Goal: Information Seeking & Learning: Learn about a topic

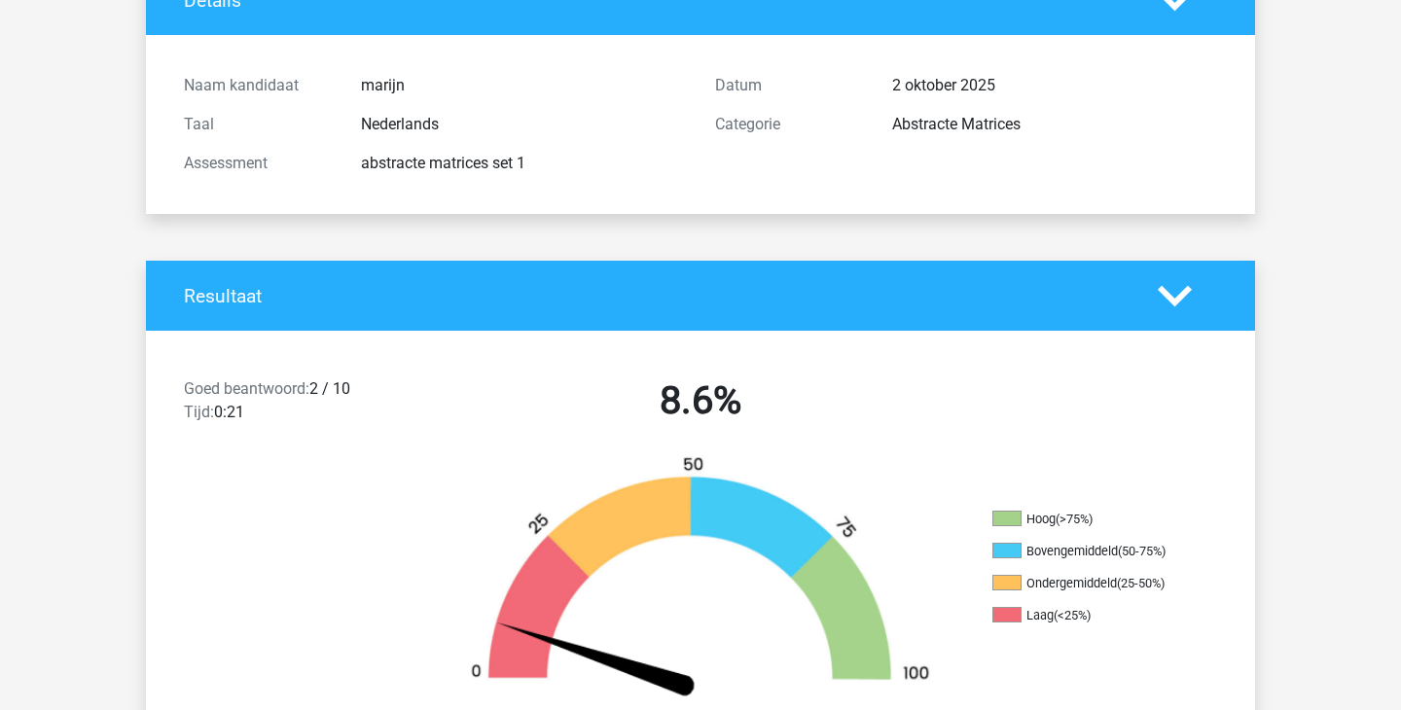
scroll to position [116, 0]
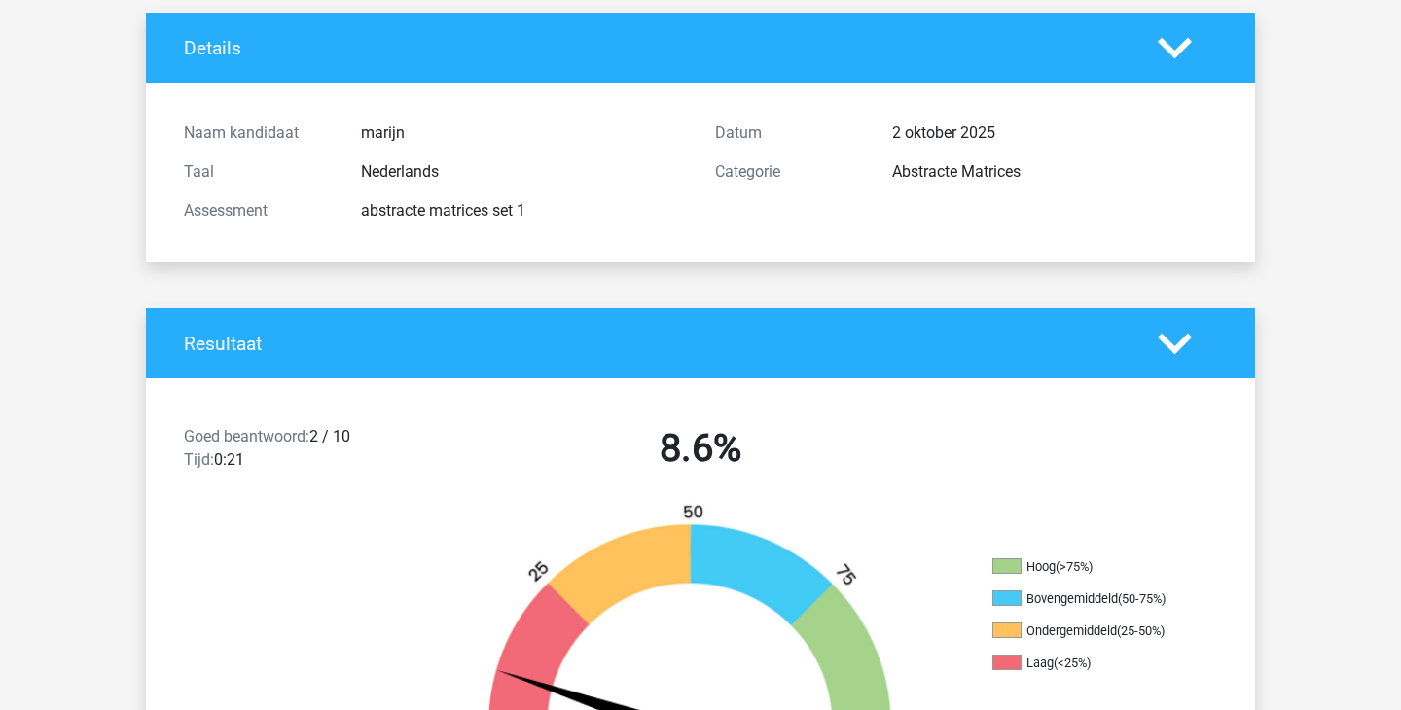
click at [946, 383] on div "Goed beantwoord: 2 / 10 Tijd: 0:21 8.6% Hoog (>75%) Bovengemiddeld (50-75%) Ond…" at bounding box center [701, 625] width 1080 height 493
click at [1008, 338] on h4 "Resultaat" at bounding box center [656, 344] width 945 height 22
click at [1176, 349] on polygon at bounding box center [1175, 343] width 34 height 21
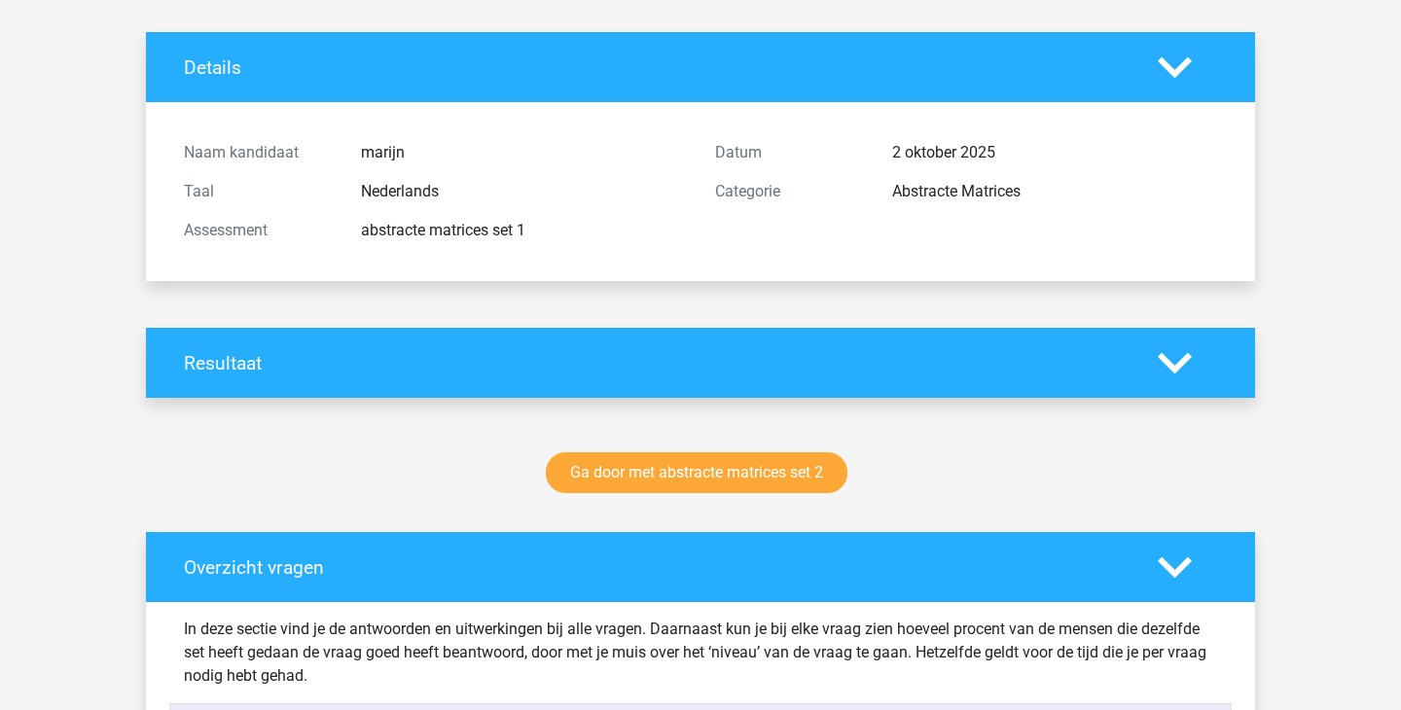
scroll to position [0, 0]
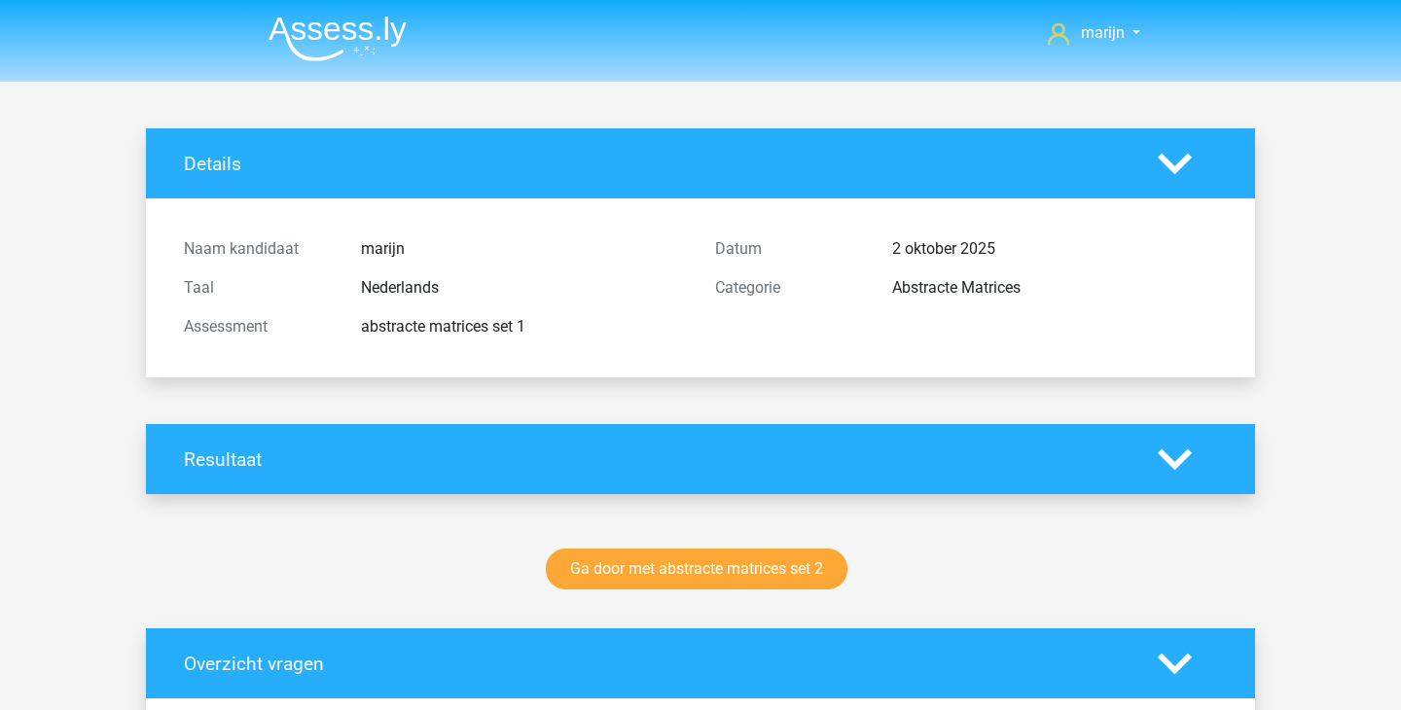
click at [332, 50] on img at bounding box center [338, 39] width 138 height 46
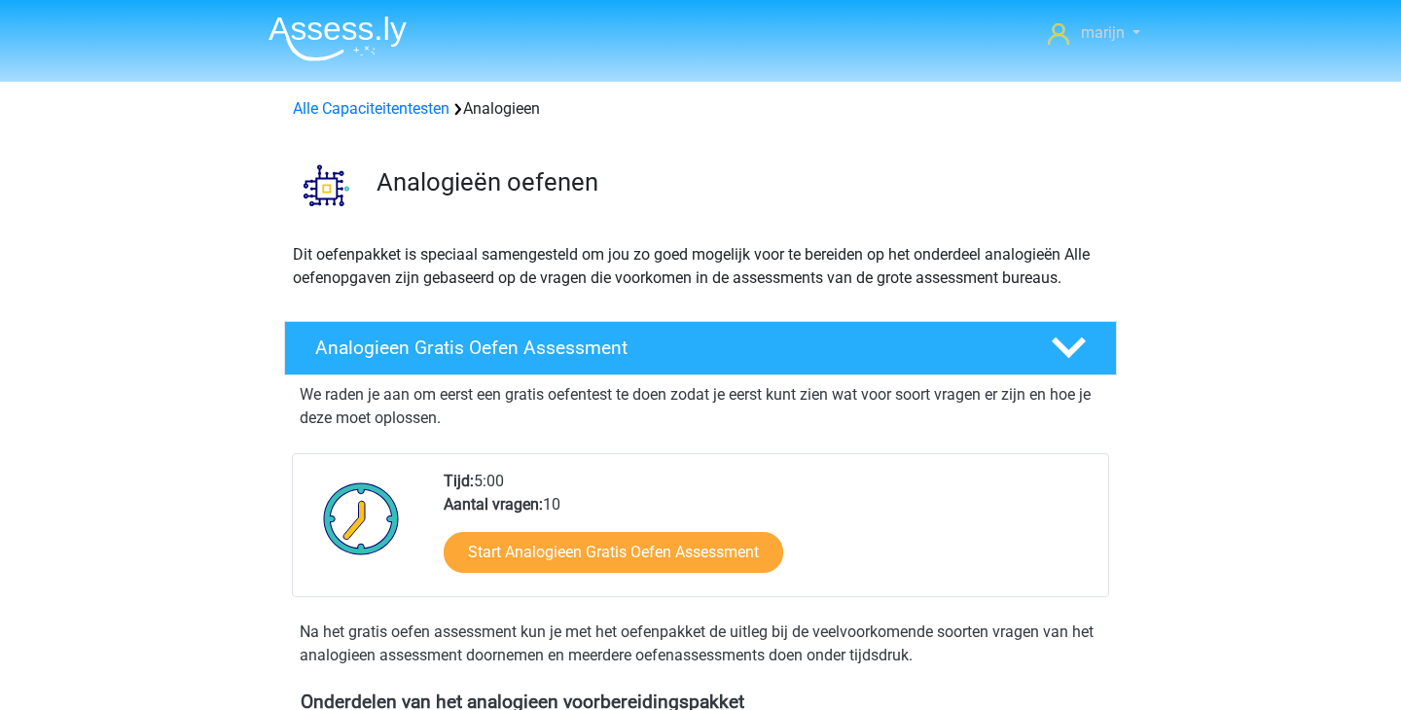
click at [1077, 35] on link "marijn" at bounding box center [1094, 32] width 108 height 23
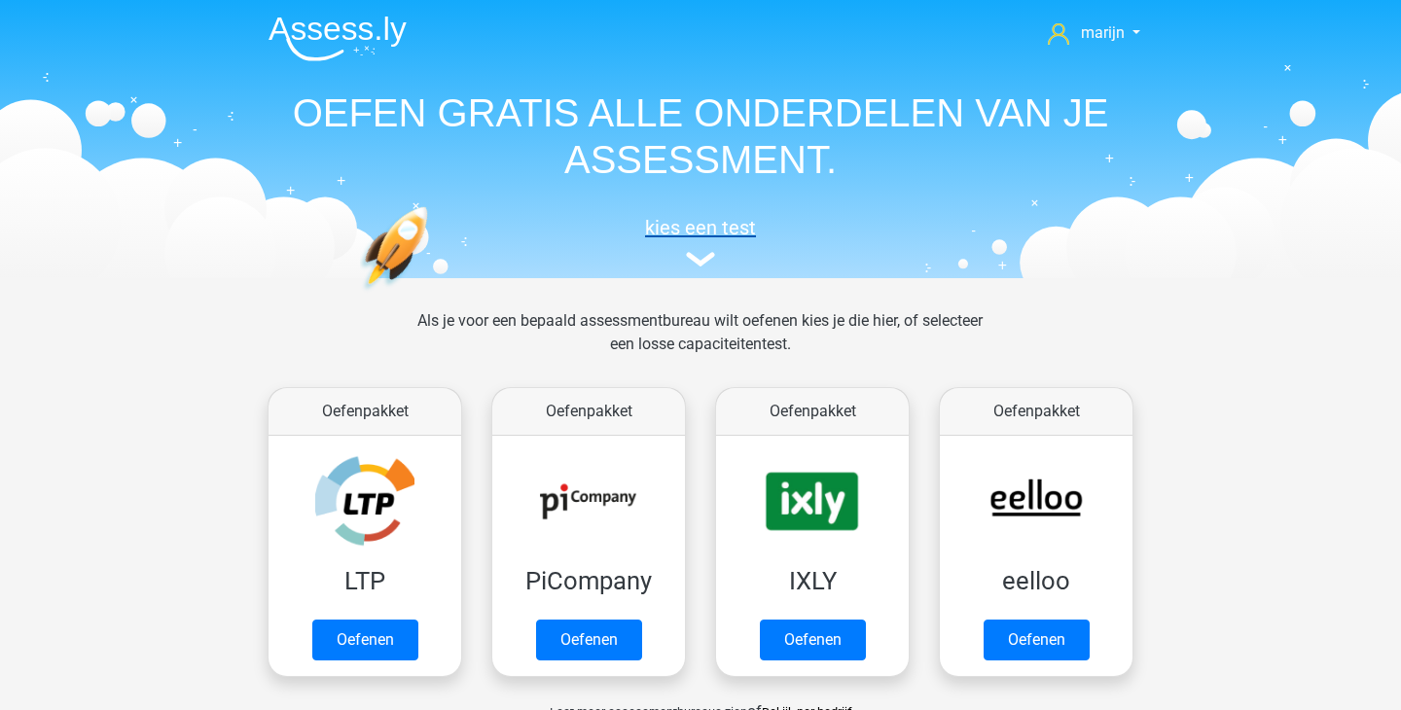
click at [720, 226] on h5 "kies een test" at bounding box center [700, 227] width 895 height 23
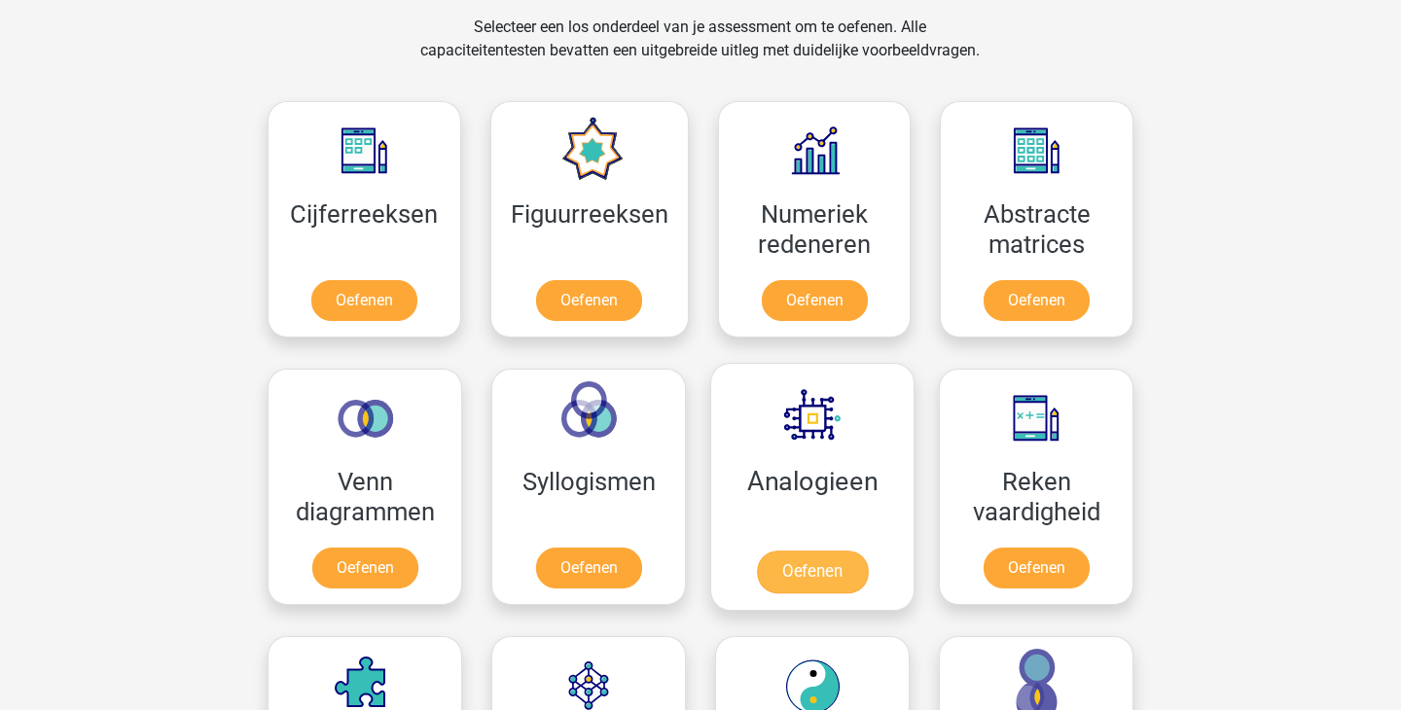
scroll to position [814, 0]
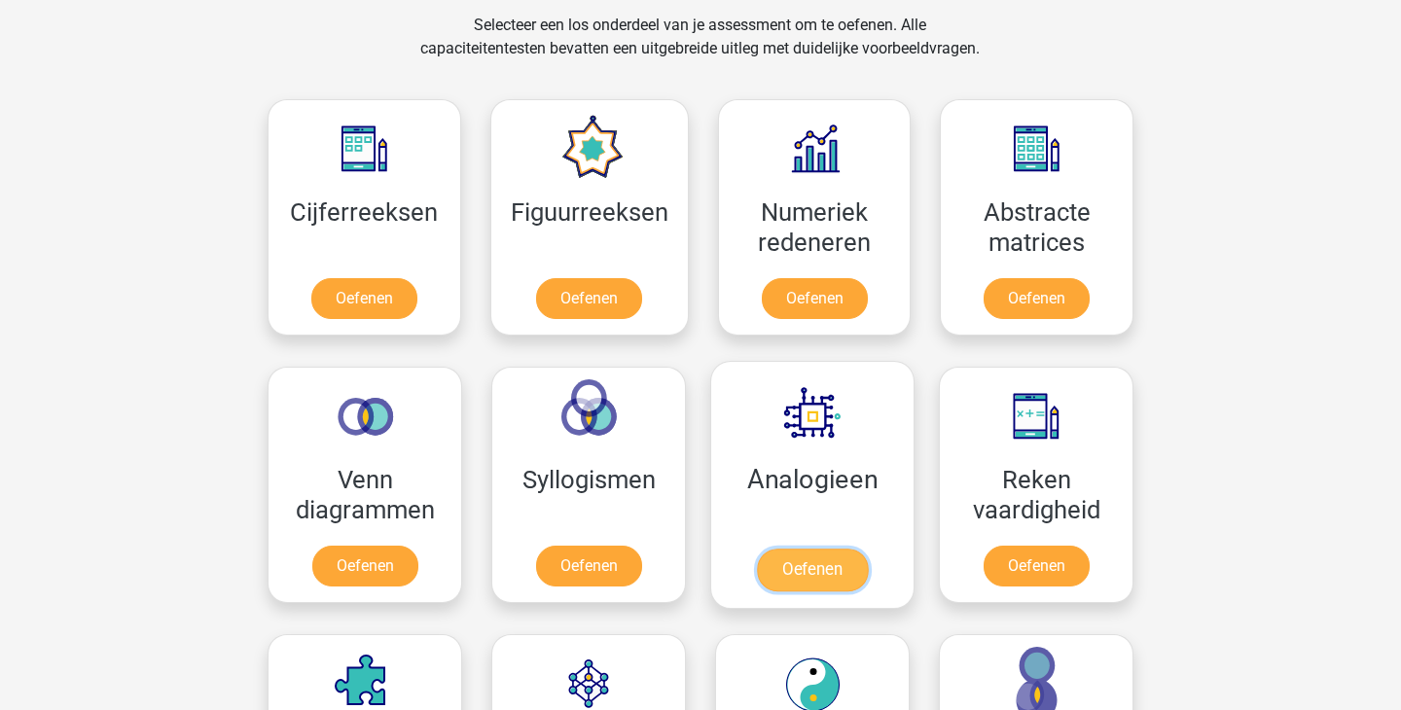
click at [804, 549] on link "Oefenen" at bounding box center [812, 570] width 111 height 43
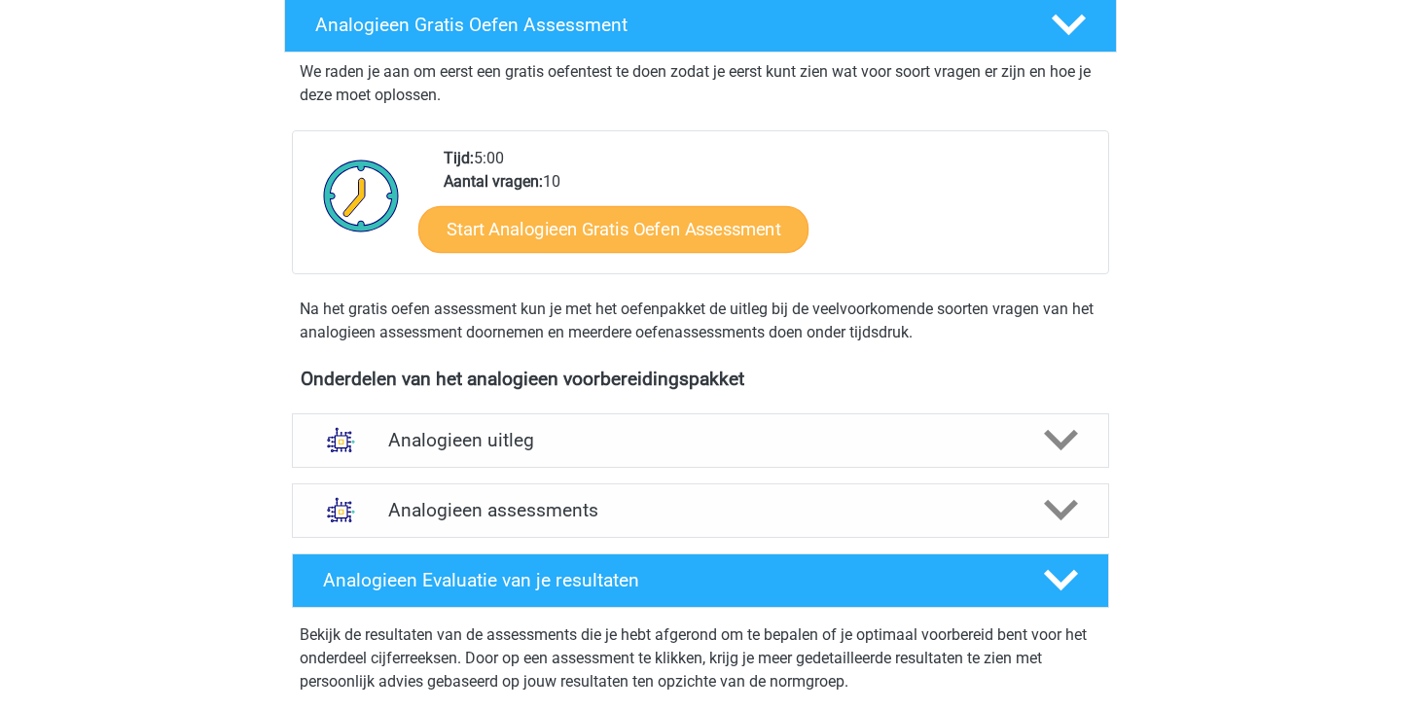
scroll to position [372, 0]
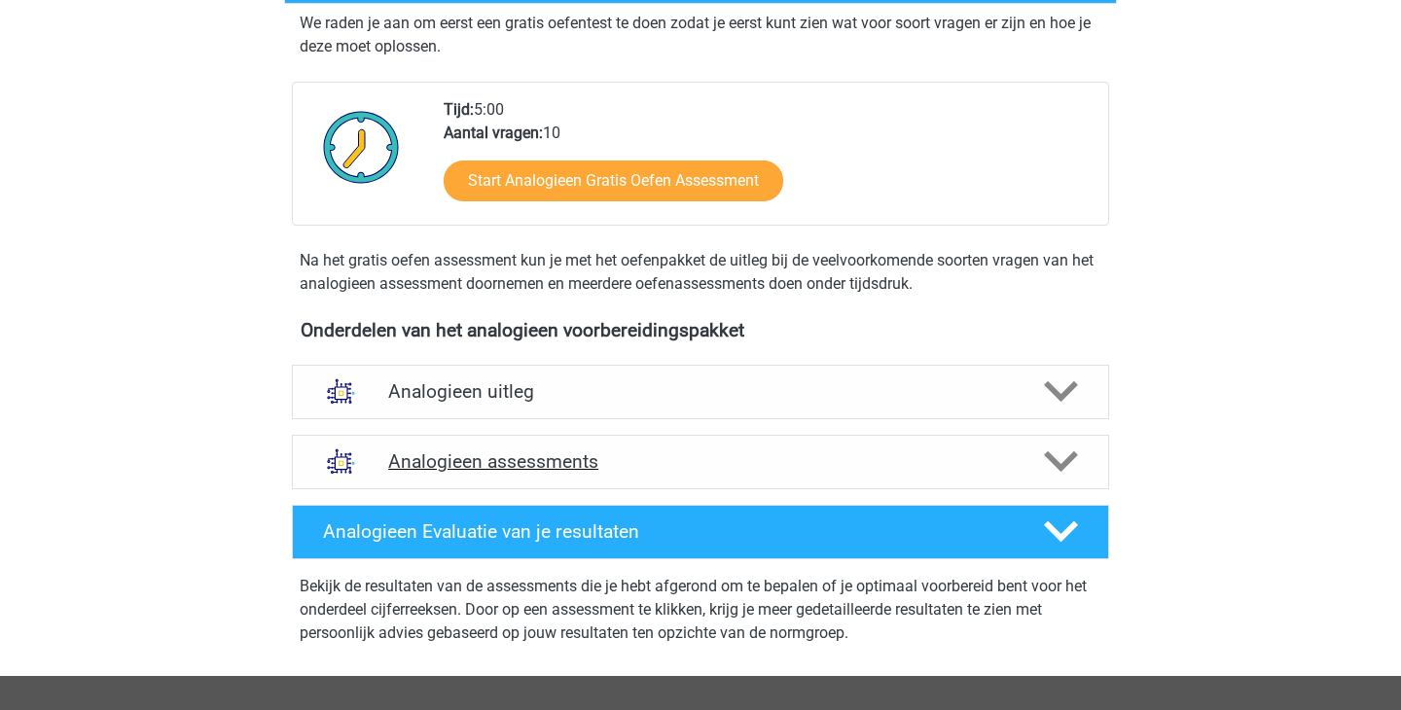
click at [779, 460] on h4 "Analogieen assessments" at bounding box center [700, 462] width 625 height 22
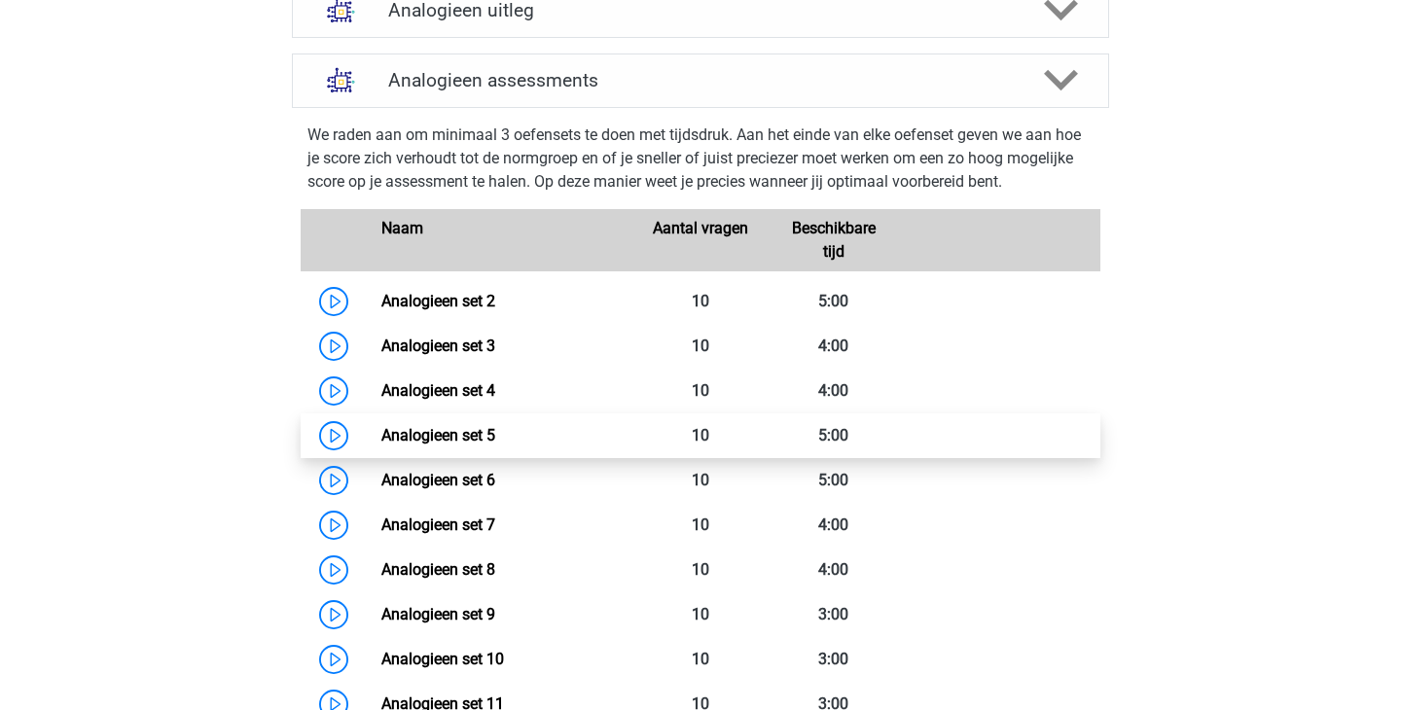
scroll to position [756, 0]
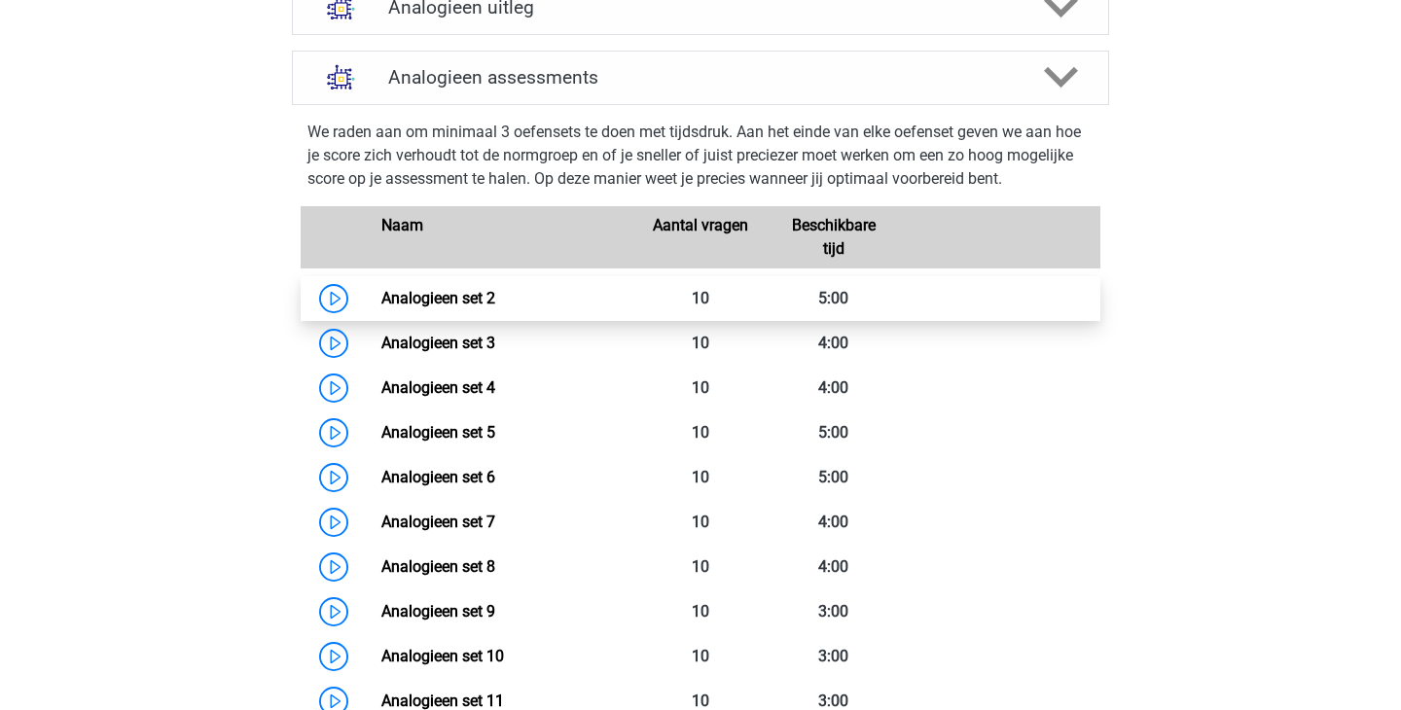
click at [381, 296] on link "Analogieen set 2" at bounding box center [438, 298] width 114 height 18
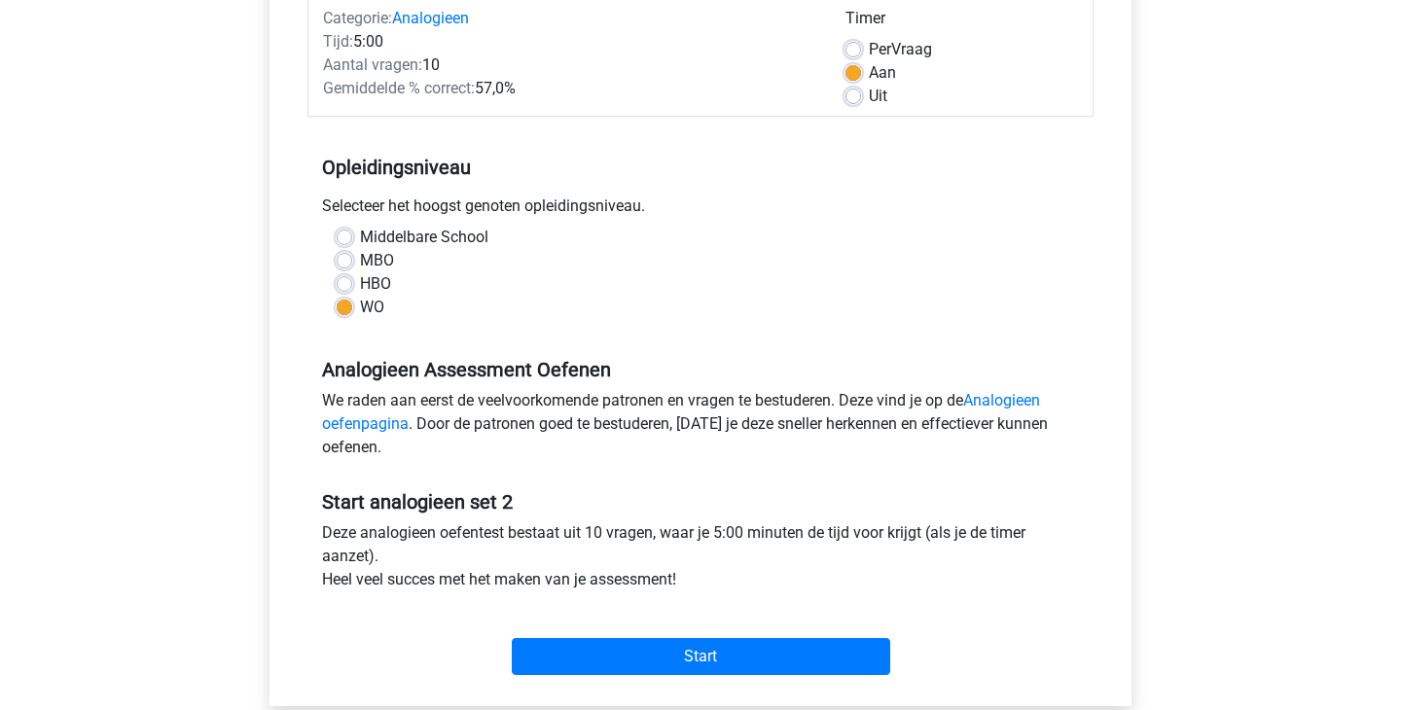
scroll to position [267, 0]
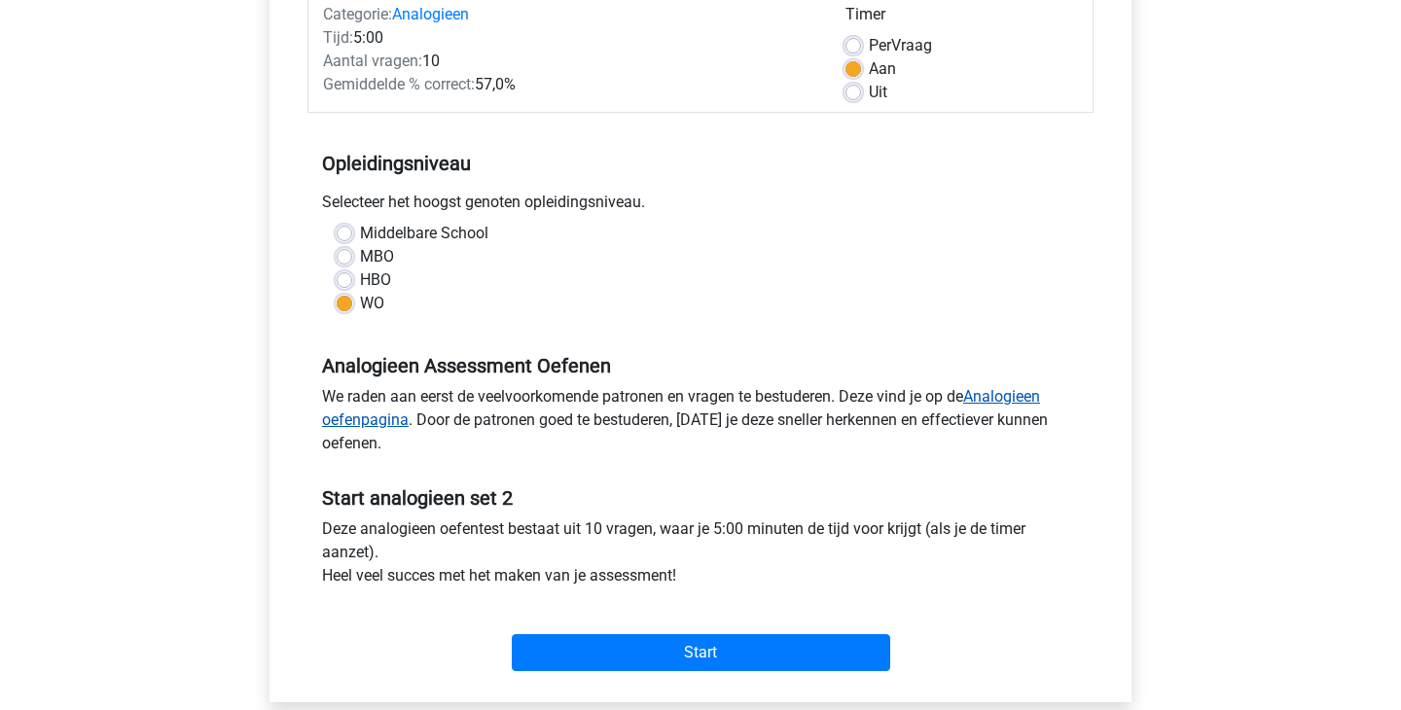
click at [989, 391] on link "Analogieen oefenpagina" at bounding box center [681, 408] width 718 height 42
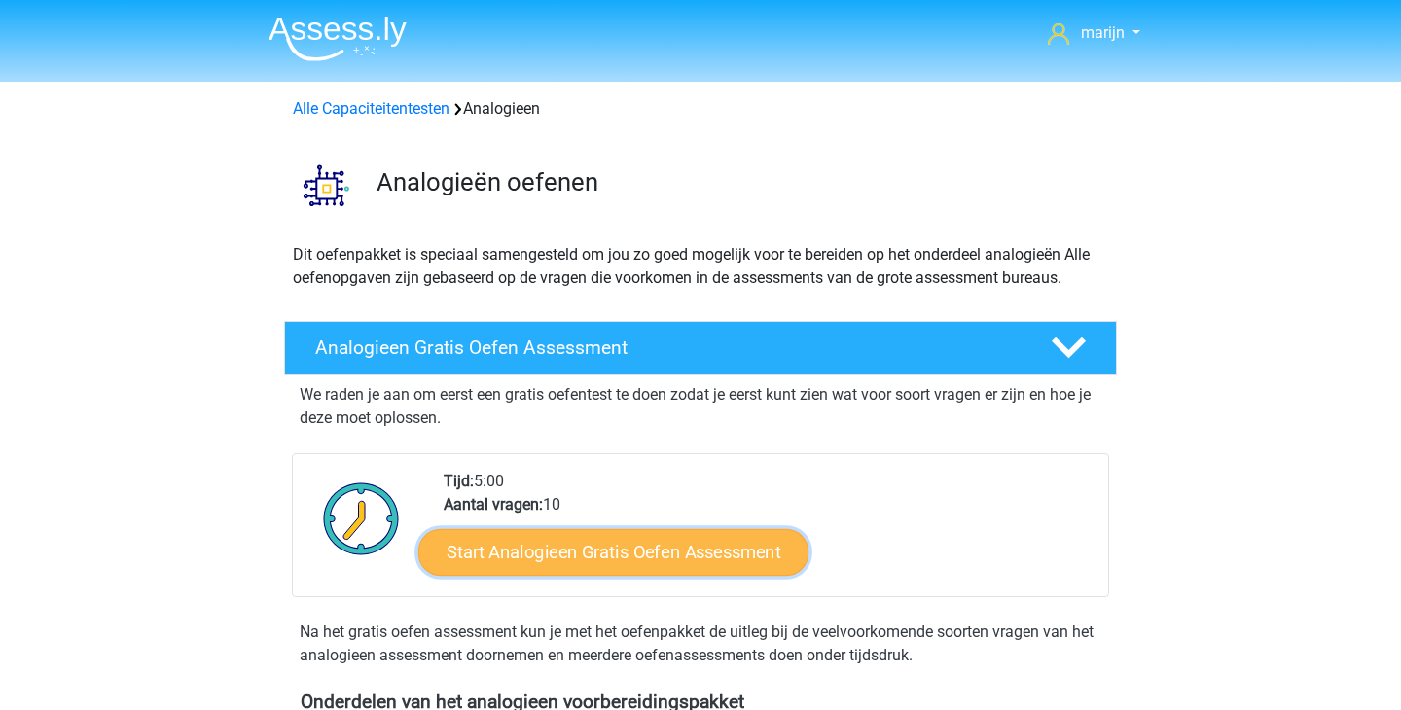
click at [622, 558] on link "Start Analogieen Gratis Oefen Assessment" at bounding box center [613, 551] width 390 height 47
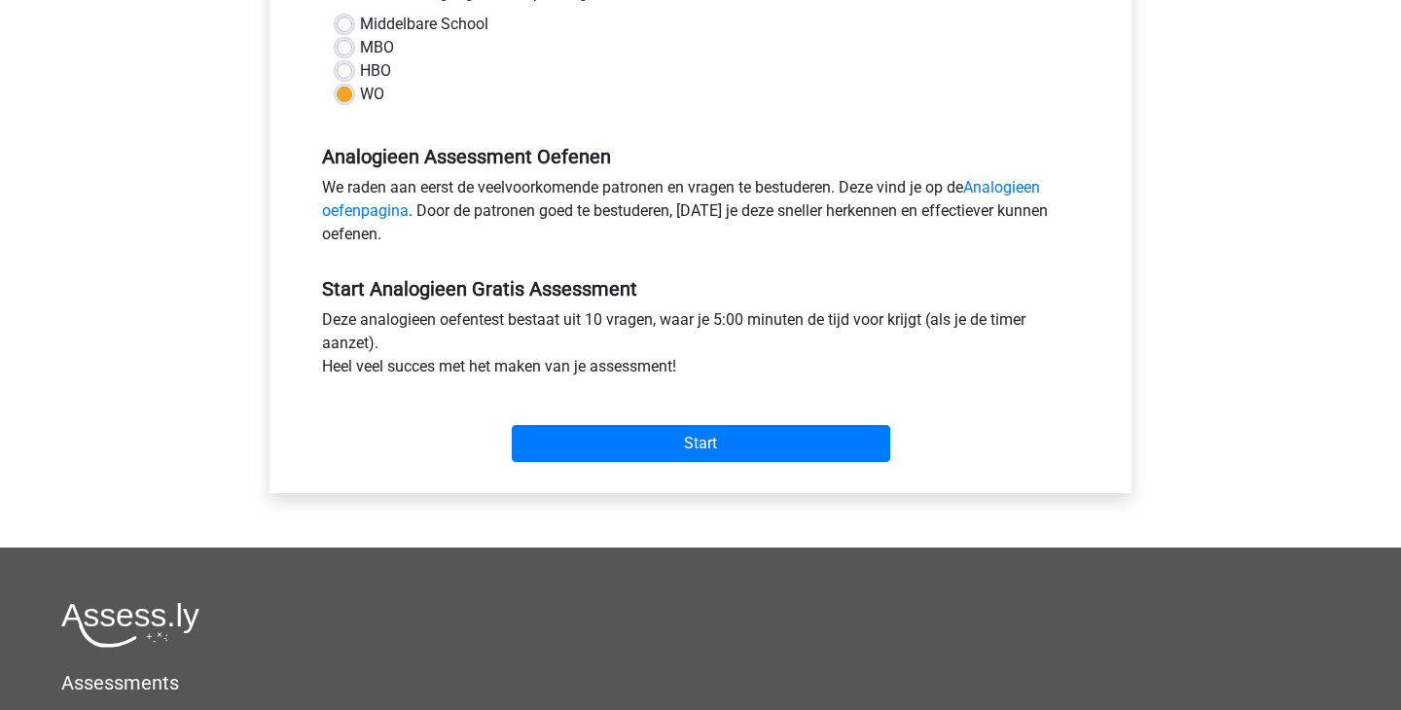
scroll to position [481, 0]
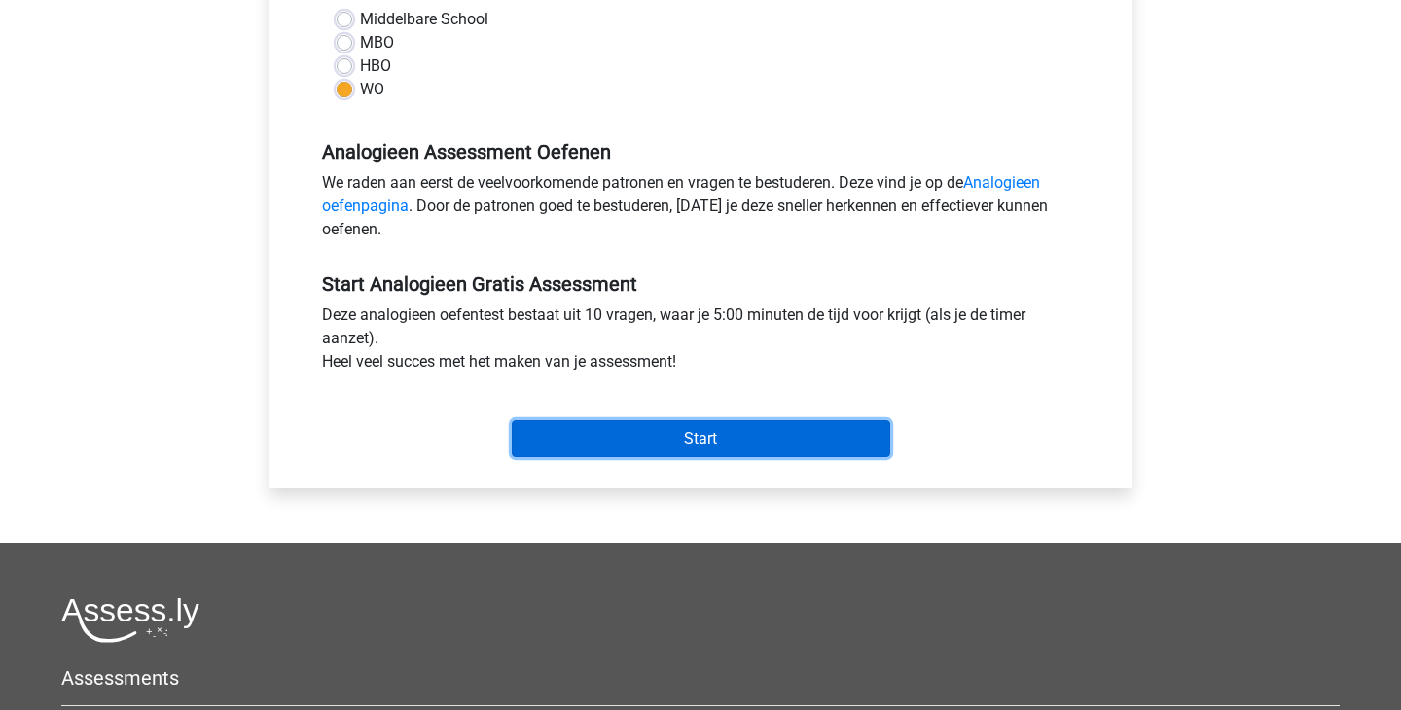
click at [664, 453] on input "Start" at bounding box center [701, 438] width 379 height 37
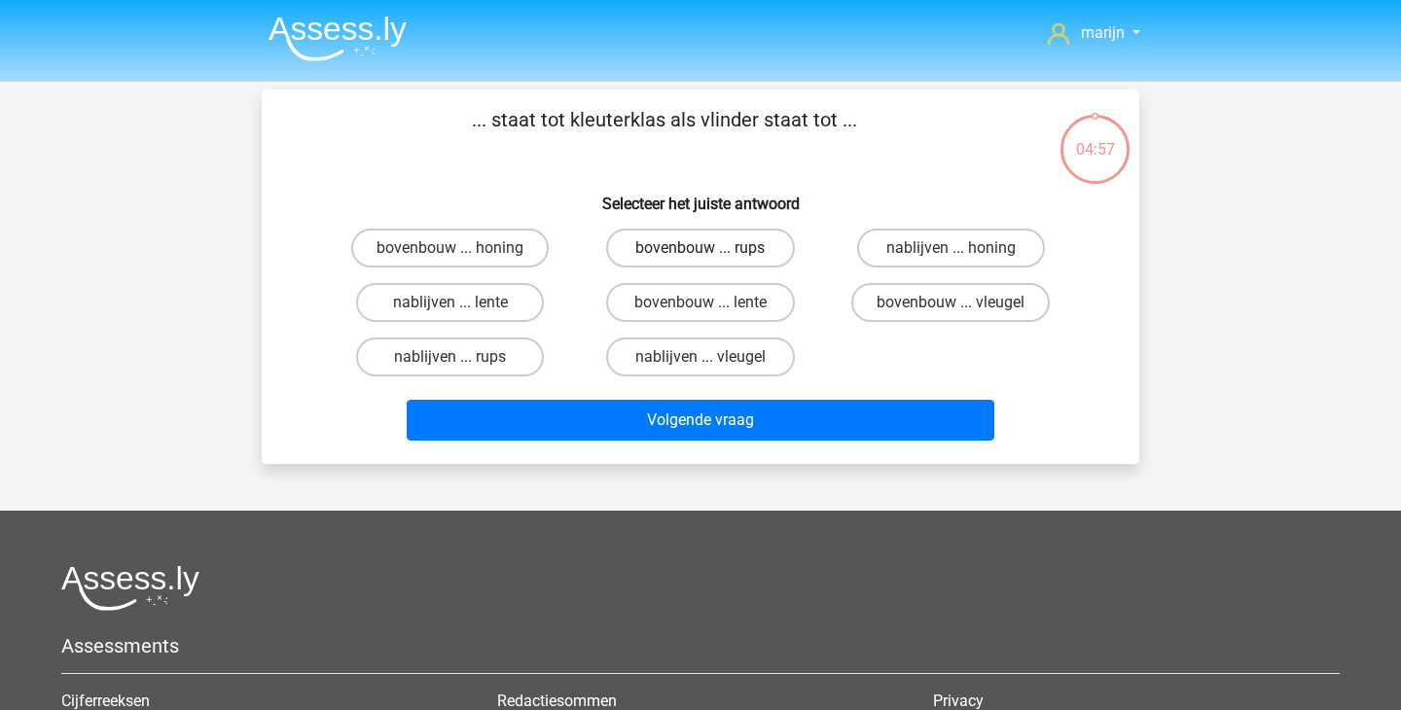
click at [720, 251] on label "bovenbouw ... rups" at bounding box center [700, 248] width 188 height 39
click at [713, 251] on input "bovenbouw ... rups" at bounding box center [707, 254] width 13 height 13
radio input "true"
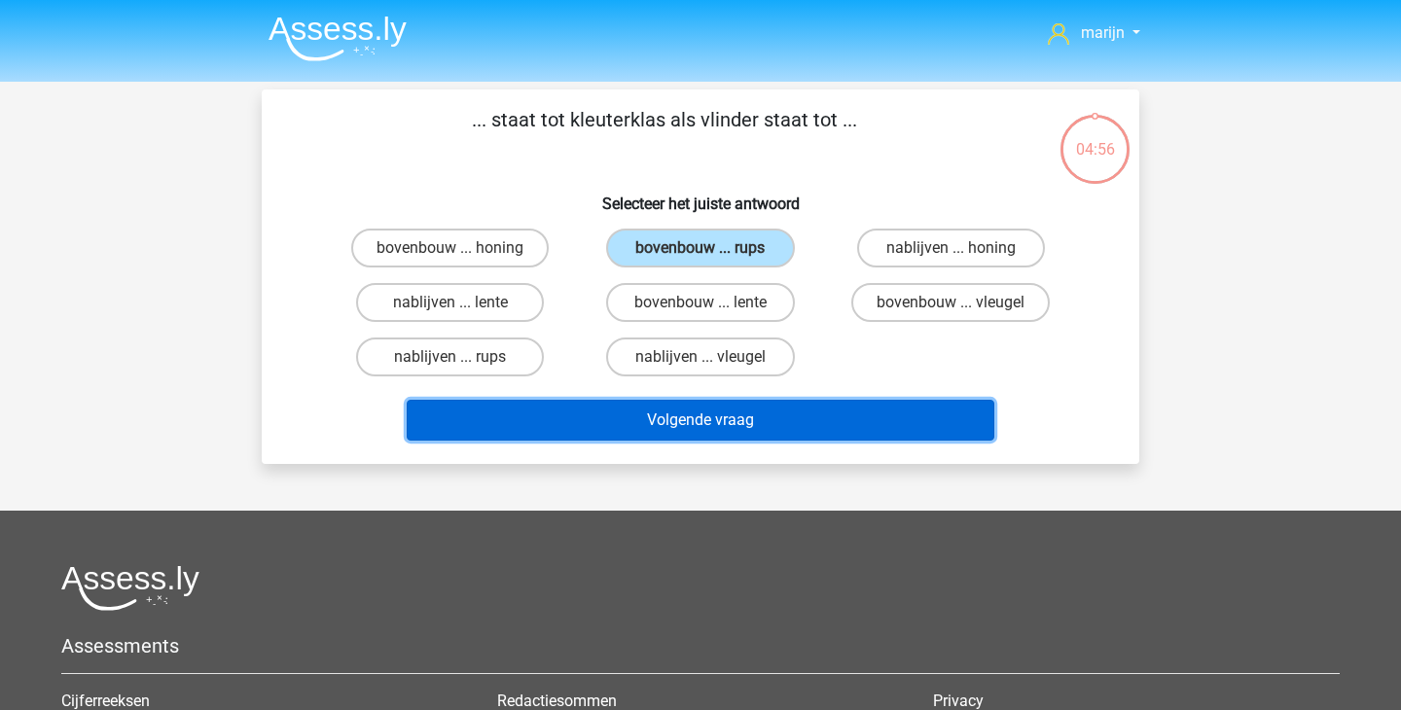
click at [745, 421] on button "Volgende vraag" at bounding box center [701, 420] width 589 height 41
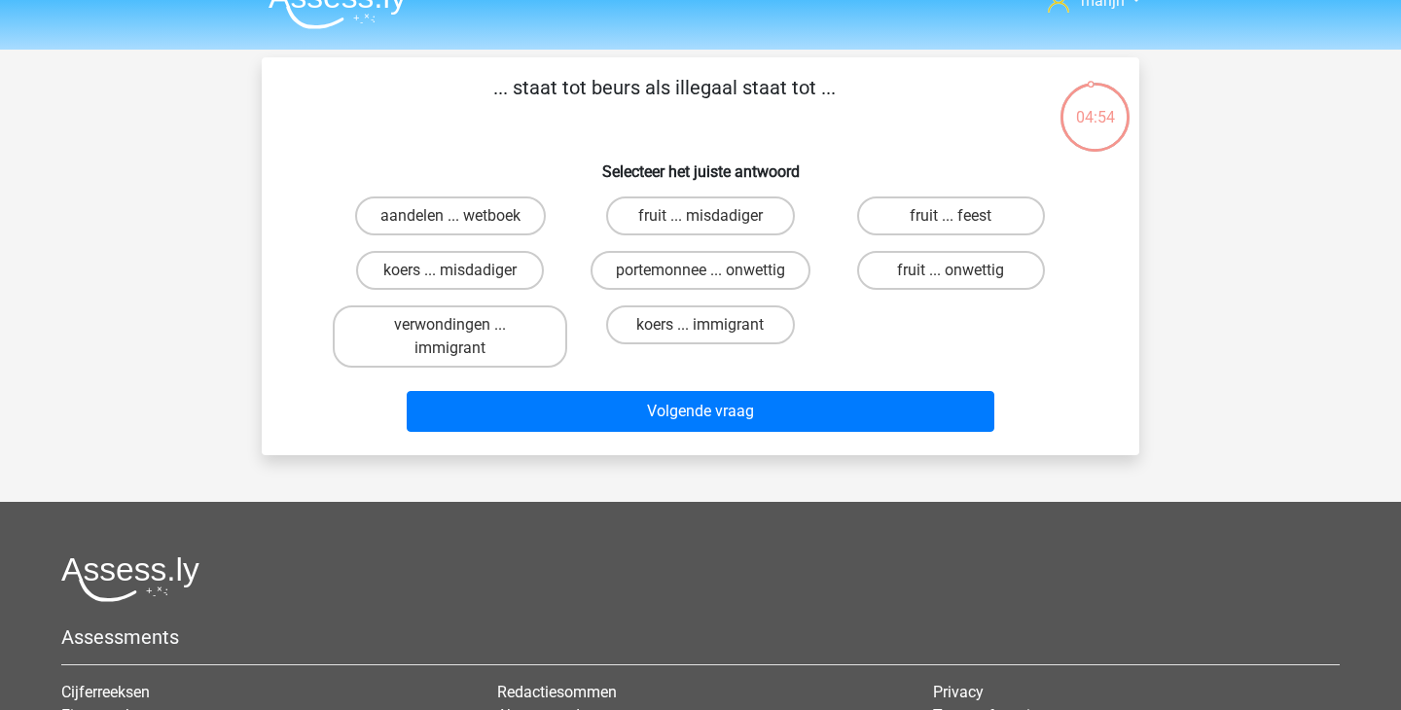
scroll to position [9, 0]
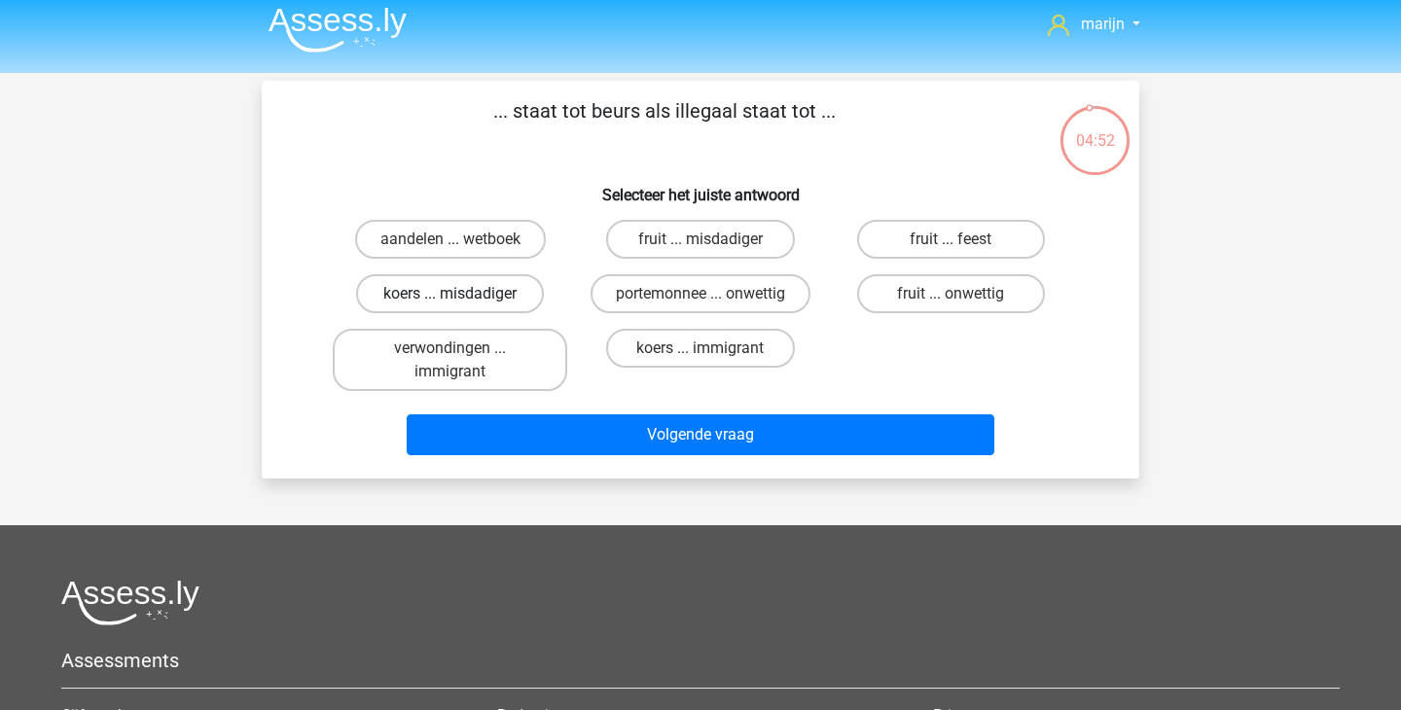
click at [498, 294] on label "koers ... misdadiger" at bounding box center [450, 293] width 188 height 39
click at [463, 294] on input "koers ... misdadiger" at bounding box center [457, 300] width 13 height 13
radio input "true"
click at [485, 247] on label "aandelen ... wetboek" at bounding box center [450, 239] width 191 height 39
click at [463, 247] on input "aandelen ... wetboek" at bounding box center [457, 245] width 13 height 13
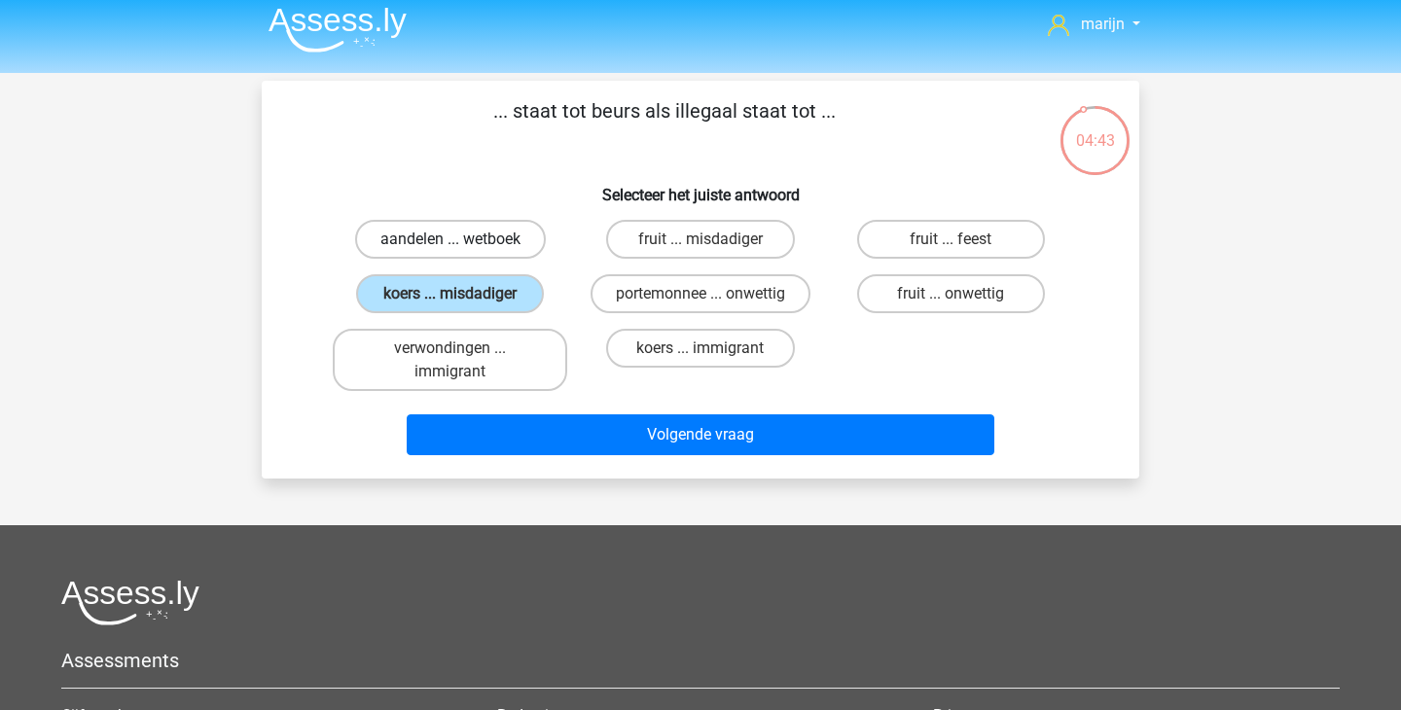
radio input "true"
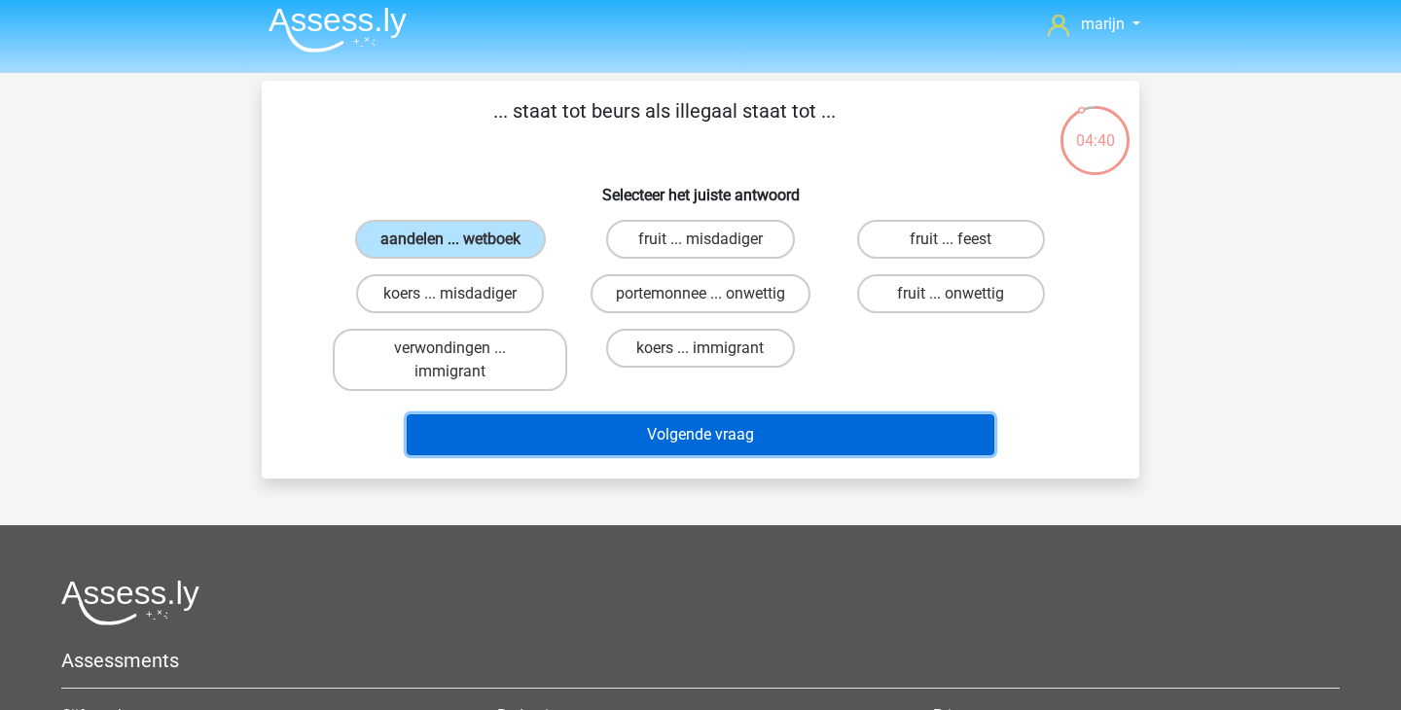
click at [636, 430] on button "Volgende vraag" at bounding box center [701, 435] width 589 height 41
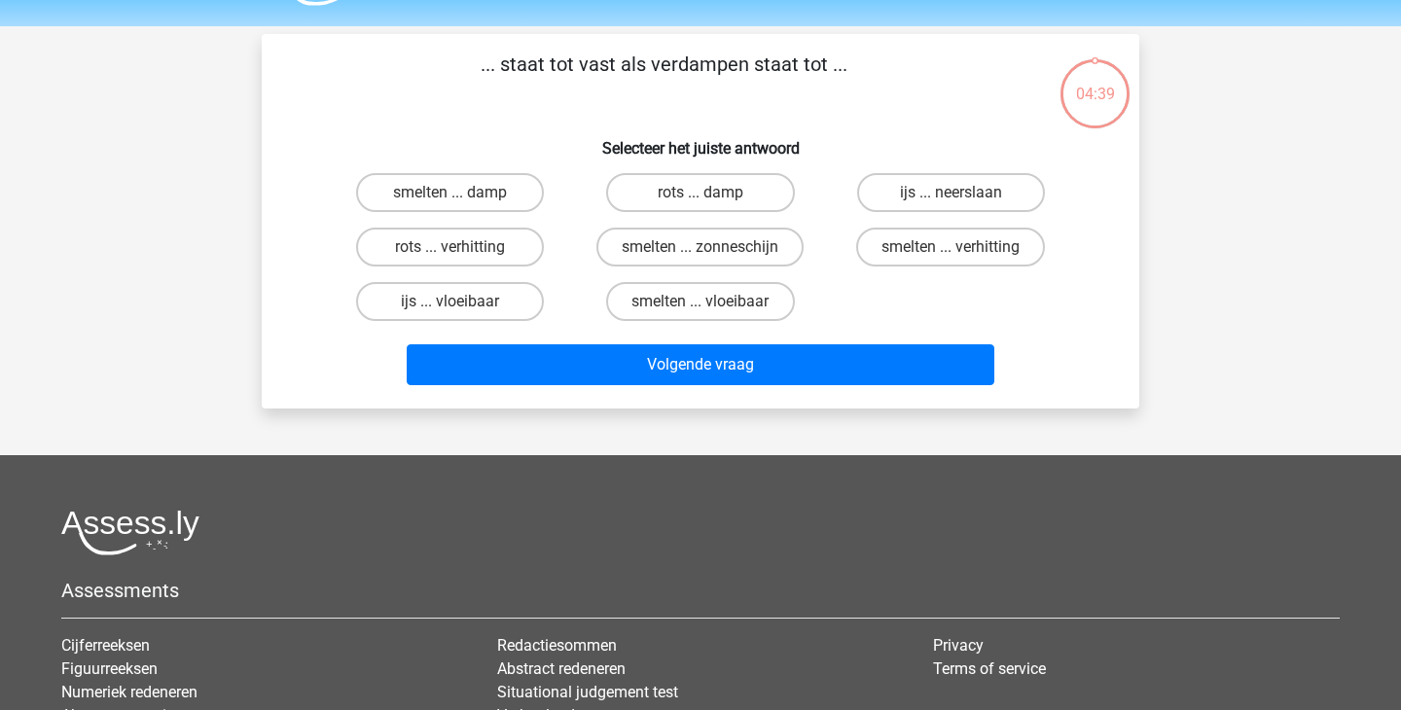
scroll to position [90, 0]
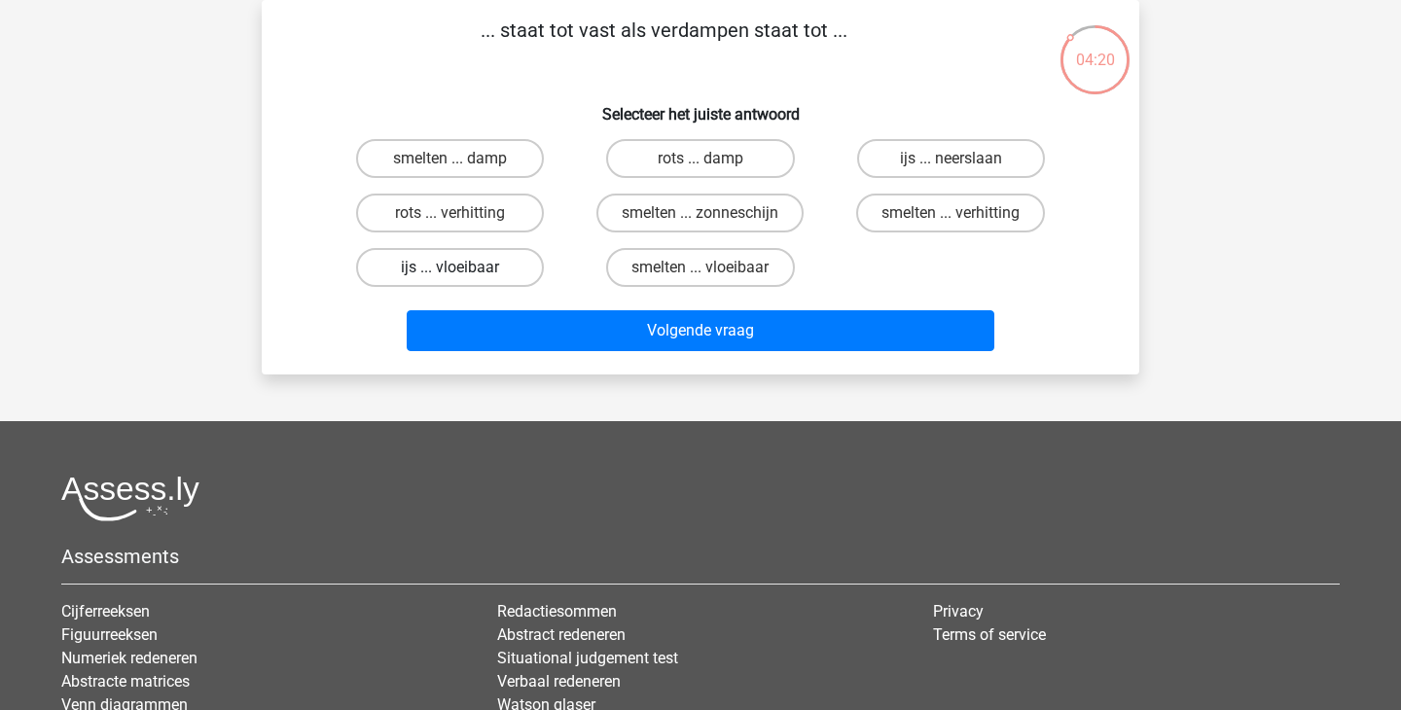
click at [484, 266] on label "ijs ... vloeibaar" at bounding box center [450, 267] width 188 height 39
click at [463, 268] on input "ijs ... vloeibaar" at bounding box center [457, 274] width 13 height 13
radio input "true"
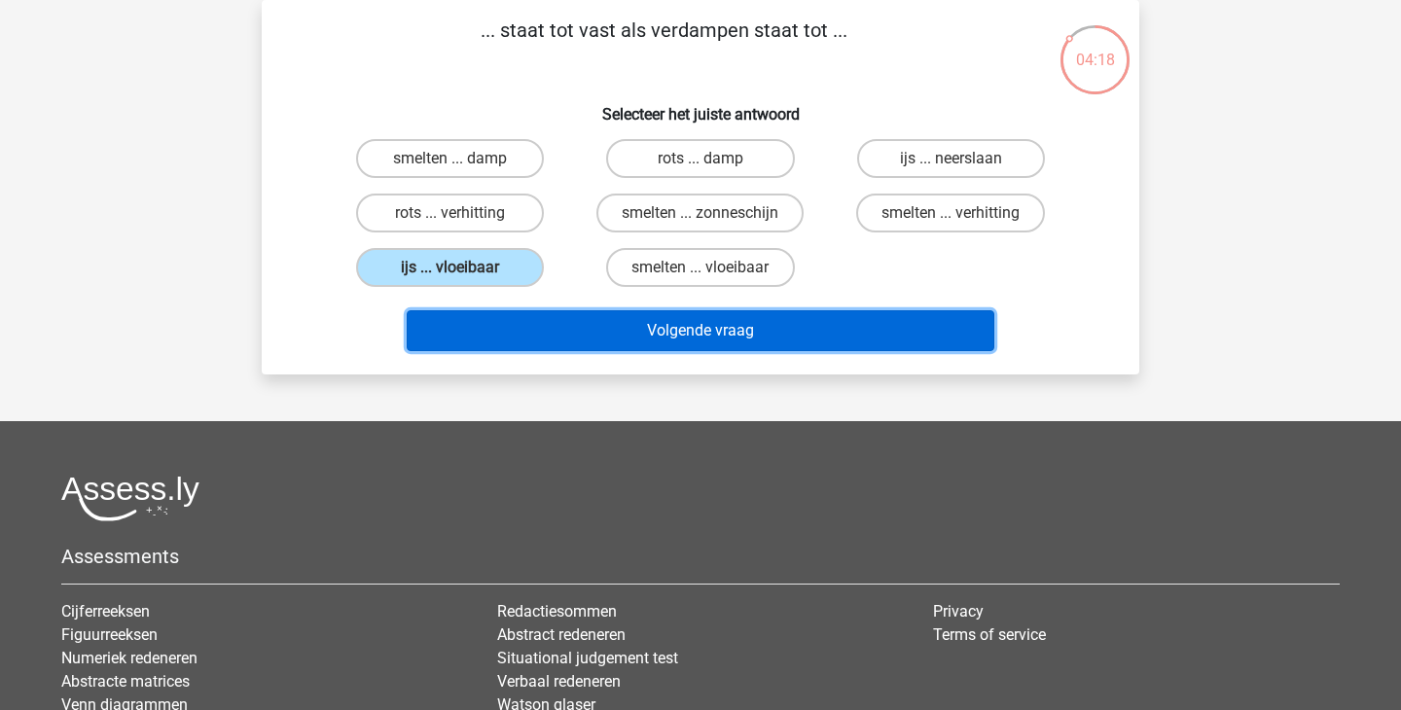
click at [585, 337] on button "Volgende vraag" at bounding box center [701, 330] width 589 height 41
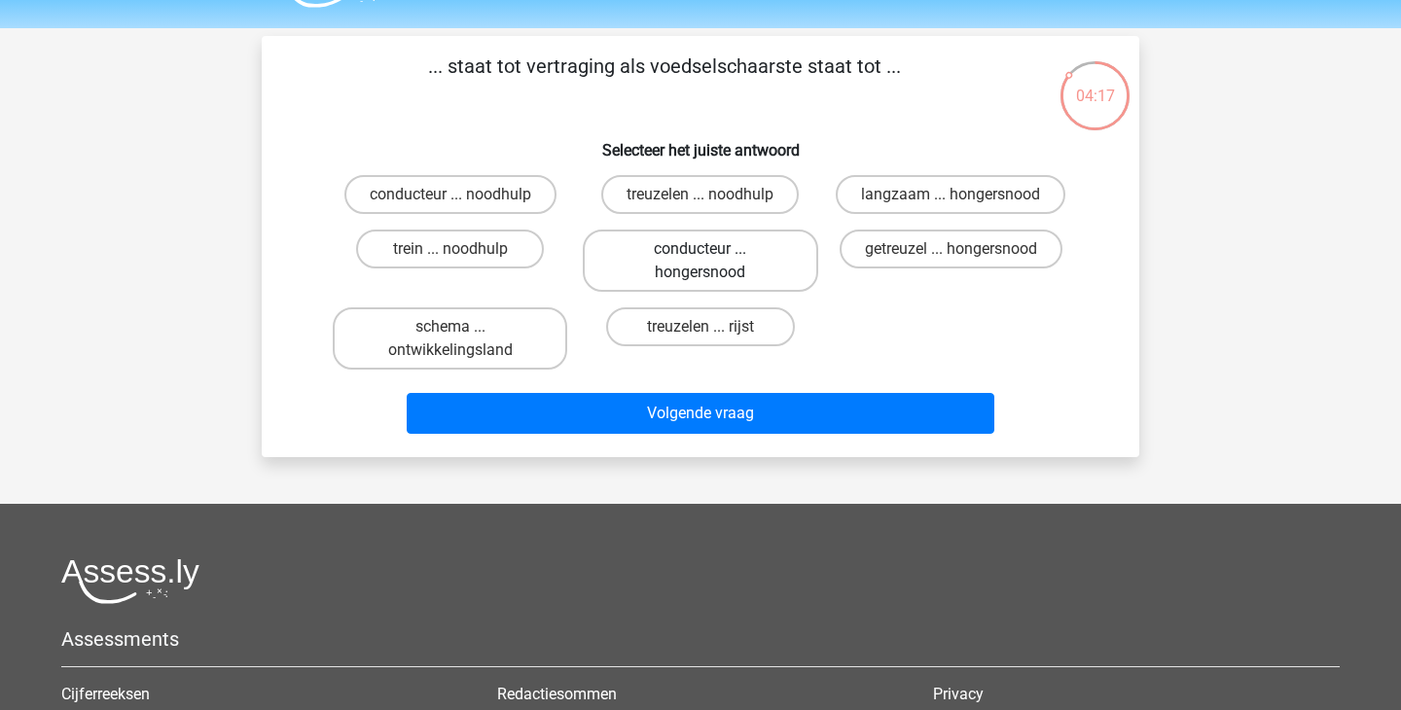
scroll to position [51, 0]
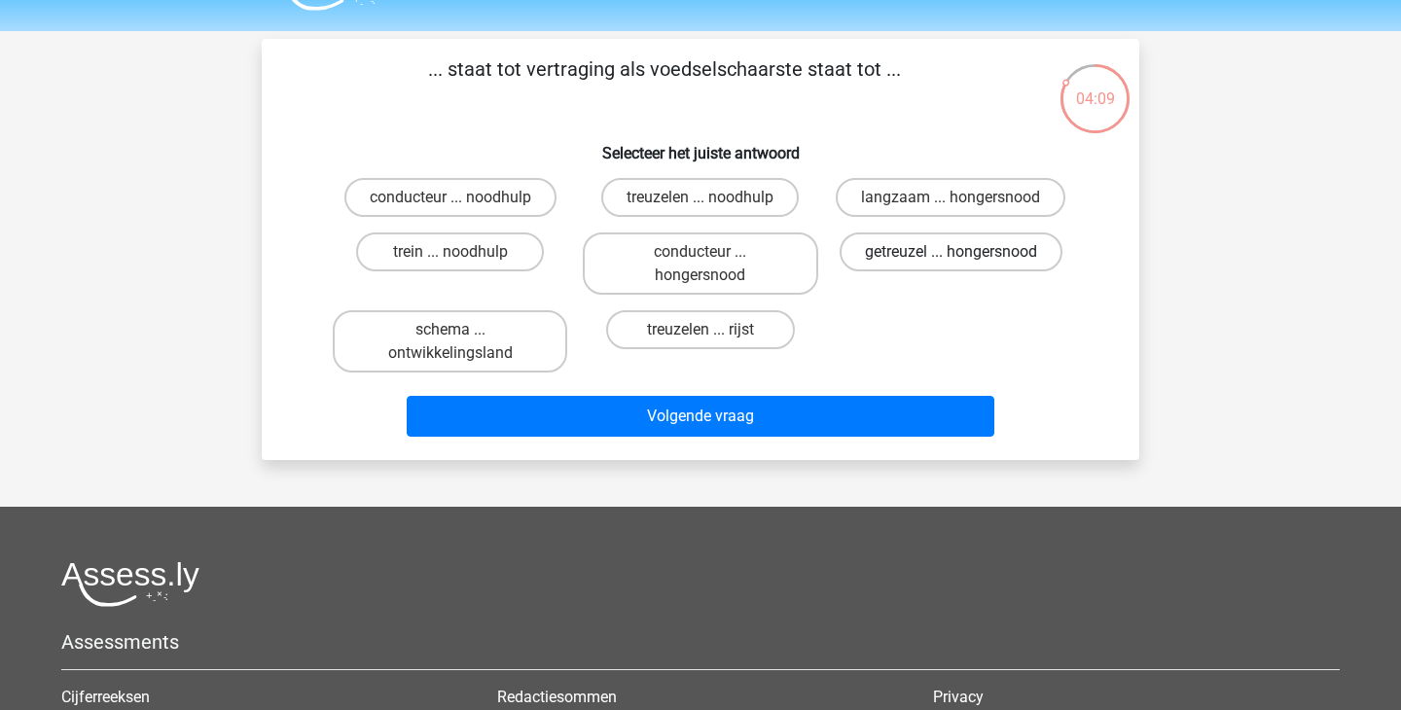
click at [919, 253] on label "getreuzel ... hongersnood" at bounding box center [951, 252] width 223 height 39
click at [951, 253] on input "getreuzel ... hongersnood" at bounding box center [957, 258] width 13 height 13
radio input "true"
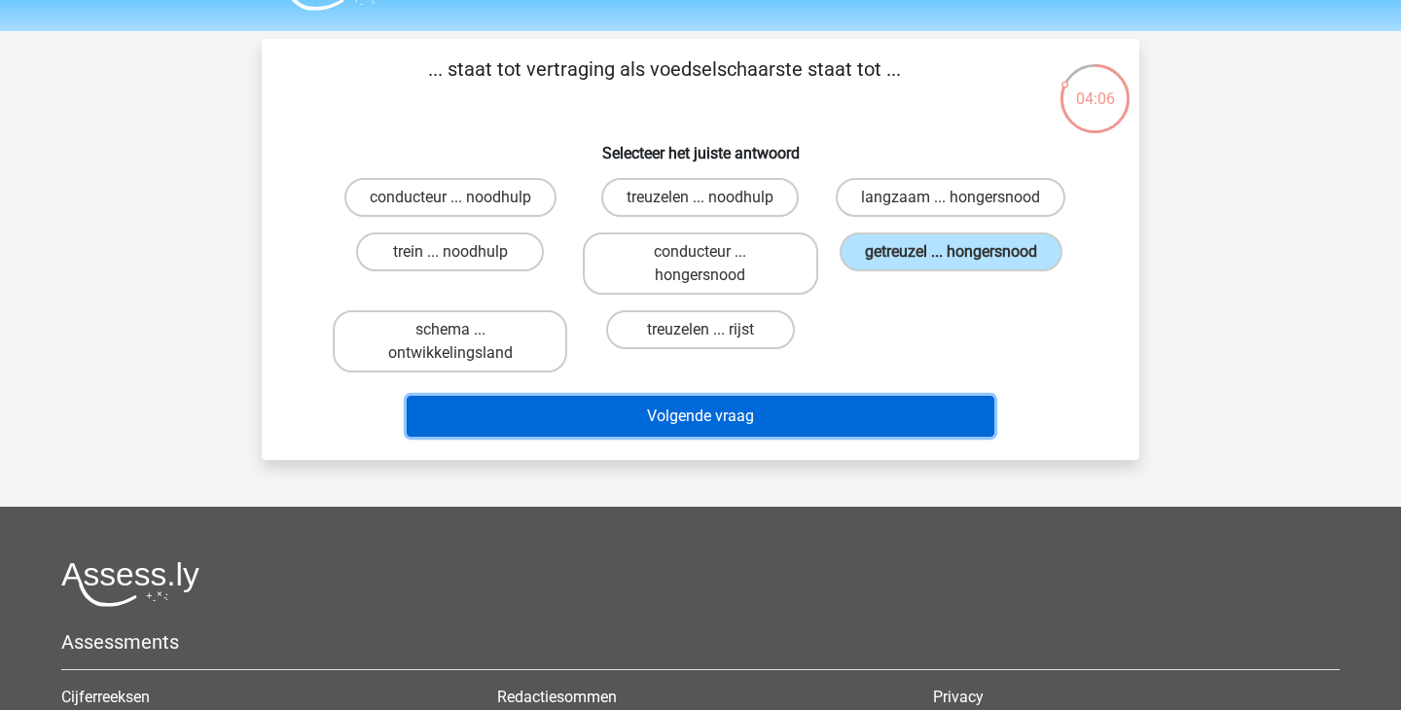
click at [873, 417] on button "Volgende vraag" at bounding box center [701, 416] width 589 height 41
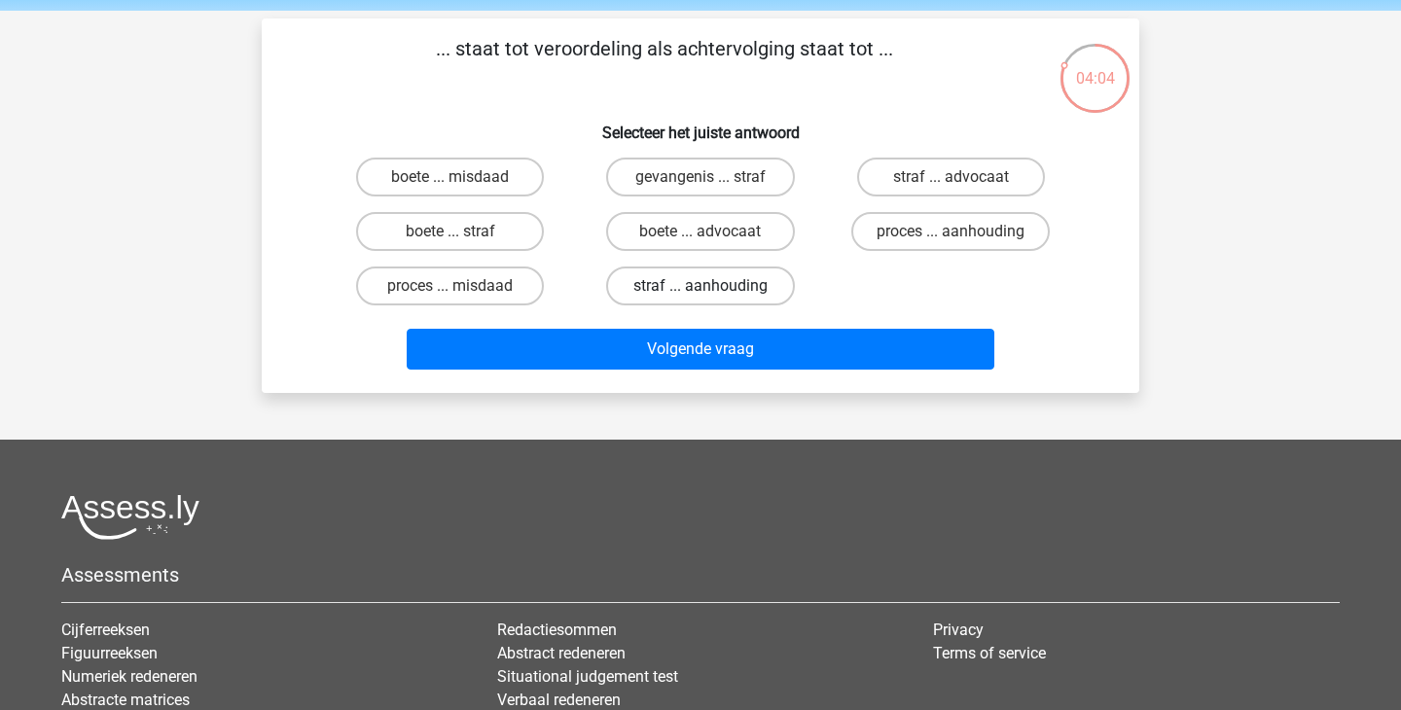
scroll to position [62, 0]
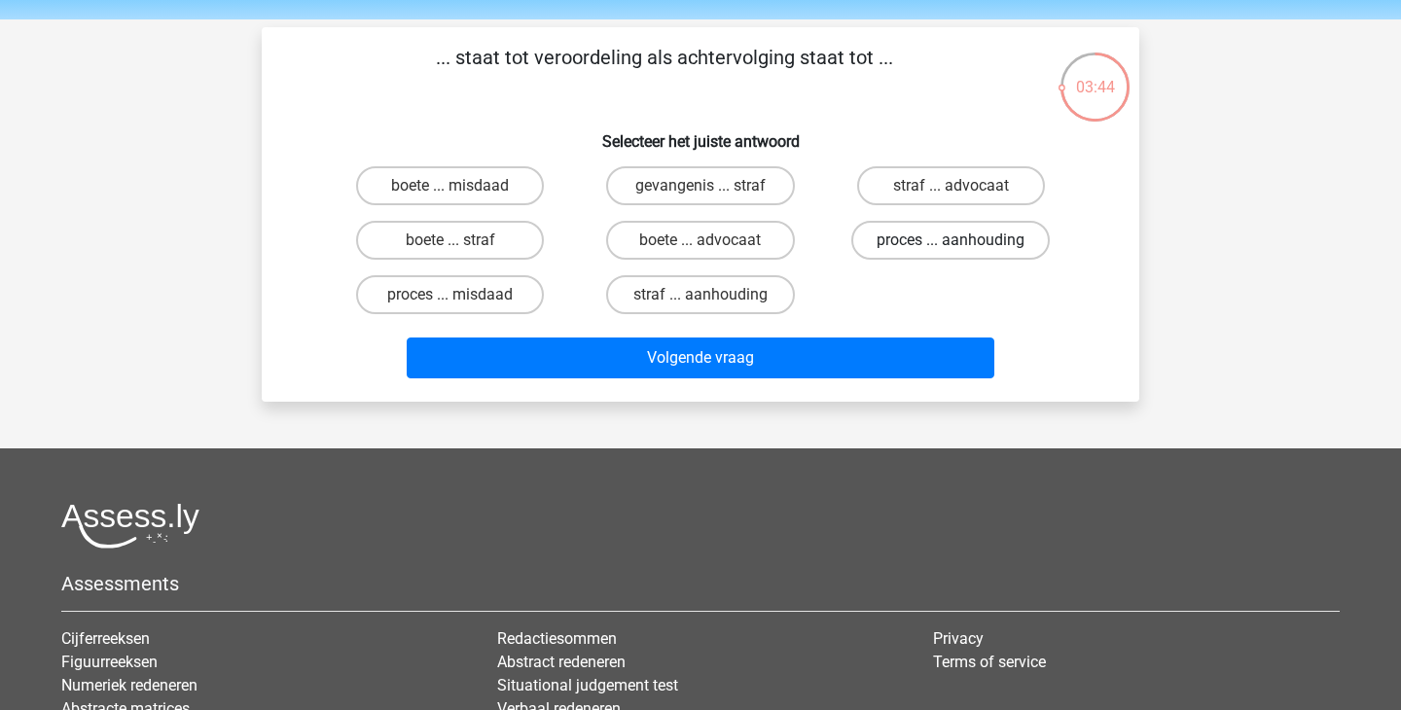
click at [918, 244] on label "proces ... aanhouding" at bounding box center [950, 240] width 199 height 39
click at [951, 244] on input "proces ... aanhouding" at bounding box center [957, 246] width 13 height 13
radio input "true"
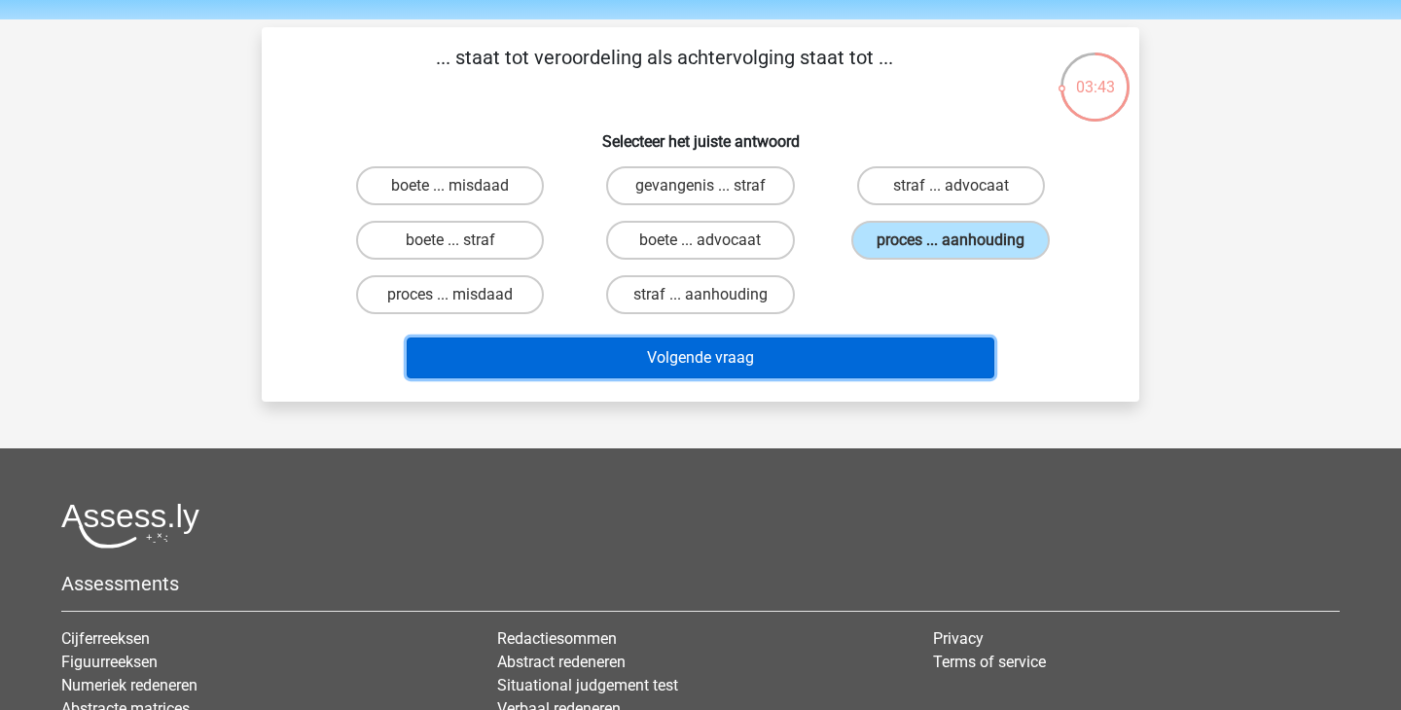
click at [817, 354] on button "Volgende vraag" at bounding box center [701, 358] width 589 height 41
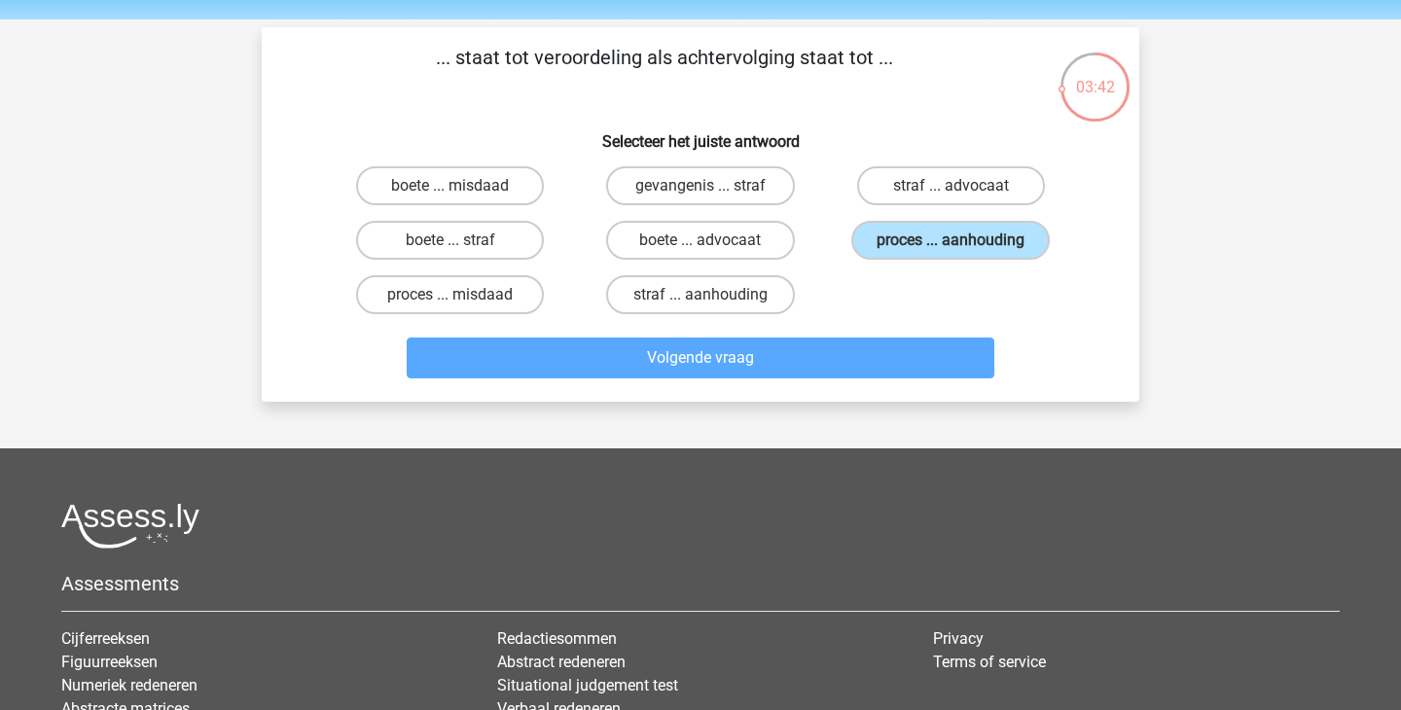
scroll to position [90, 0]
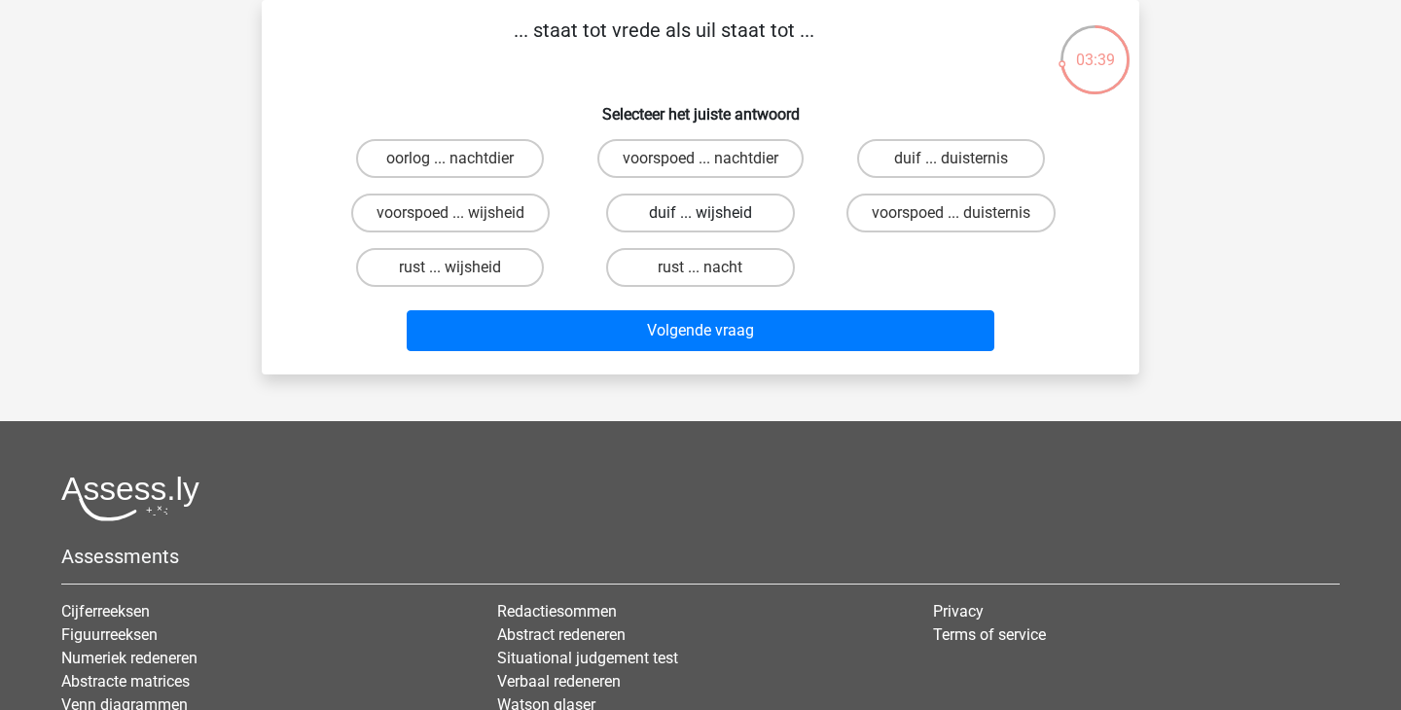
click at [650, 210] on label "duif ... wijsheid" at bounding box center [700, 213] width 188 height 39
click at [701, 213] on input "duif ... wijsheid" at bounding box center [707, 219] width 13 height 13
radio input "true"
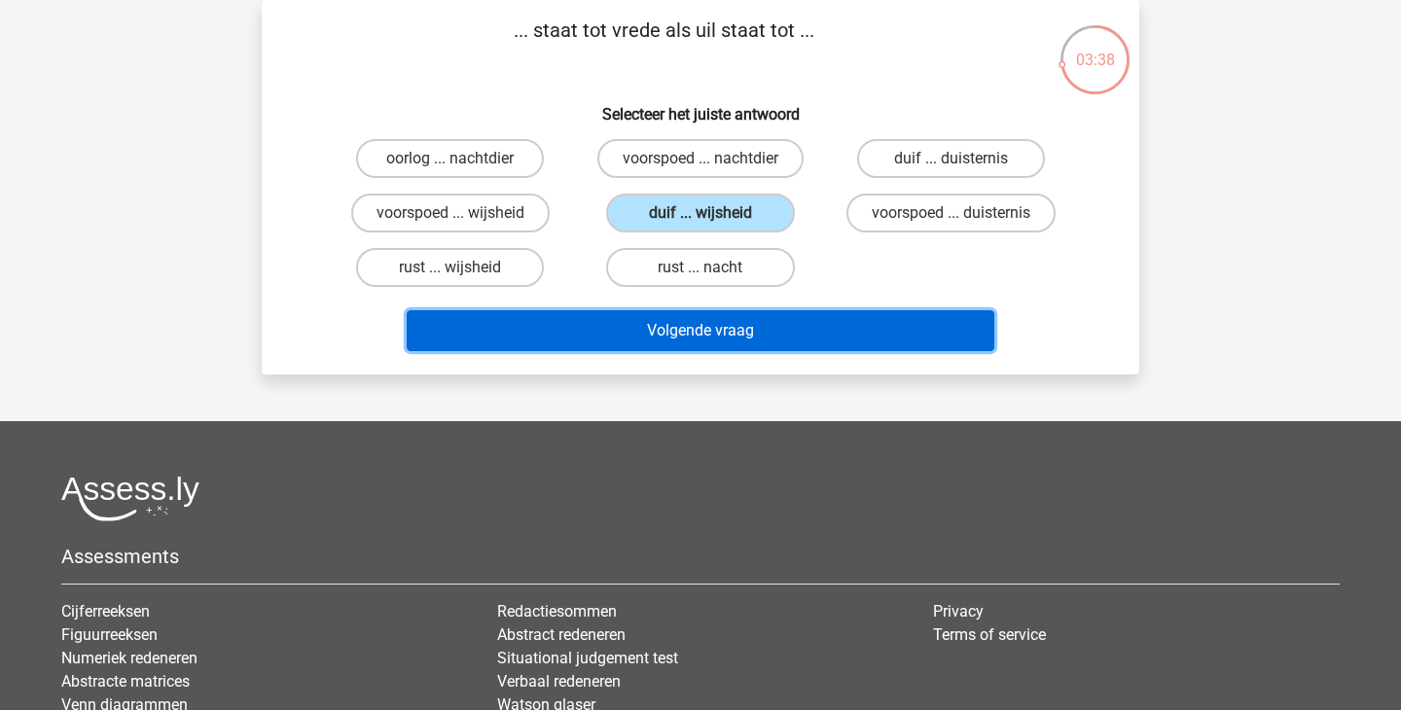
click at [702, 337] on button "Volgende vraag" at bounding box center [701, 330] width 589 height 41
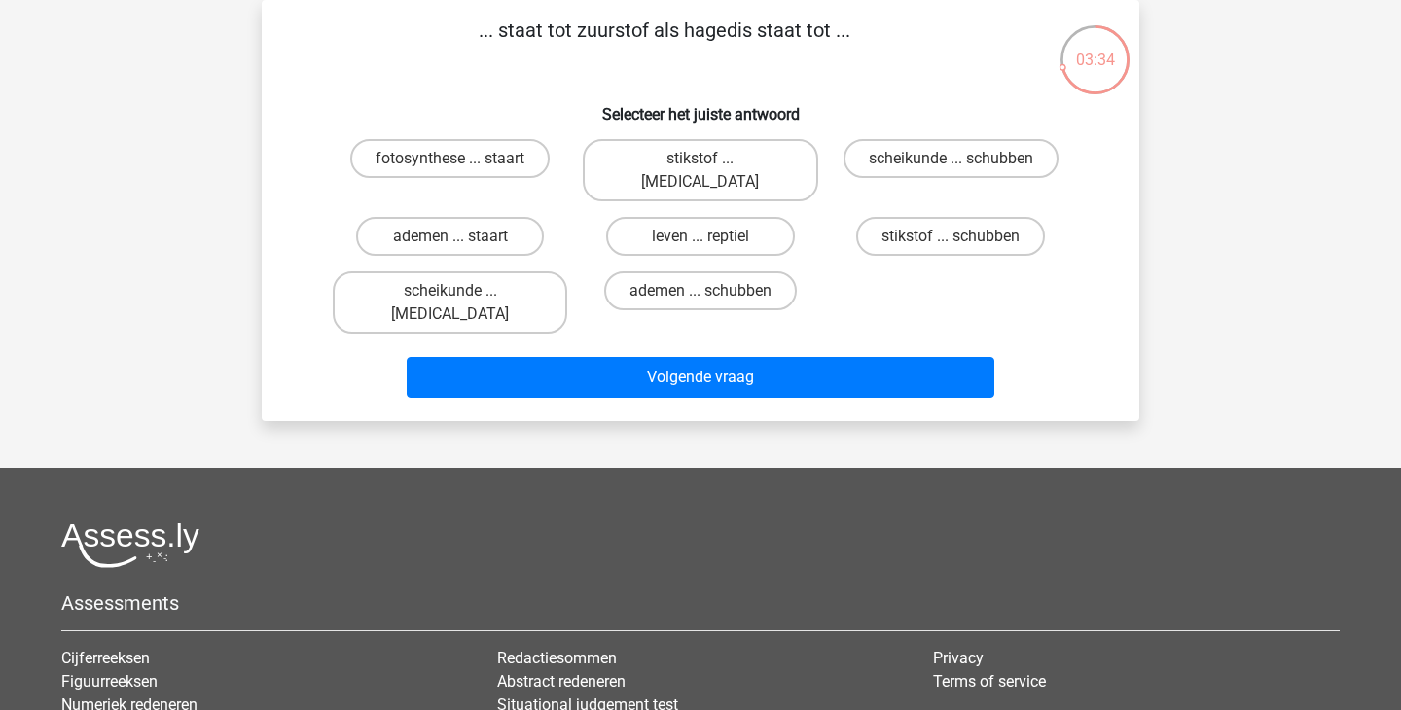
scroll to position [60, 0]
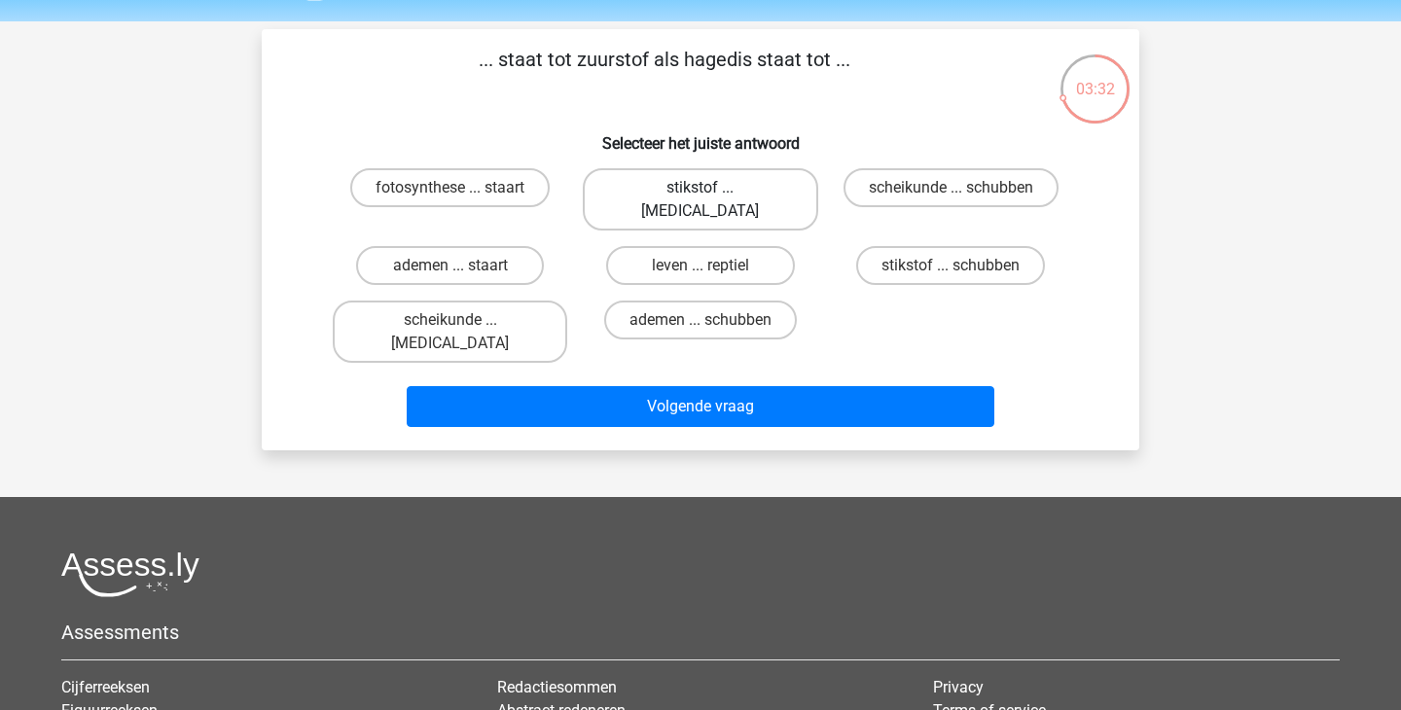
click at [739, 185] on label "stikstof ... krokodil" at bounding box center [700, 199] width 235 height 62
click at [713, 188] on input "stikstof ... krokodil" at bounding box center [707, 194] width 13 height 13
radio input "true"
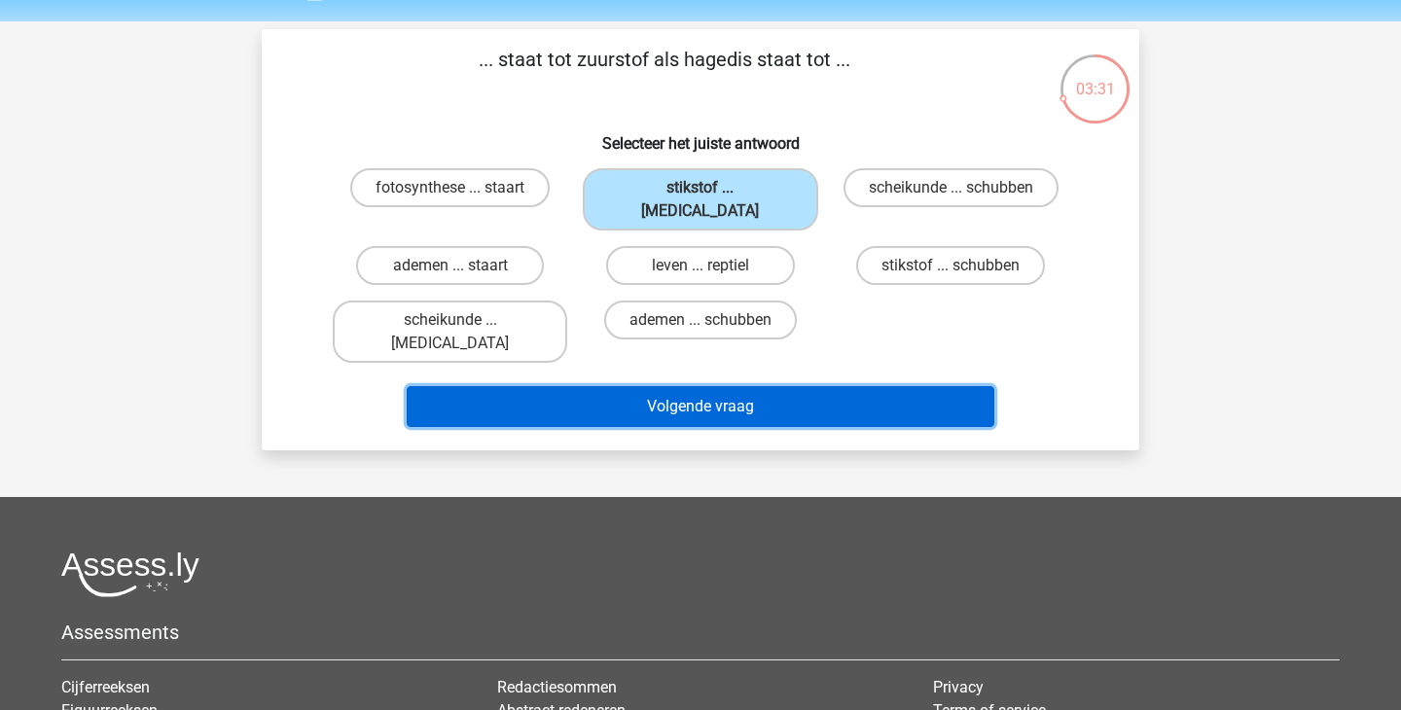
click at [758, 386] on button "Volgende vraag" at bounding box center [701, 406] width 589 height 41
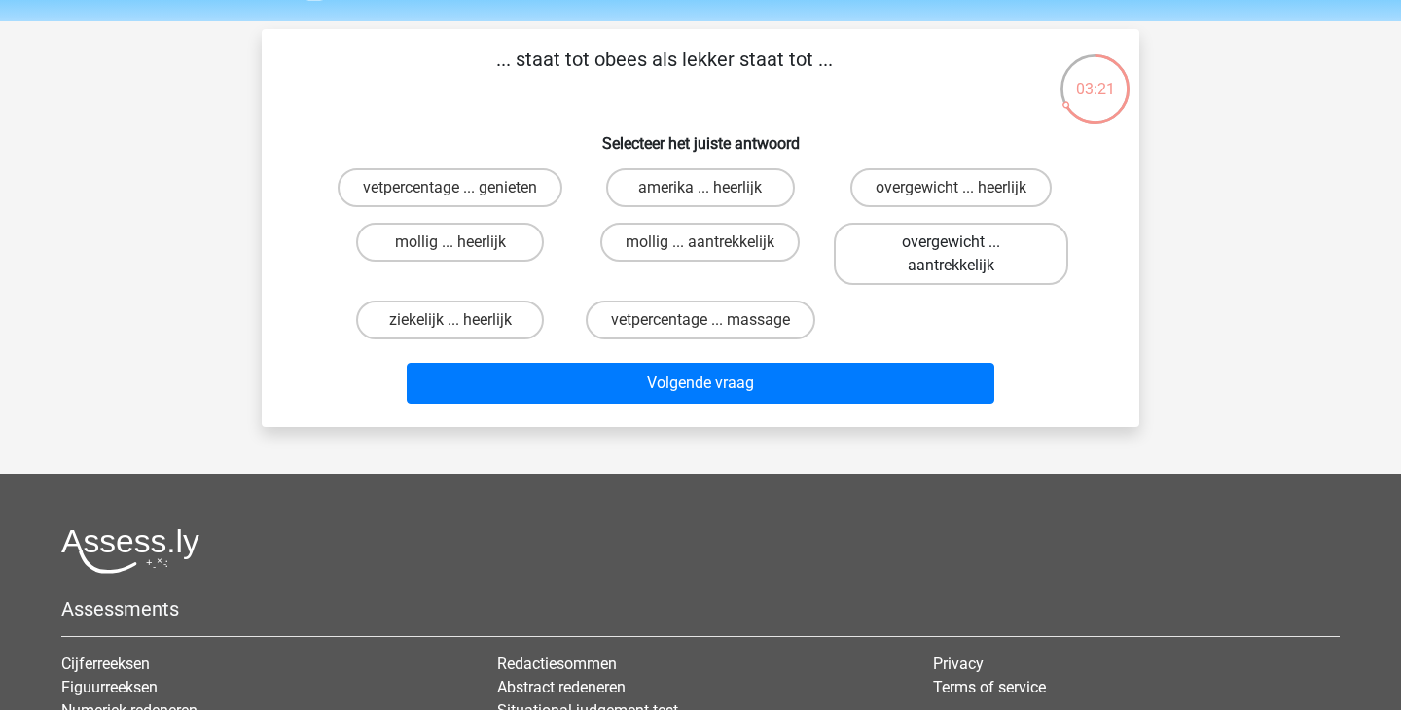
click at [878, 267] on label "overgewicht ... aantrekkelijk" at bounding box center [951, 254] width 235 height 62
click at [951, 255] on input "overgewicht ... aantrekkelijk" at bounding box center [957, 248] width 13 height 13
radio input "true"
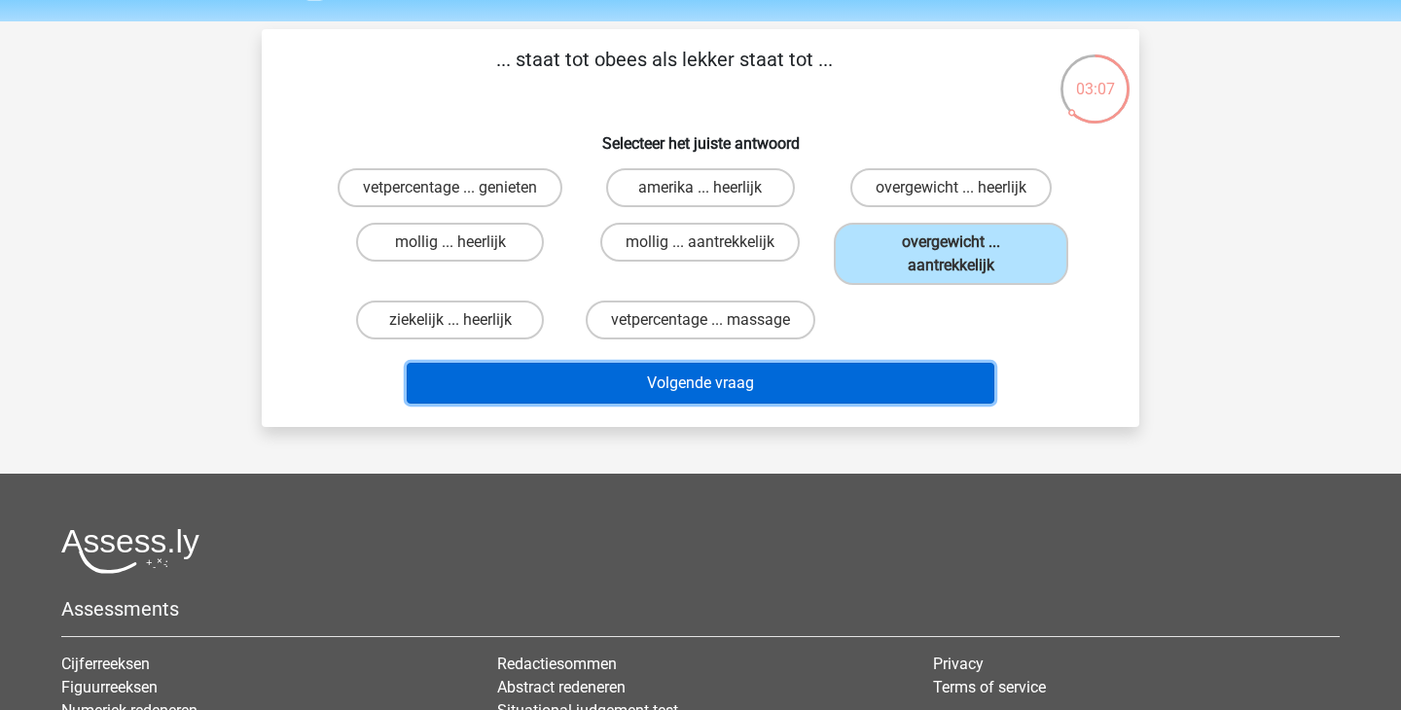
click at [858, 388] on button "Volgende vraag" at bounding box center [701, 383] width 589 height 41
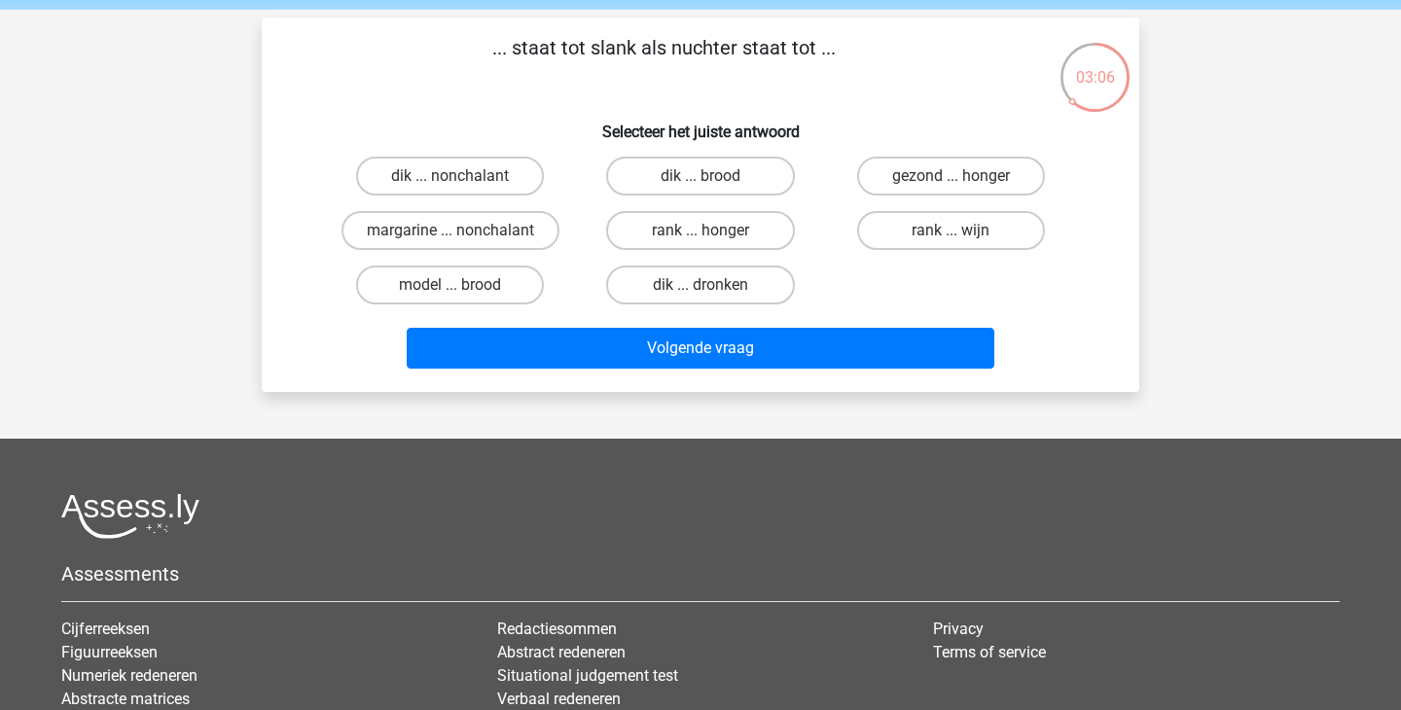
scroll to position [71, 0]
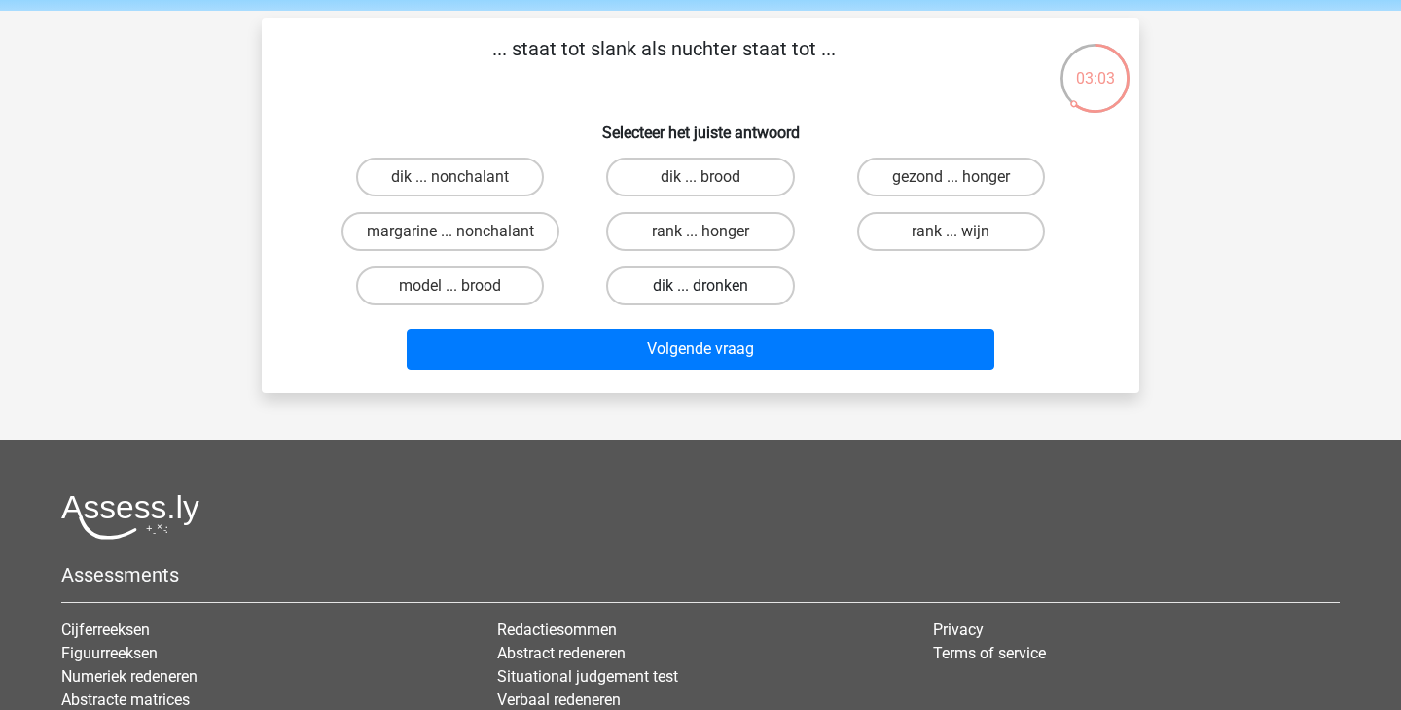
click at [689, 281] on label "dik ... dronken" at bounding box center [700, 286] width 188 height 39
click at [701, 286] on input "dik ... dronken" at bounding box center [707, 292] width 13 height 13
radio input "true"
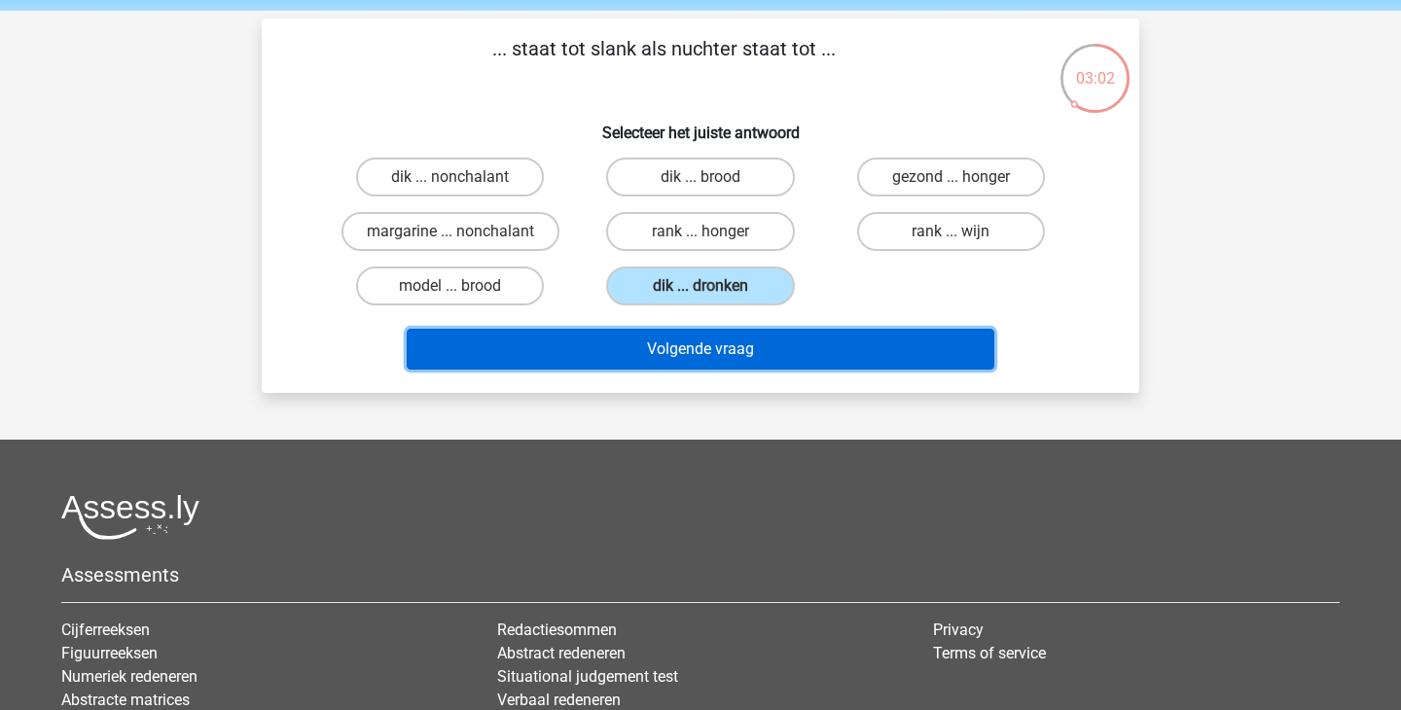
click at [724, 350] on button "Volgende vraag" at bounding box center [701, 349] width 589 height 41
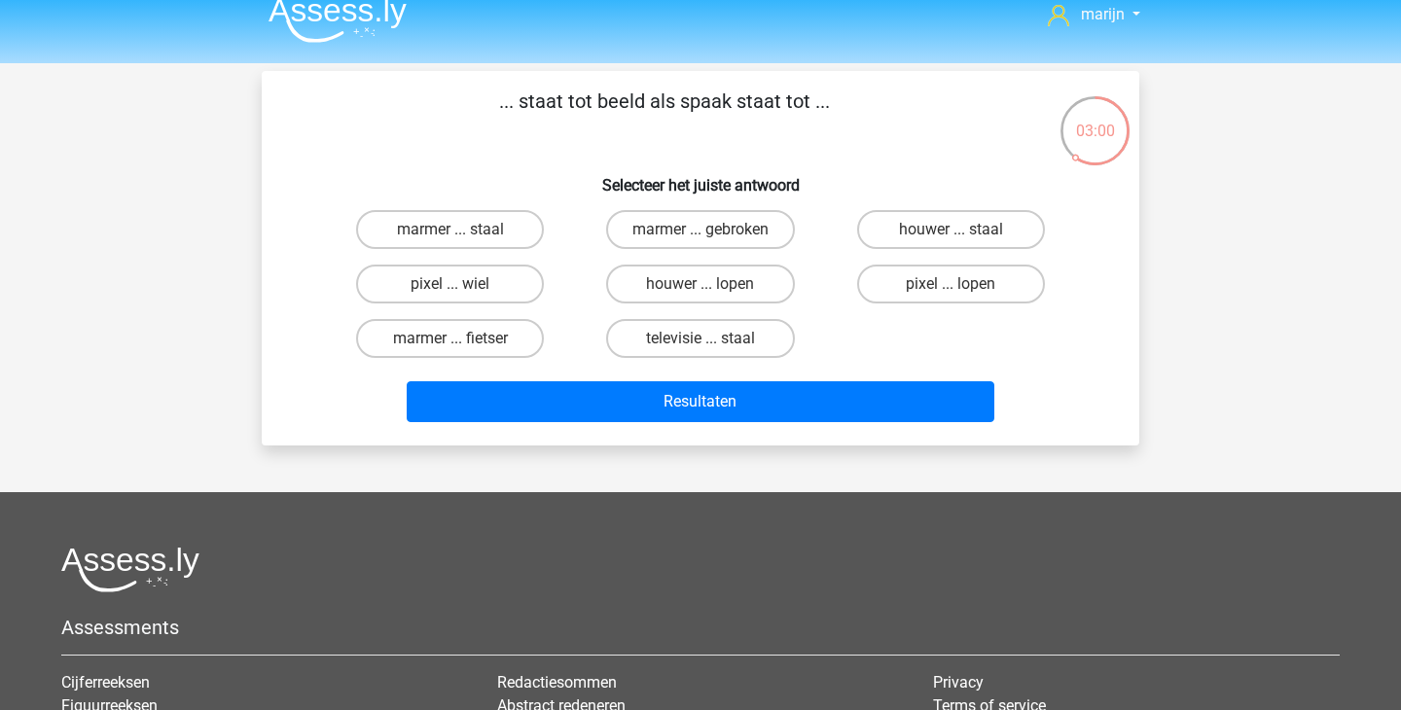
scroll to position [0, 0]
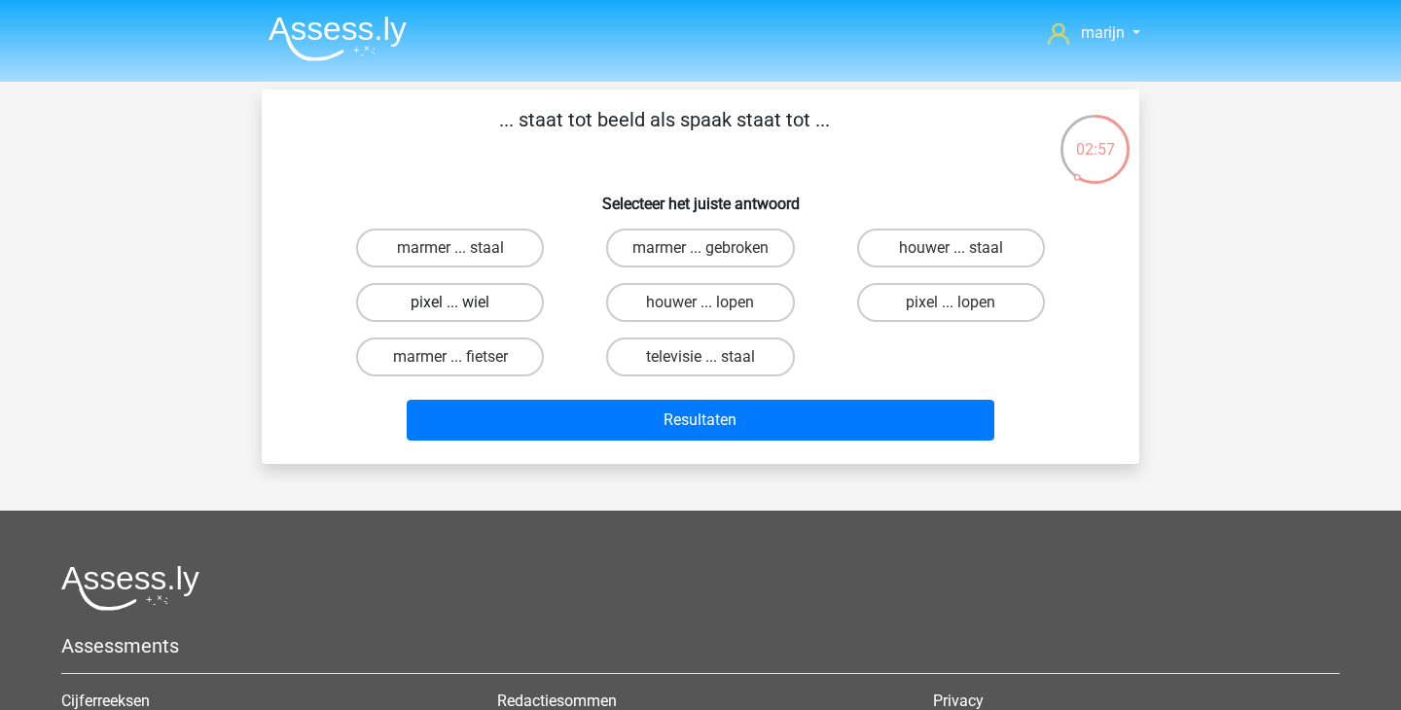
click at [494, 300] on label "pixel ... wiel" at bounding box center [450, 302] width 188 height 39
click at [463, 303] on input "pixel ... wiel" at bounding box center [457, 309] width 13 height 13
radio input "true"
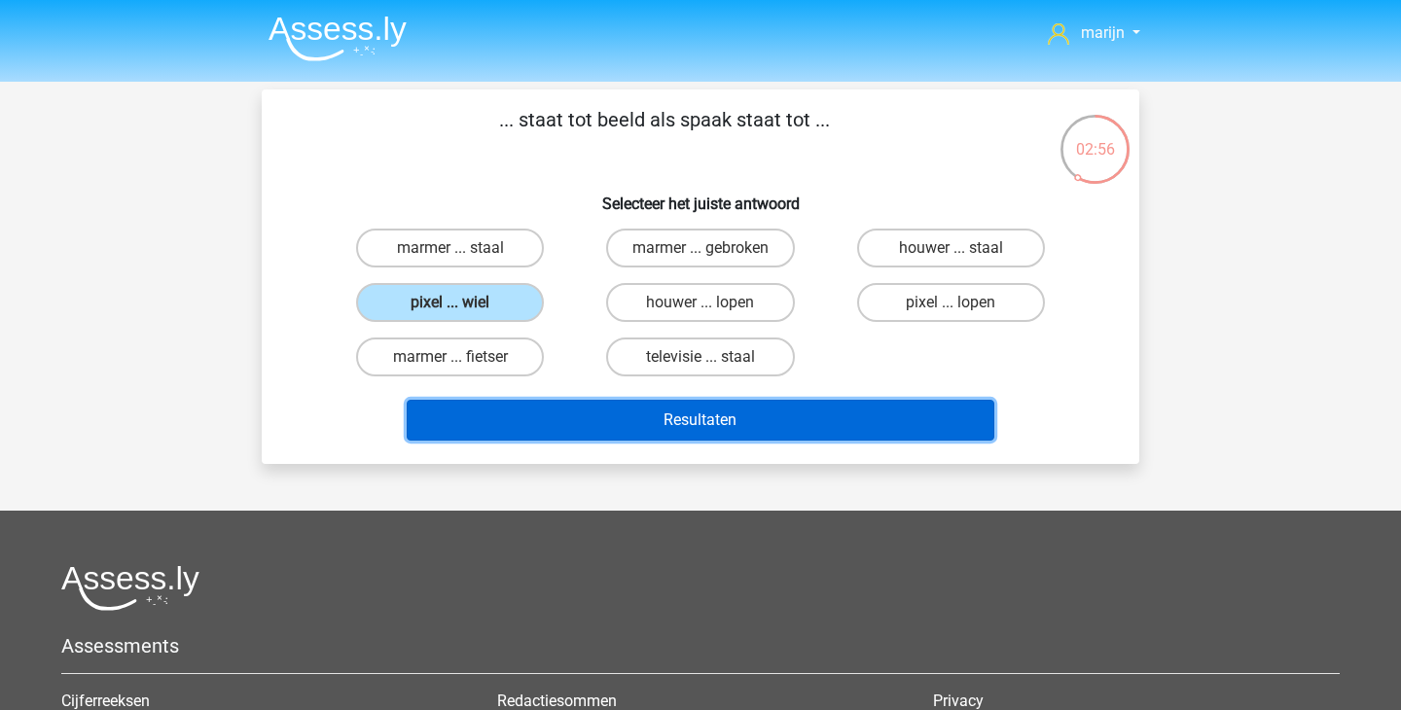
click at [625, 417] on button "Resultaten" at bounding box center [701, 420] width 589 height 41
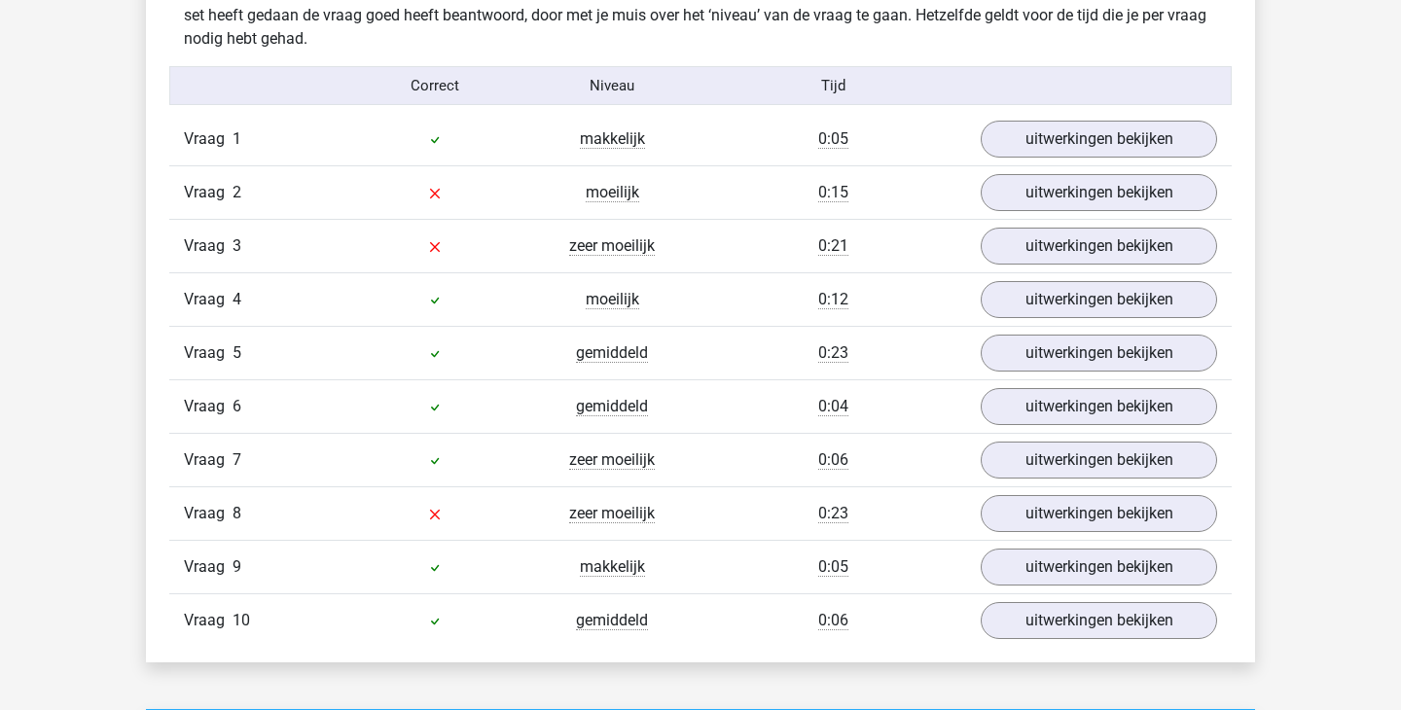
scroll to position [1229, 0]
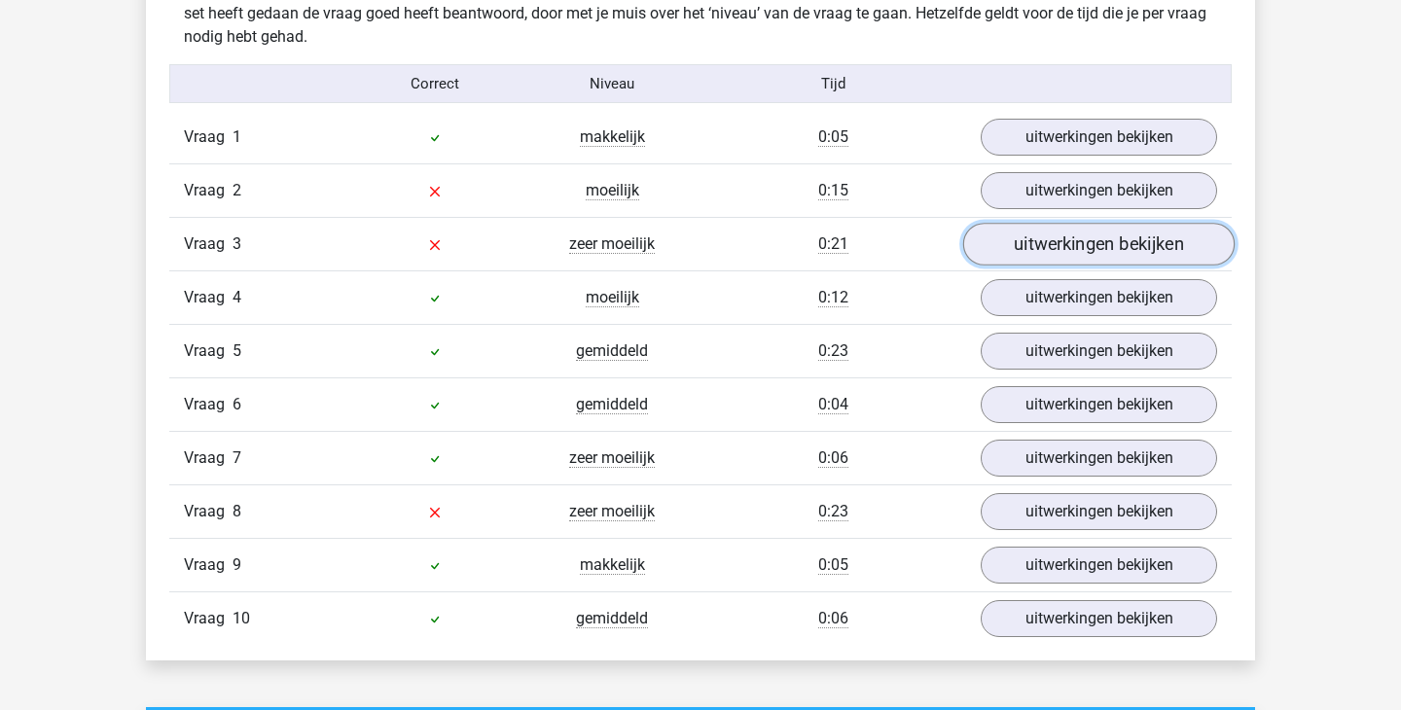
click at [1049, 239] on link "uitwerkingen bekijken" at bounding box center [1099, 244] width 272 height 43
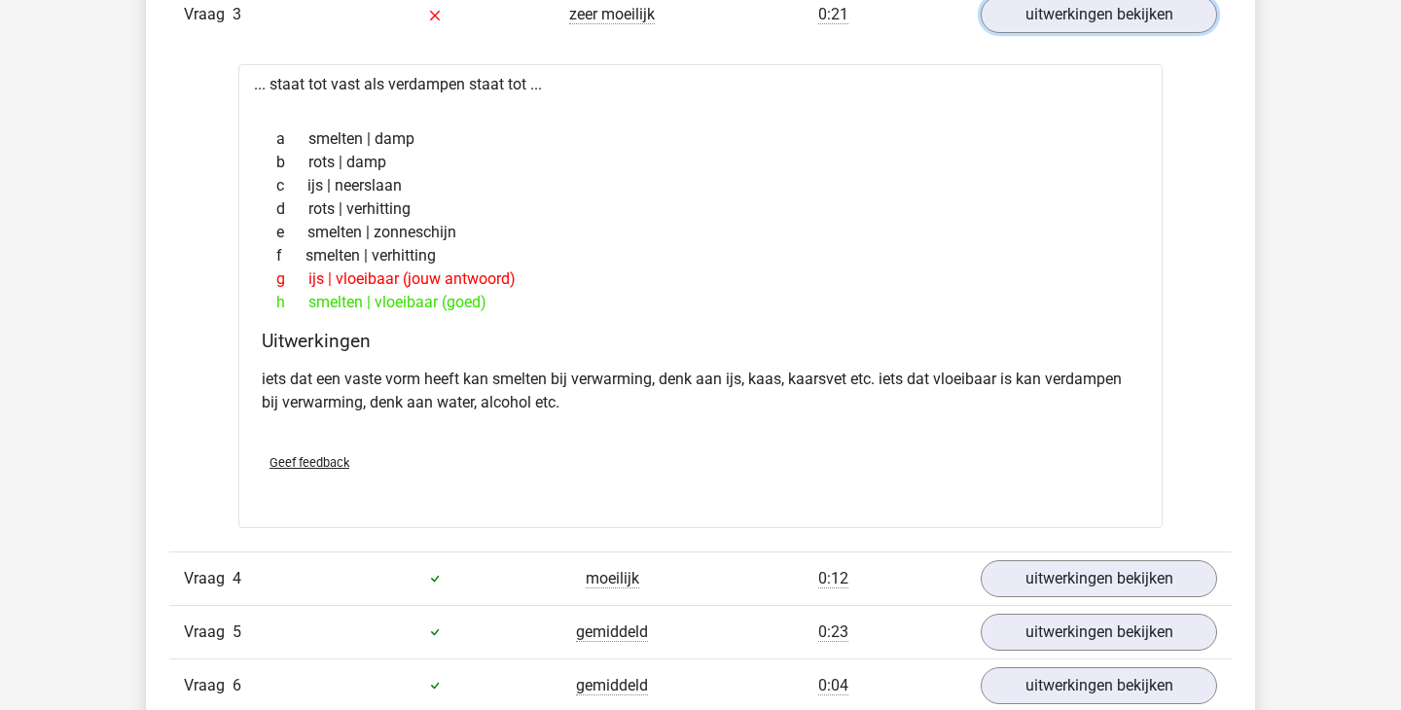
scroll to position [1460, 0]
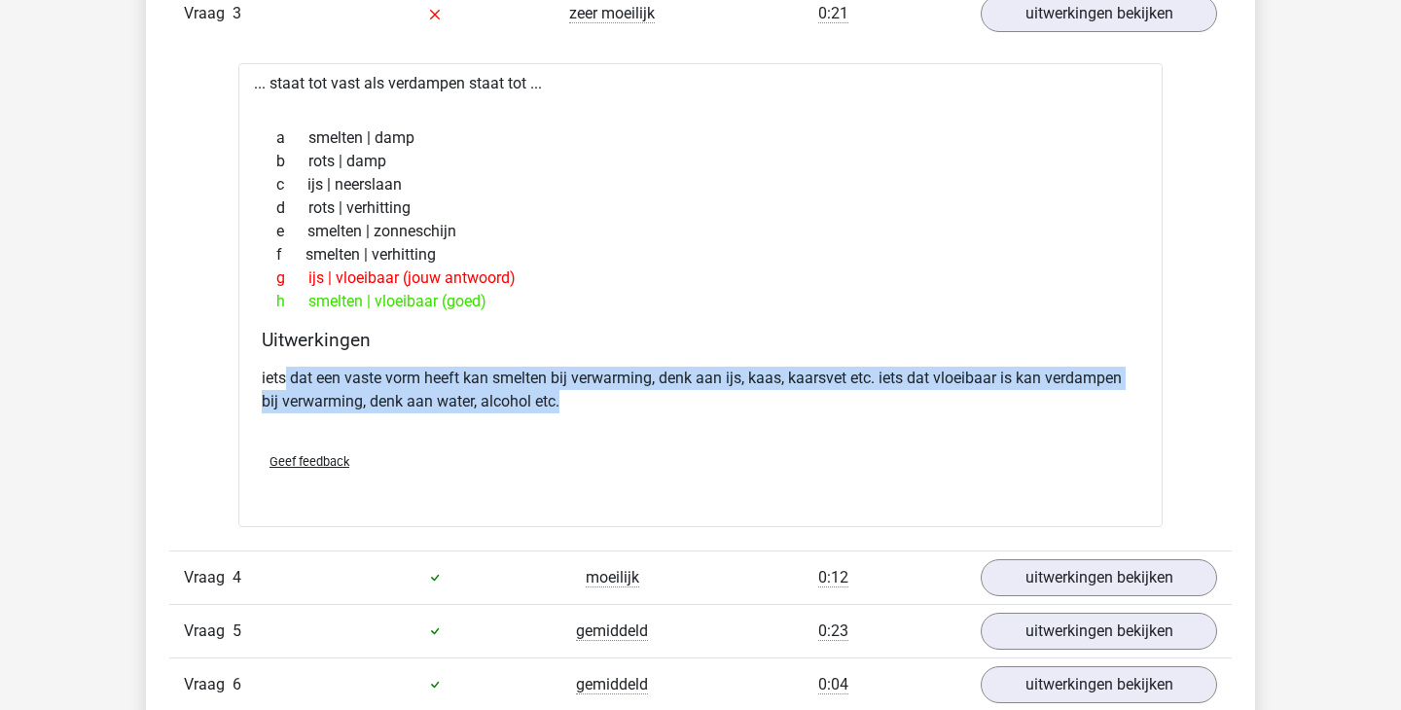
drag, startPoint x: 286, startPoint y: 368, endPoint x: 584, endPoint y: 398, distance: 299.3
click at [583, 398] on p "iets dat een vaste vorm heeft kan smelten bij verwarming, denk aan ijs, kaas, k…" at bounding box center [701, 390] width 878 height 47
click at [584, 398] on p "iets dat een vaste vorm heeft kan smelten bij verwarming, denk aan ijs, kaas, k…" at bounding box center [701, 390] width 878 height 47
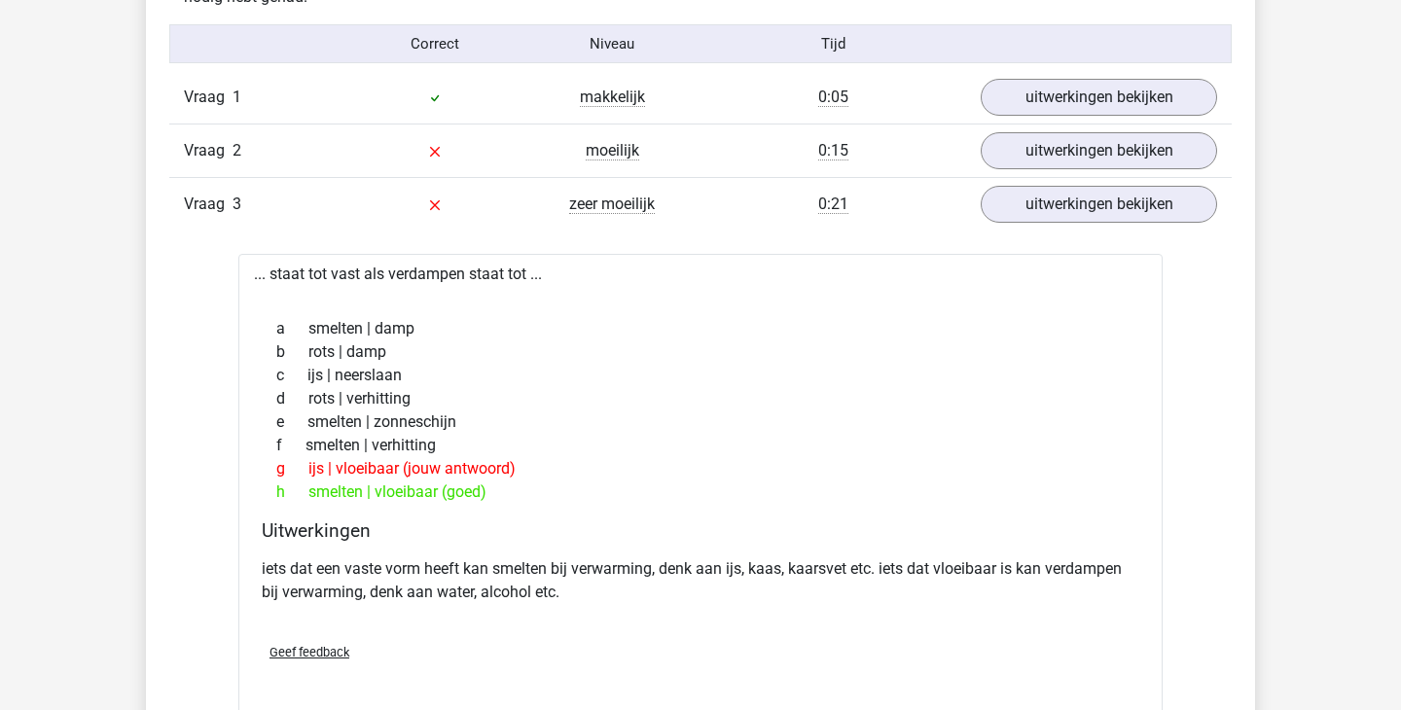
scroll to position [1254, 0]
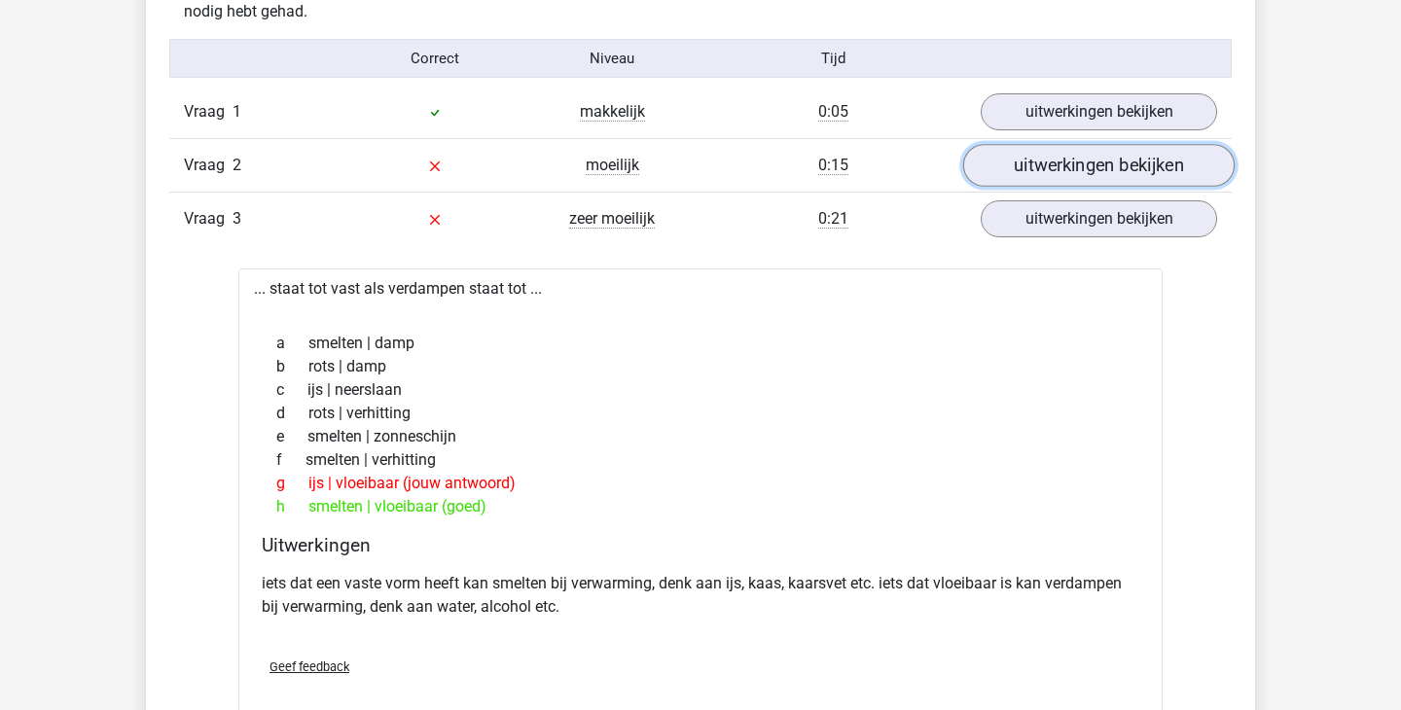
click at [1160, 168] on link "uitwerkingen bekijken" at bounding box center [1099, 165] width 272 height 43
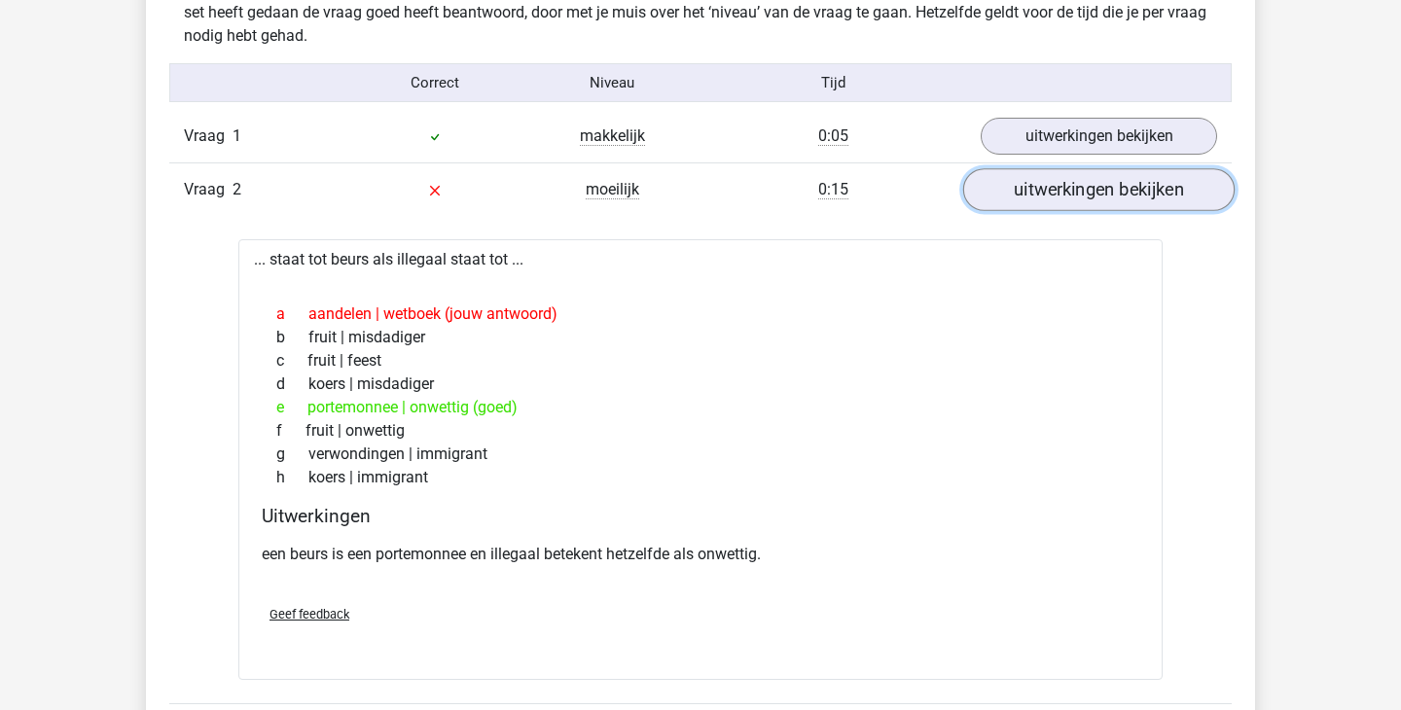
scroll to position [1213, 0]
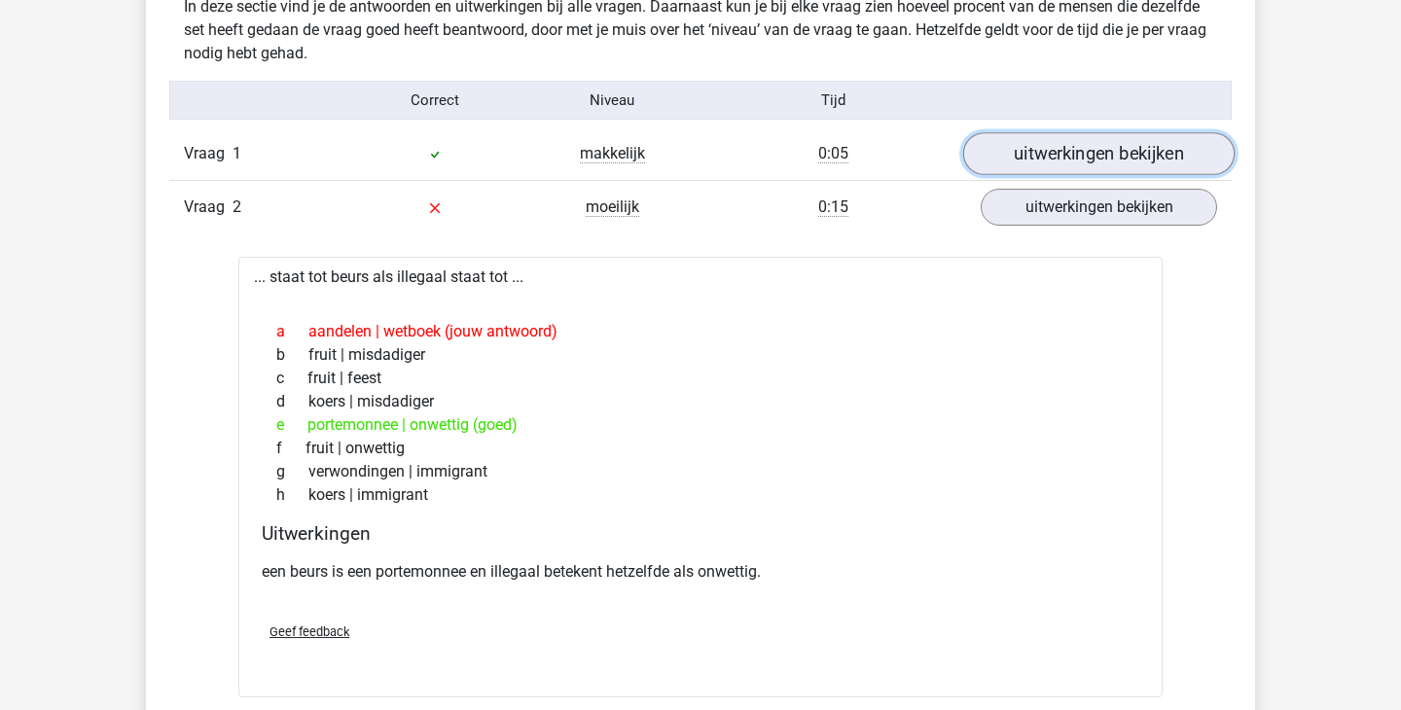
click at [1114, 153] on link "uitwerkingen bekijken" at bounding box center [1099, 153] width 272 height 43
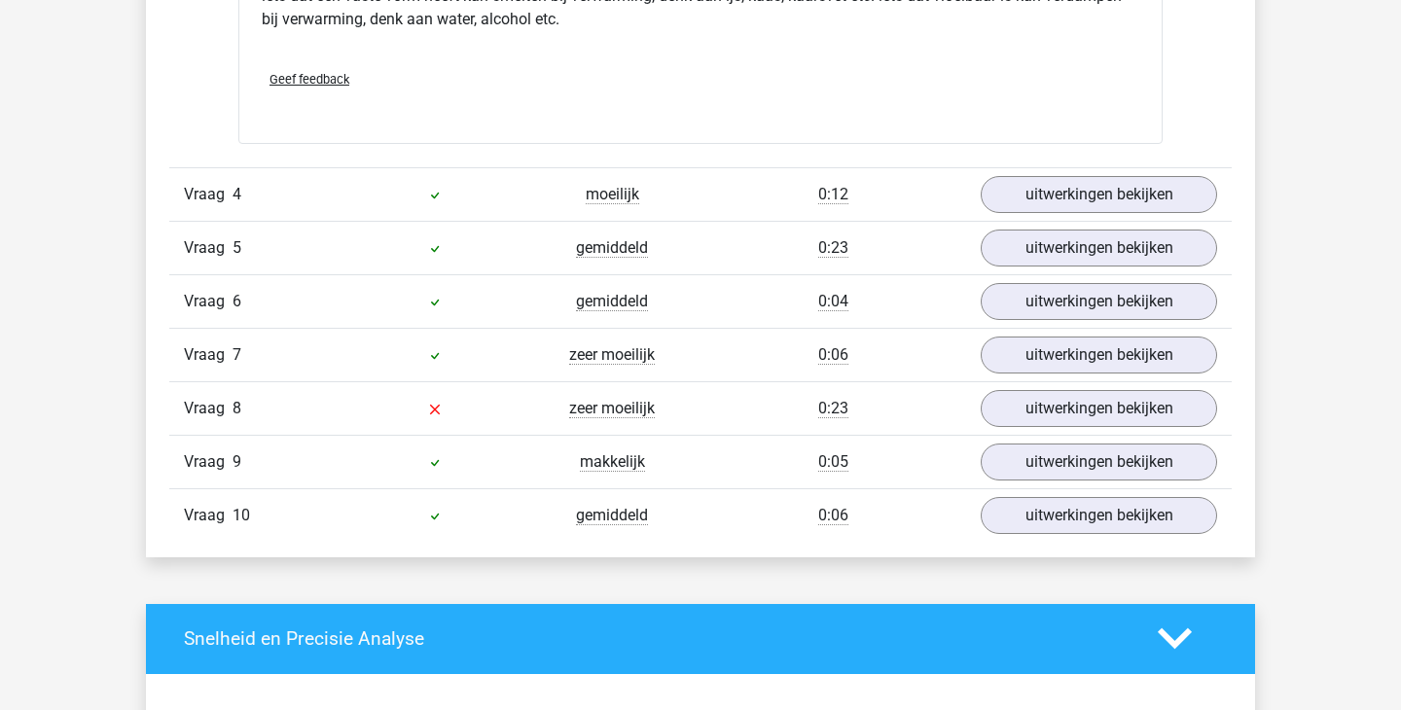
scroll to position [2829, 0]
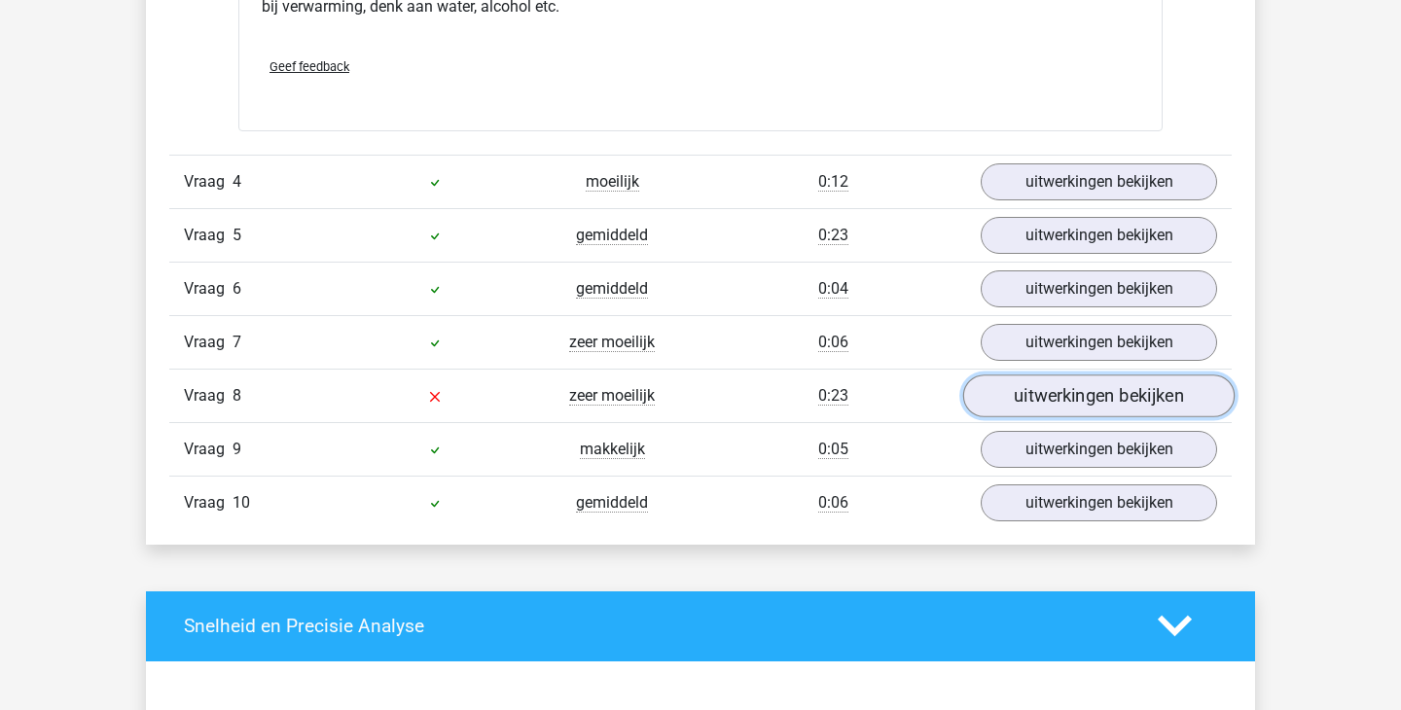
click at [1107, 401] on link "uitwerkingen bekijken" at bounding box center [1099, 396] width 272 height 43
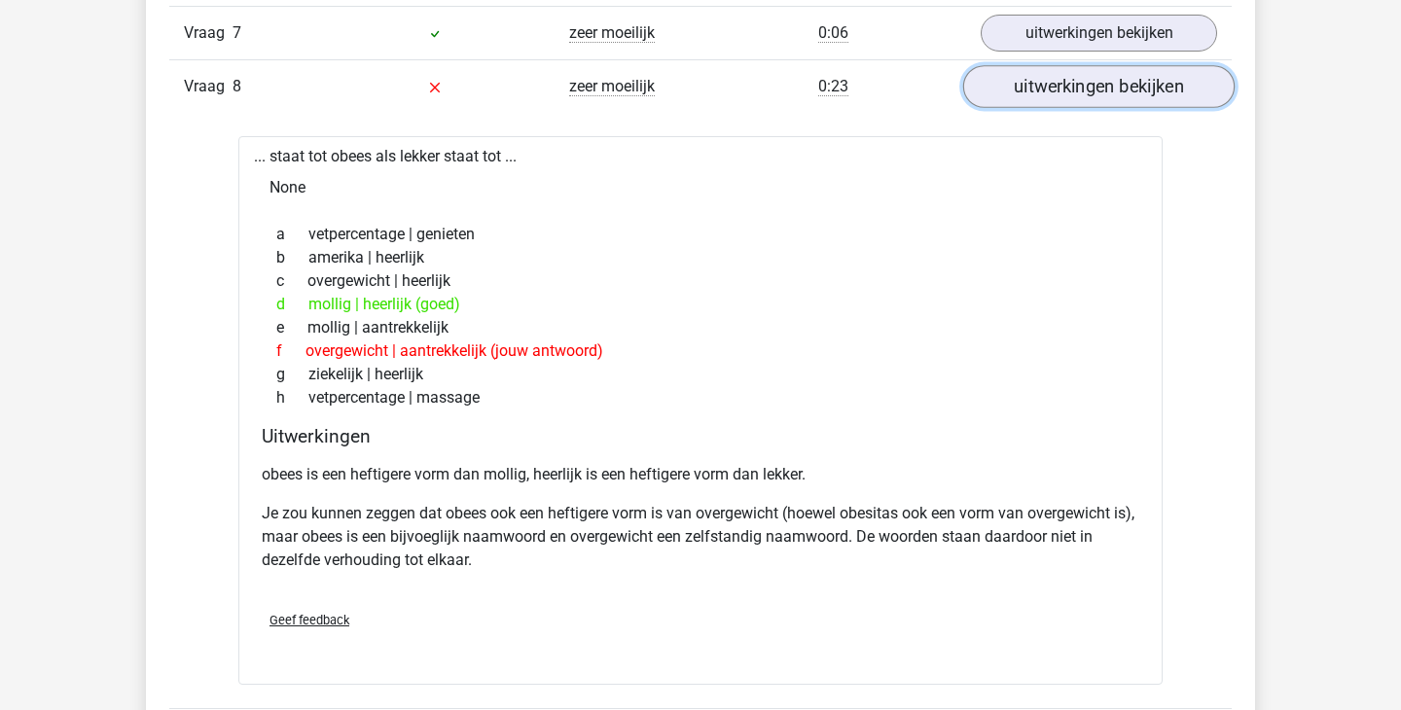
scroll to position [3137, 0]
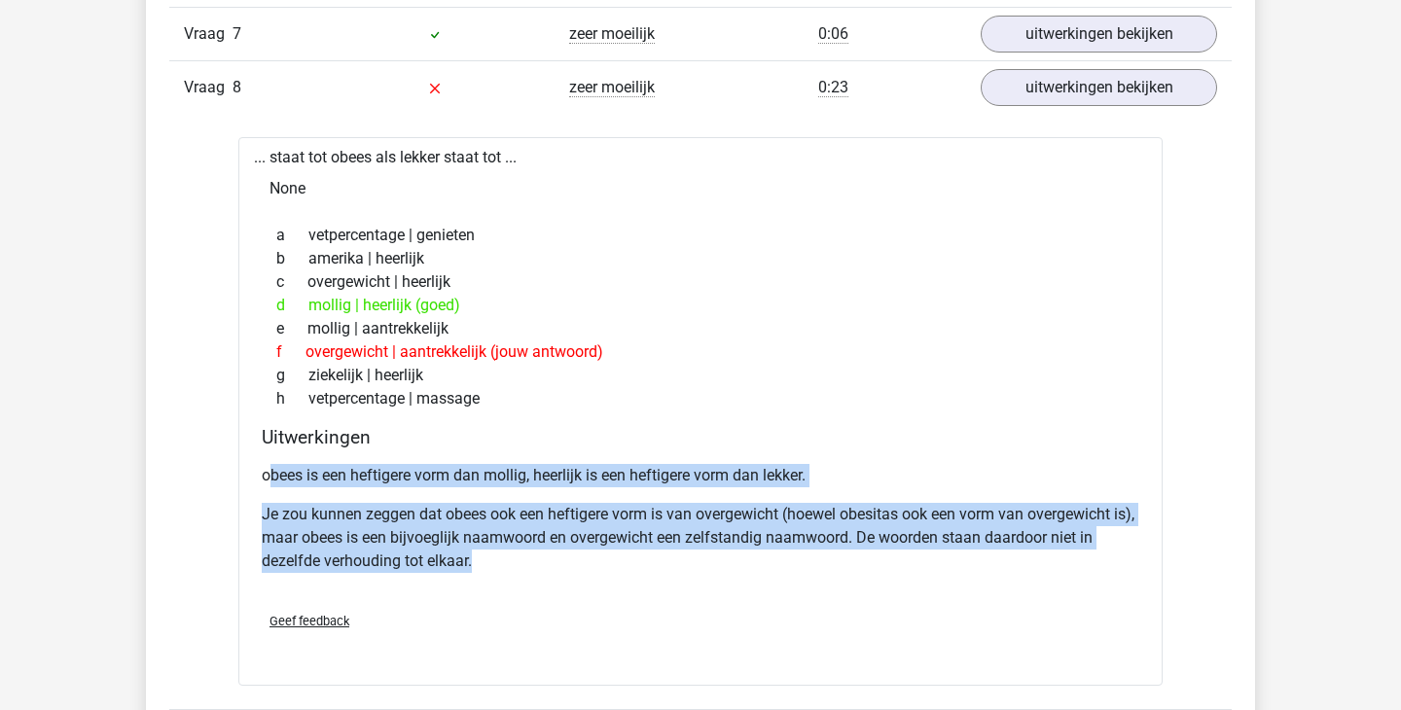
drag, startPoint x: 271, startPoint y: 478, endPoint x: 496, endPoint y: 586, distance: 250.3
click at [495, 586] on div "obees is een heftigere vorm dan mollig, heerlijk is een heftigere vorm dan lekk…" at bounding box center [701, 526] width 878 height 140
click at [496, 586] on div "obees is een heftigere vorm dan mollig, heerlijk is een heftigere vorm dan lekk…" at bounding box center [701, 526] width 878 height 140
drag, startPoint x: 496, startPoint y: 586, endPoint x: 290, endPoint y: 478, distance: 232.9
click at [290, 478] on div "obees is een heftigere vorm dan mollig, heerlijk is een heftigere vorm dan lekk…" at bounding box center [701, 526] width 878 height 140
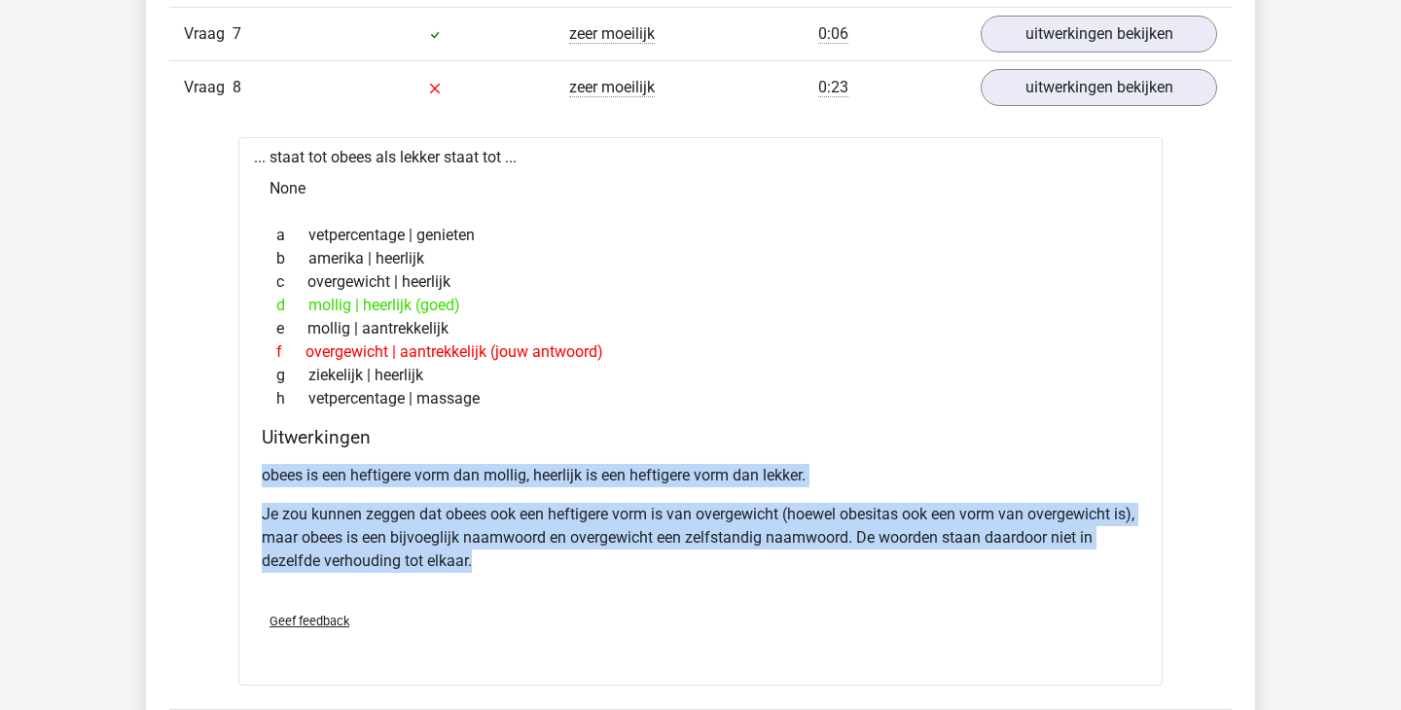
click at [290, 478] on p "obees is een heftigere vorm dan mollig, heerlijk is een heftigere vorm dan lekk…" at bounding box center [701, 475] width 878 height 23
drag, startPoint x: 290, startPoint y: 478, endPoint x: 527, endPoint y: 590, distance: 262.5
click at [526, 590] on div "obees is een heftigere vorm dan mollig, heerlijk is een heftigere vorm dan lekk…" at bounding box center [701, 526] width 878 height 140
click at [527, 590] on div "obees is een heftigere vorm dan mollig, heerlijk is een heftigere vorm dan lekk…" at bounding box center [701, 526] width 878 height 140
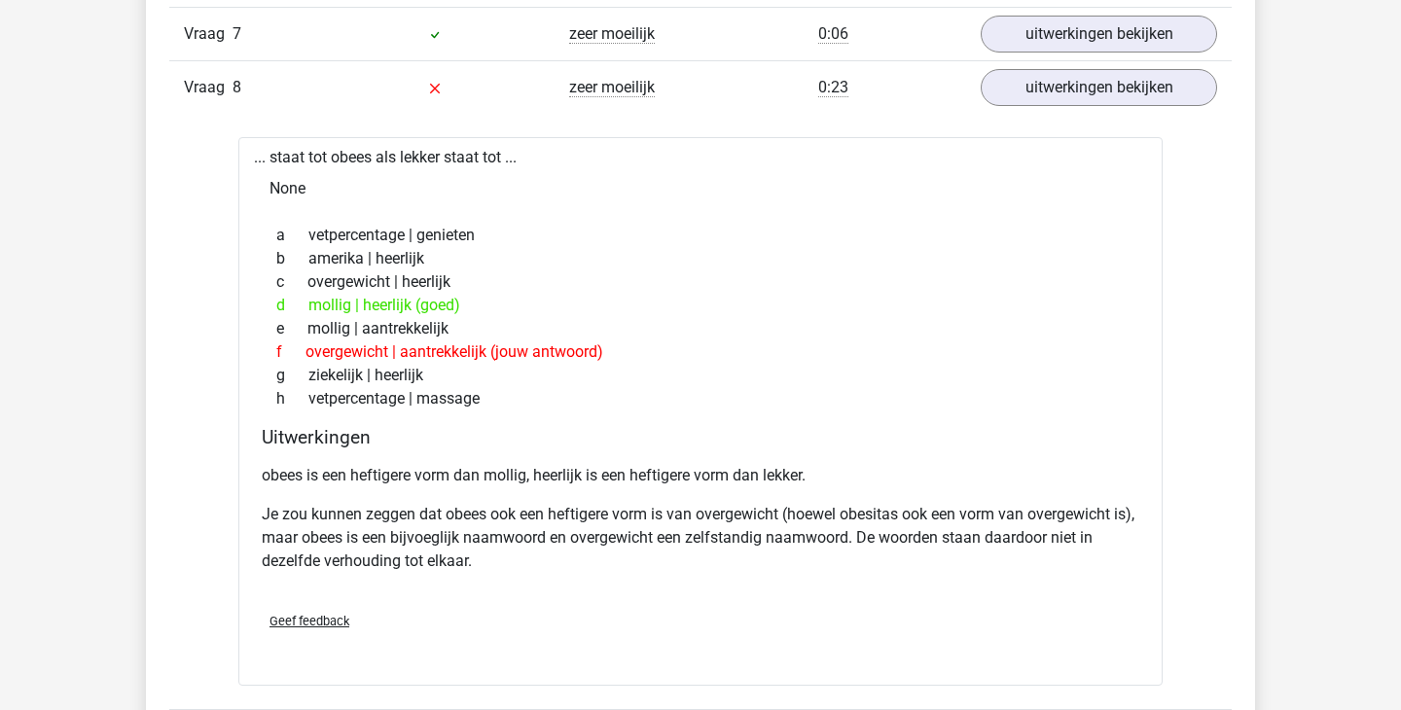
click at [527, 590] on div "obees is een heftigere vorm dan mollig, heerlijk is een heftigere vorm dan lekk…" at bounding box center [701, 526] width 878 height 140
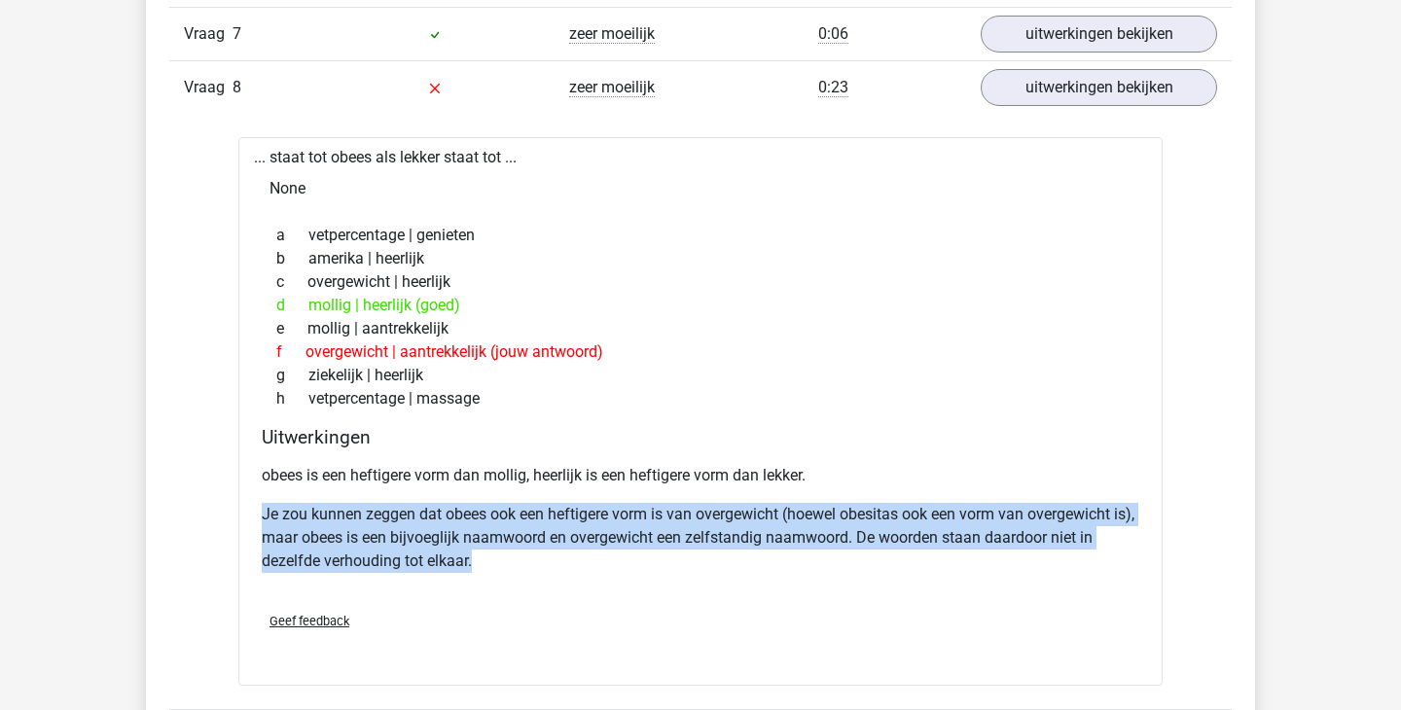
drag, startPoint x: 527, startPoint y: 590, endPoint x: 392, endPoint y: 538, distance: 144.8
click at [392, 538] on div "obees is een heftigere vorm dan mollig, heerlijk is een heftigere vorm dan lekk…" at bounding box center [701, 526] width 878 height 140
click at [391, 538] on p "Je zou kunnen zeggen dat obees ook een heftigere vorm is van overgewicht (hoewe…" at bounding box center [701, 538] width 878 height 70
drag, startPoint x: 334, startPoint y: 510, endPoint x: 474, endPoint y: 565, distance: 150.7
click at [474, 565] on p "Je zou kunnen zeggen dat obees ook een heftigere vorm is van overgewicht (hoewe…" at bounding box center [701, 538] width 878 height 70
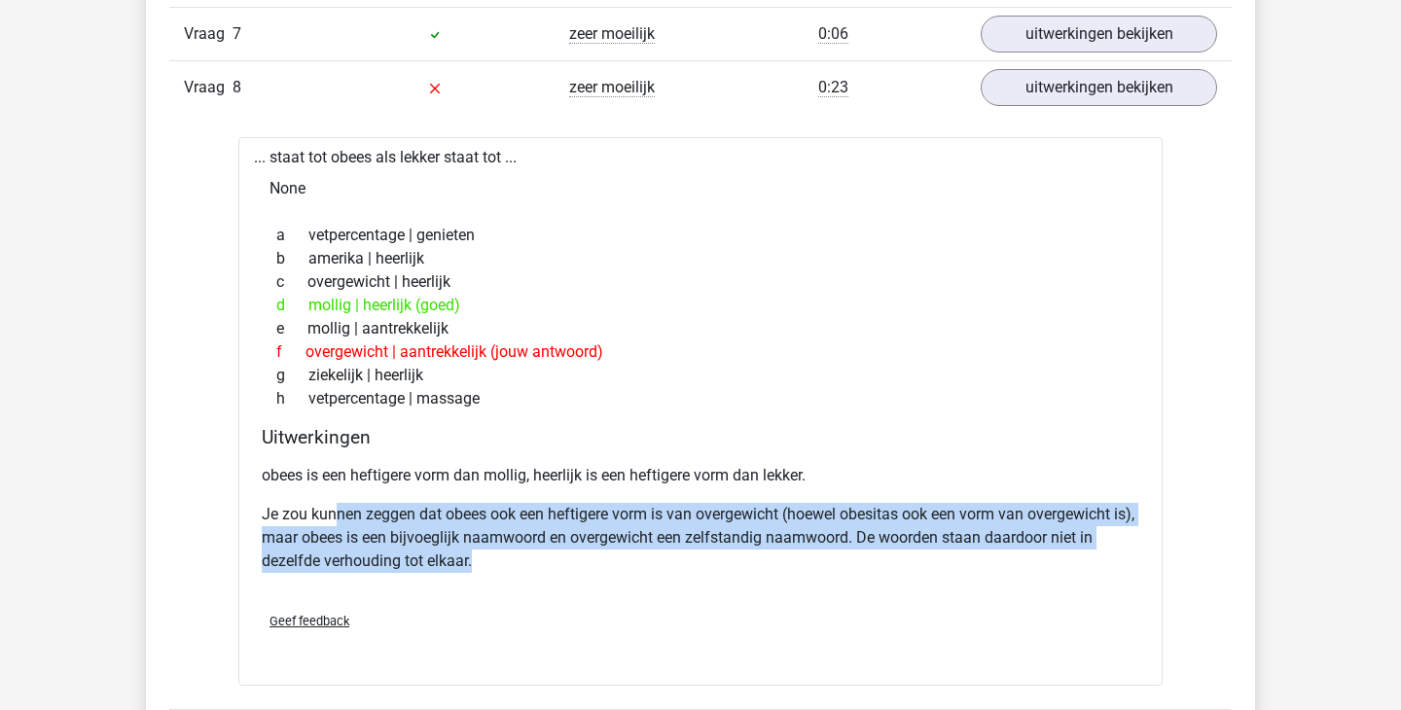
click at [473, 565] on p "Je zou kunnen zeggen dat obees ook een heftigere vorm is van overgewicht (hoewe…" at bounding box center [701, 538] width 878 height 70
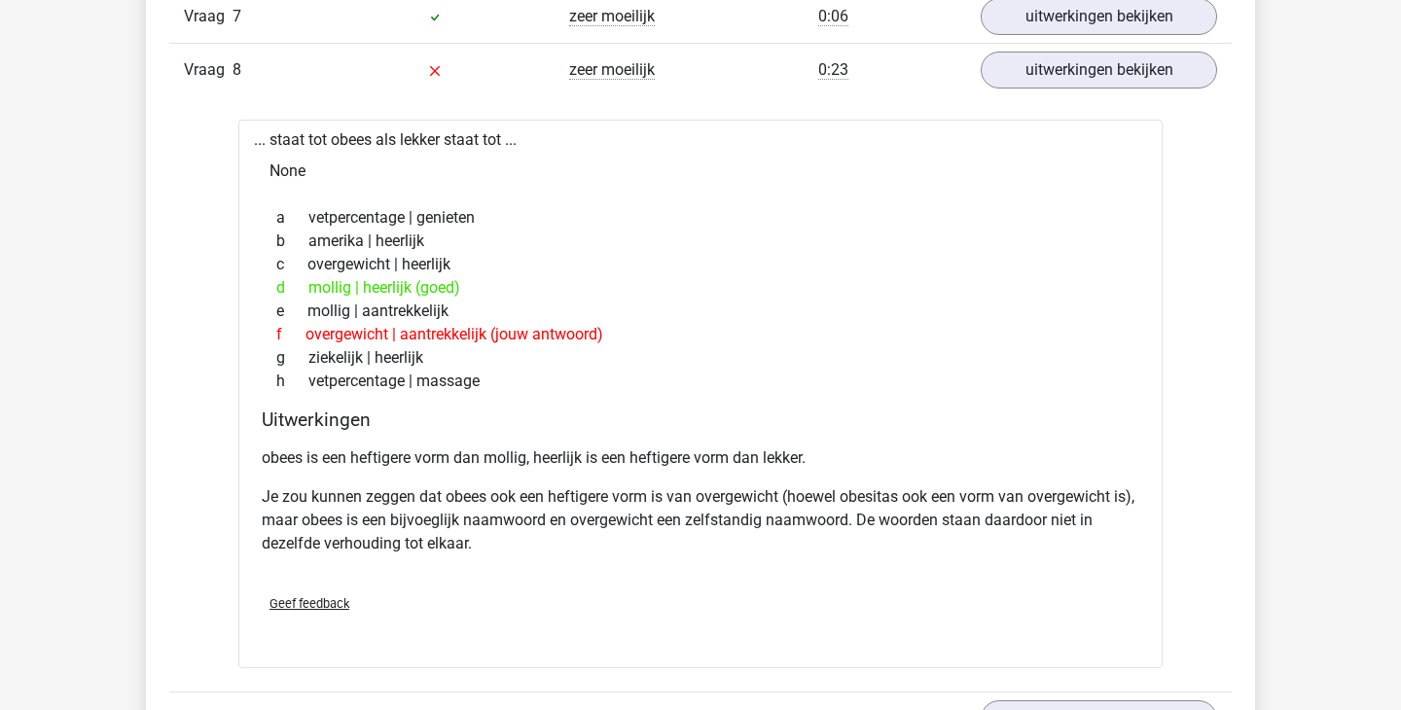
scroll to position [3164, 0]
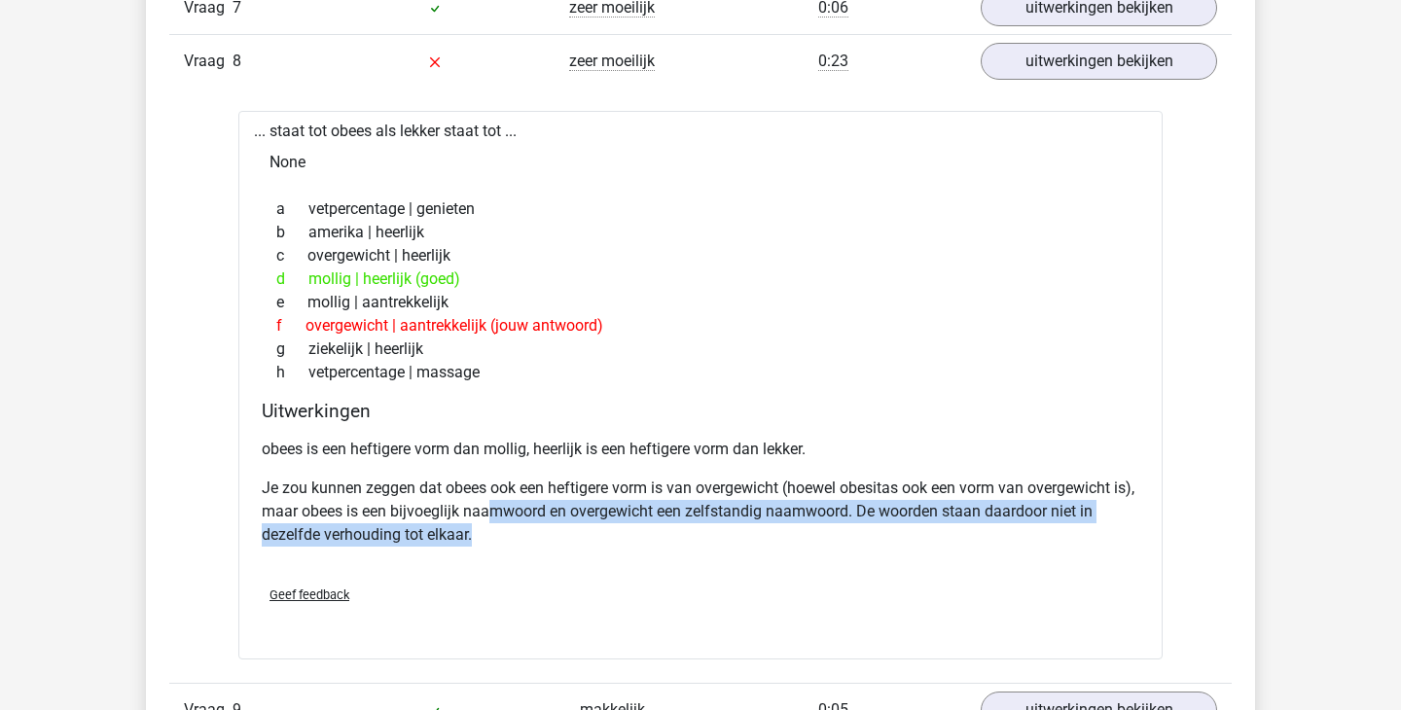
drag, startPoint x: 513, startPoint y: 513, endPoint x: 514, endPoint y: 567, distance: 54.5
click at [514, 567] on div "obees is een heftigere vorm dan mollig, heerlijk is een heftigere vorm dan lekk…" at bounding box center [701, 500] width 878 height 140
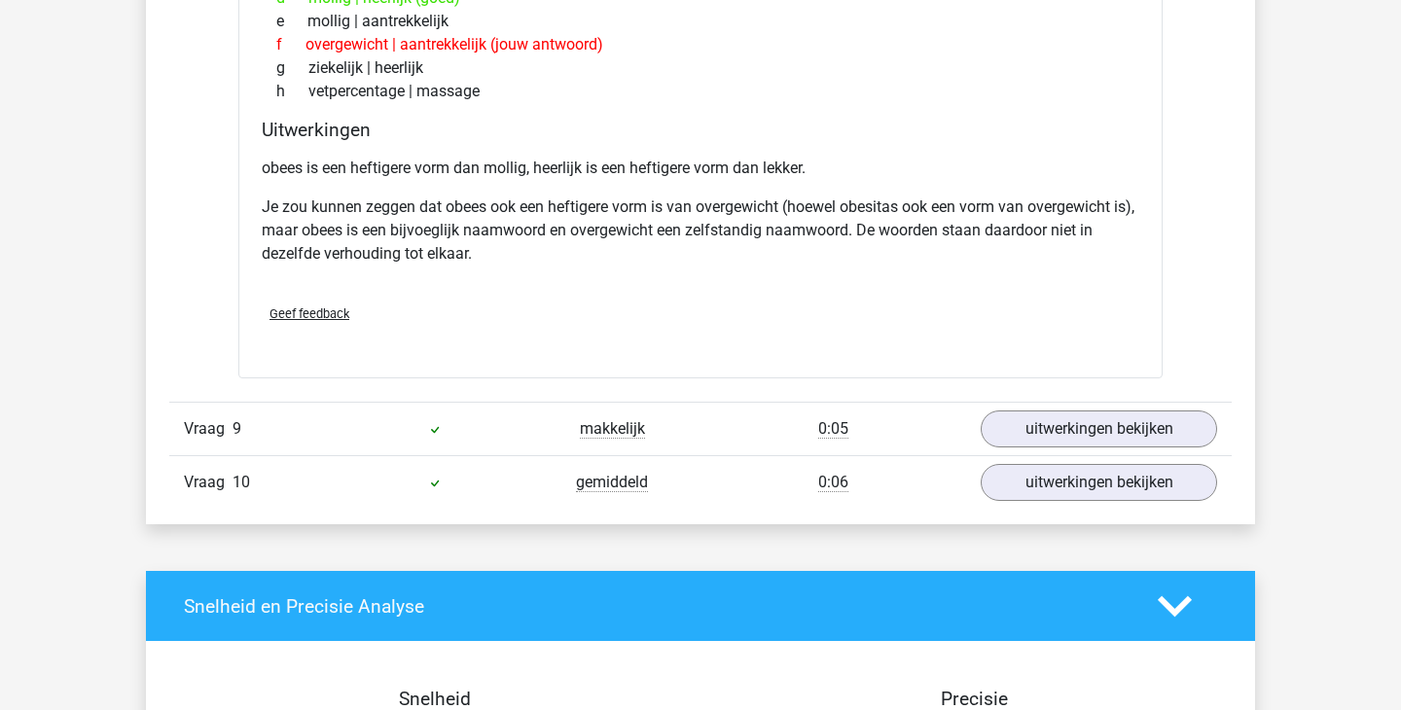
scroll to position [3404, 0]
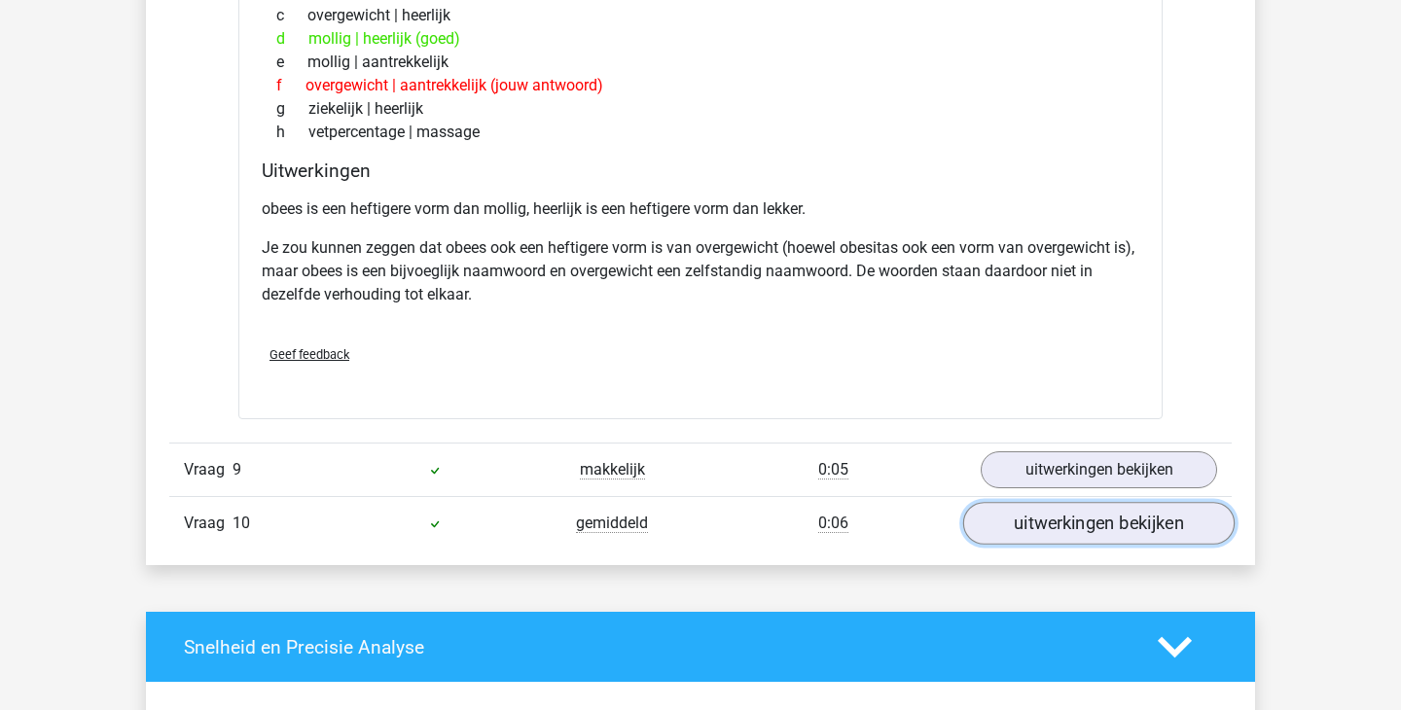
click at [1007, 517] on link "uitwerkingen bekijken" at bounding box center [1099, 523] width 272 height 43
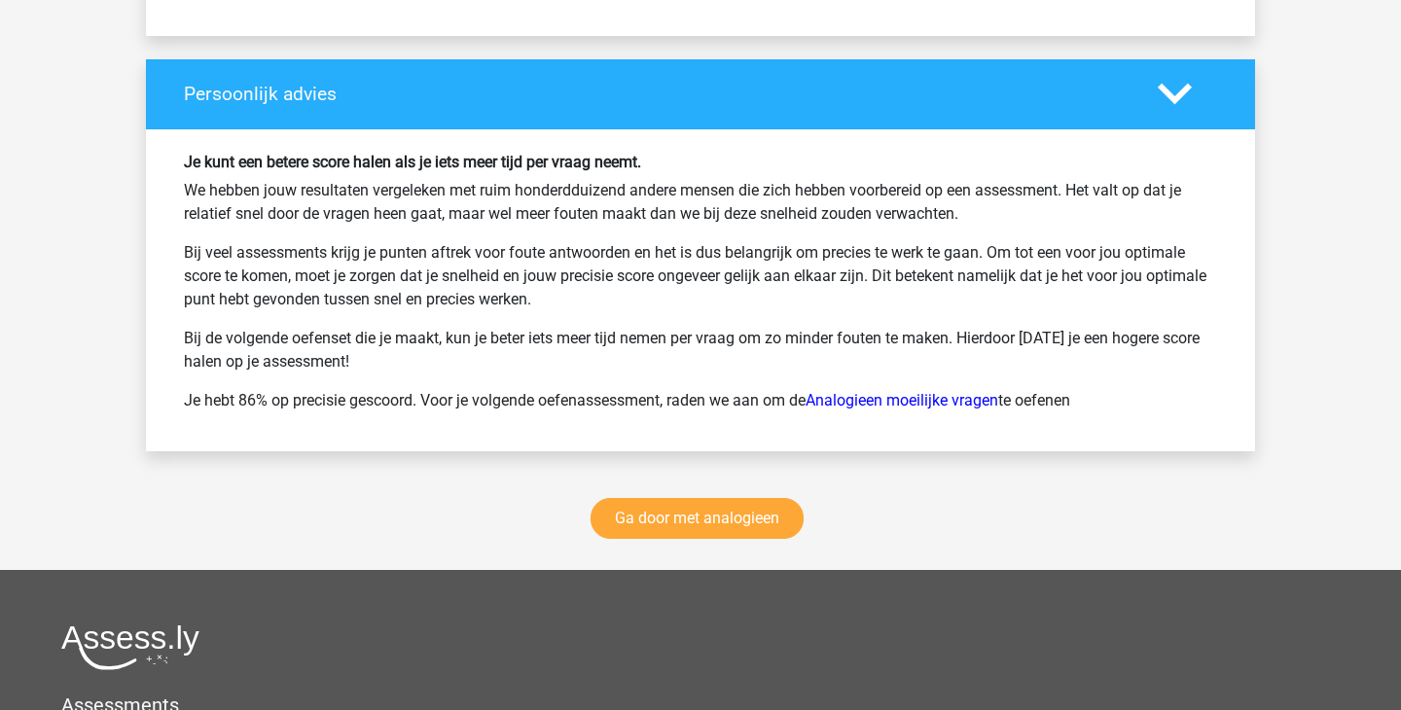
scroll to position [5278, 0]
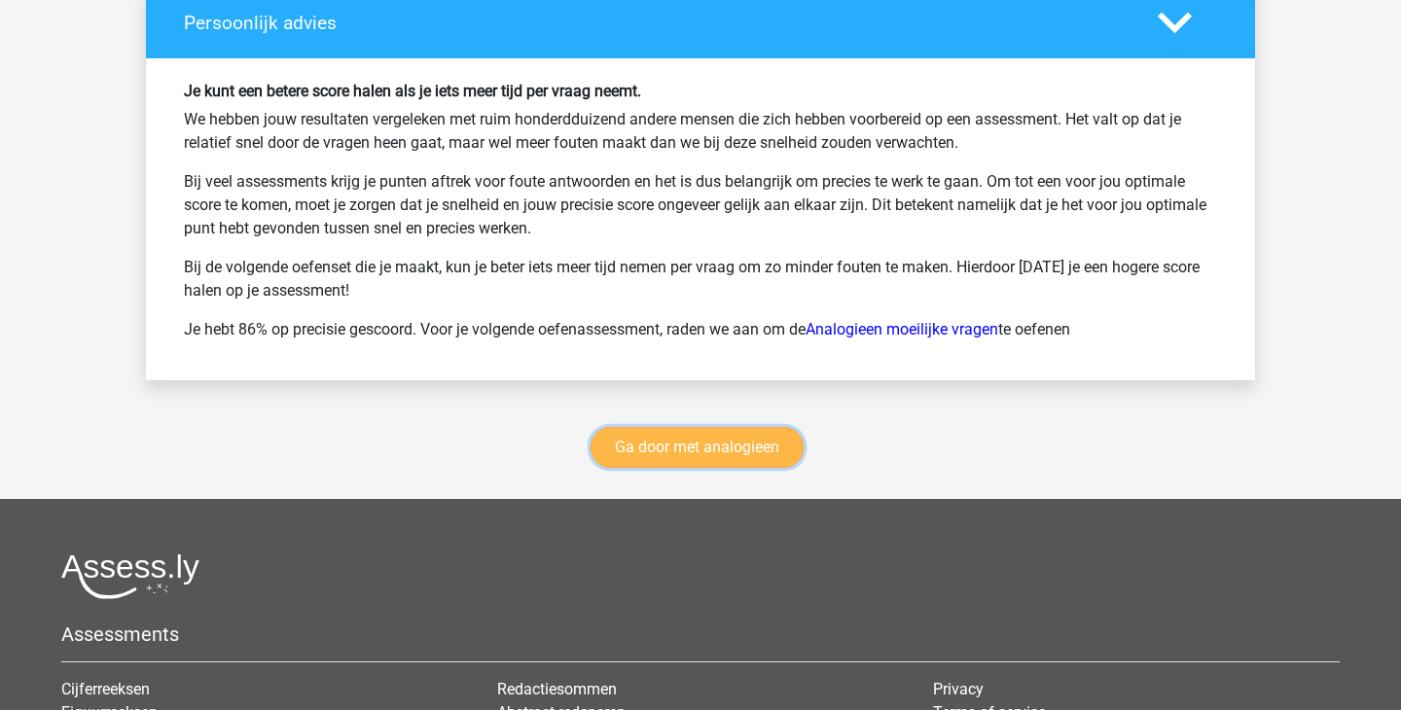
click at [724, 441] on link "Ga door met analogieen" at bounding box center [697, 447] width 213 height 41
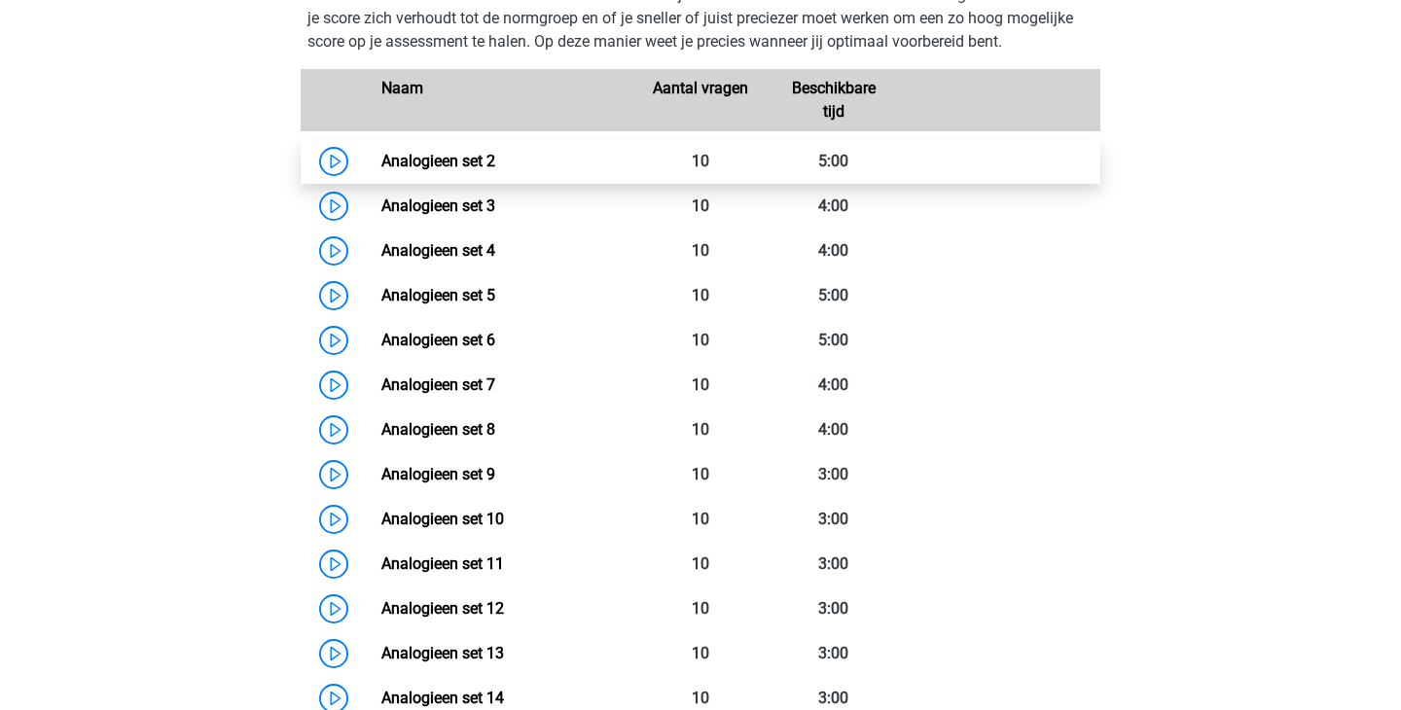
scroll to position [875, 0]
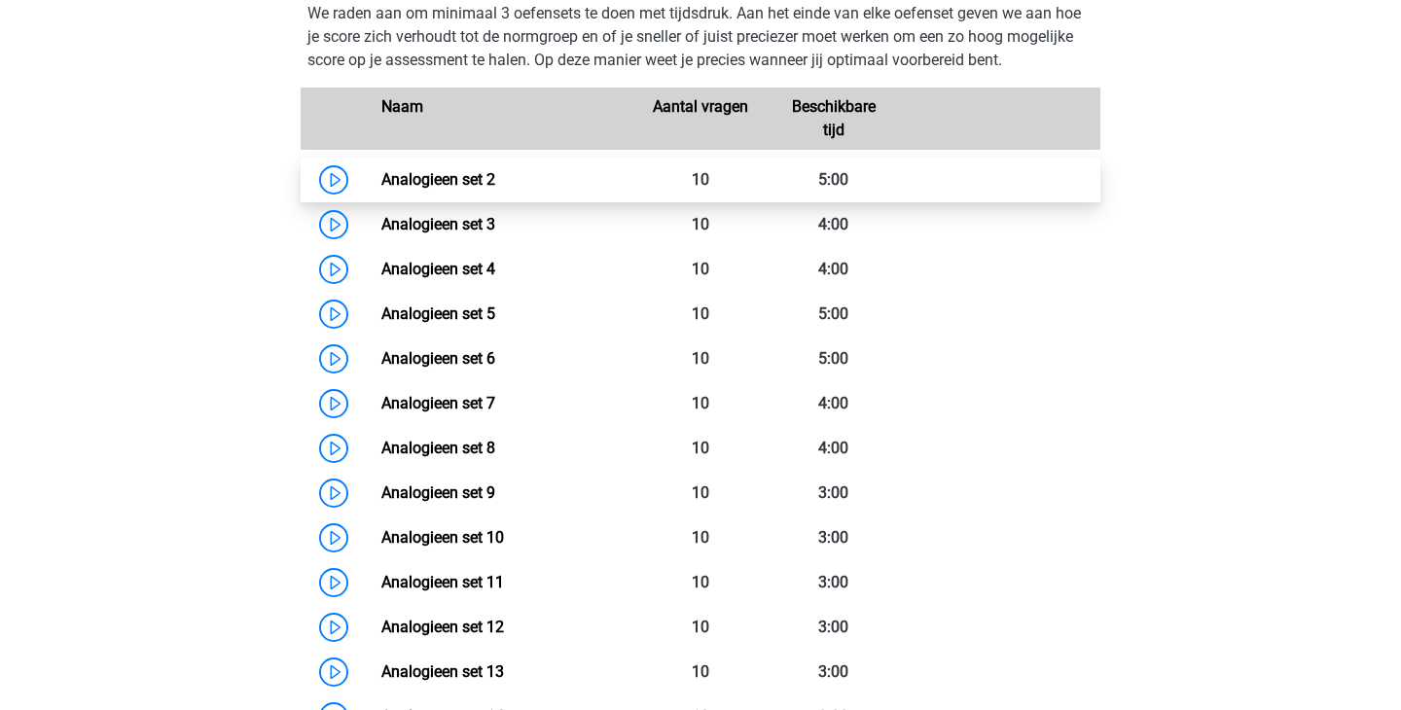
click at [493, 189] on link "Analogieen set 2" at bounding box center [438, 179] width 114 height 18
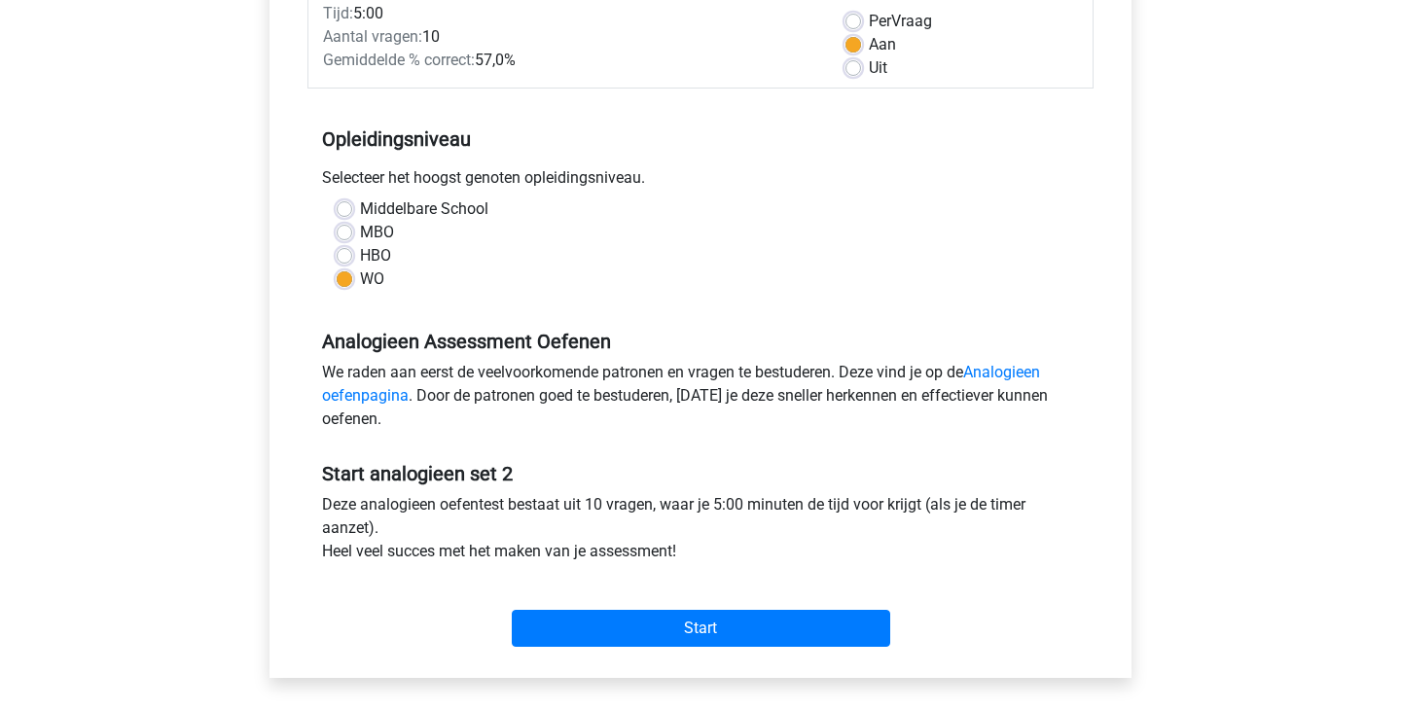
scroll to position [292, 0]
